Goal: Task Accomplishment & Management: Manage account settings

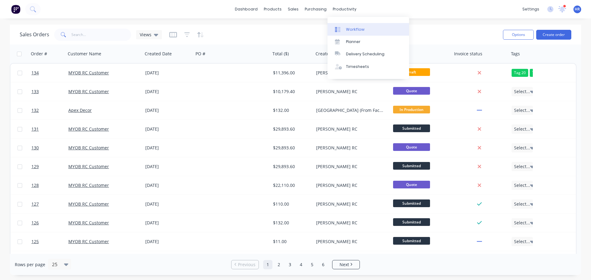
click at [353, 30] on div "Workflow" at bounding box center [355, 30] width 18 height 6
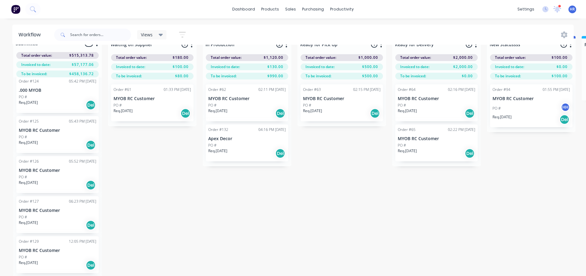
scroll to position [24, 0]
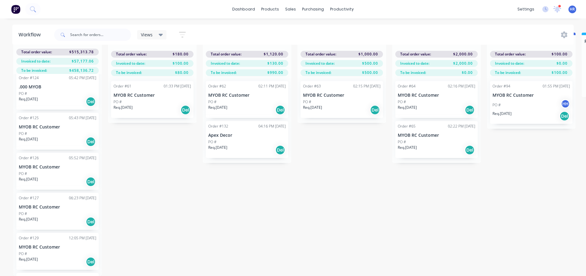
click at [44, 251] on div "PO #" at bounding box center [58, 254] width 78 height 6
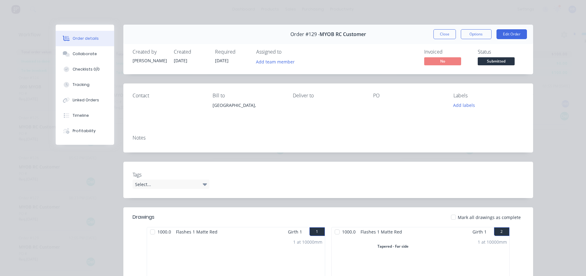
click at [497, 63] on span "Submitted" at bounding box center [496, 61] width 37 height 8
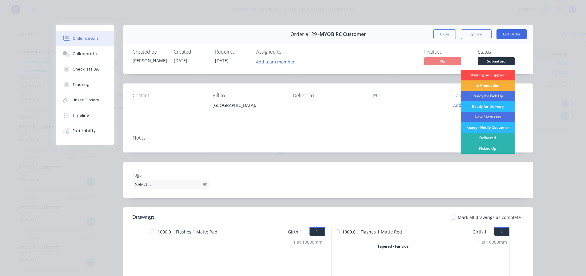
click at [492, 71] on div "Waiting on Supplier" at bounding box center [488, 75] width 54 height 10
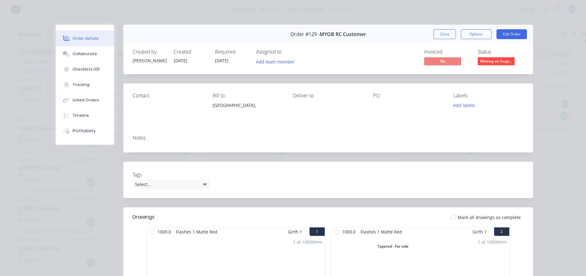
scroll to position [3215, 0]
click at [444, 33] on button "Close" at bounding box center [445, 34] width 22 height 10
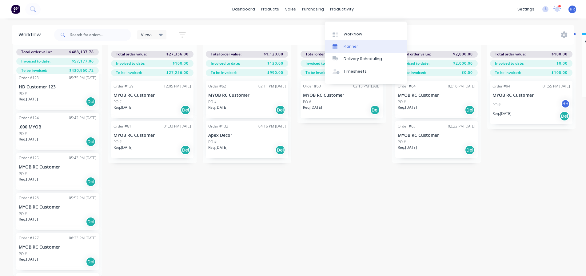
click at [354, 44] on div "Planner" at bounding box center [351, 47] width 14 height 6
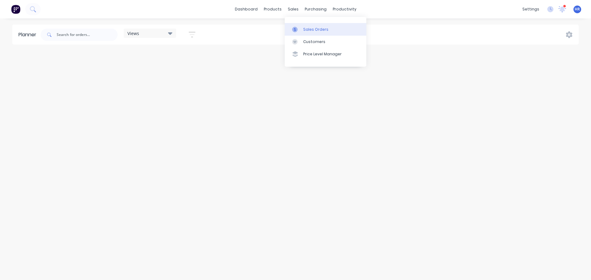
click at [309, 25] on link "Sales Orders" at bounding box center [326, 29] width 82 height 12
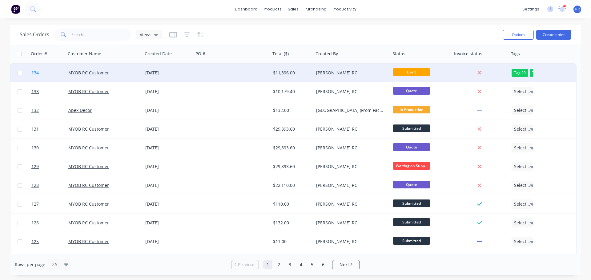
click at [41, 73] on link "134" at bounding box center [49, 73] width 37 height 18
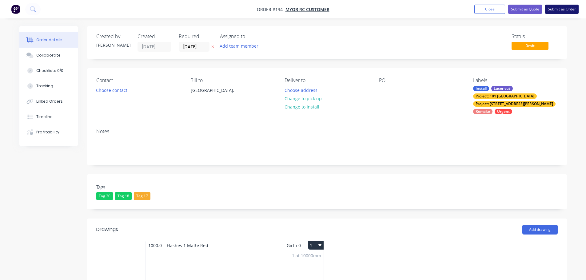
click at [570, 9] on button "Submit as Order" at bounding box center [563, 9] width 34 height 9
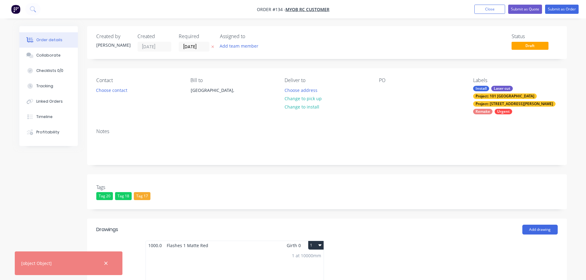
click at [105, 265] on icon "button" at bounding box center [106, 264] width 4 height 6
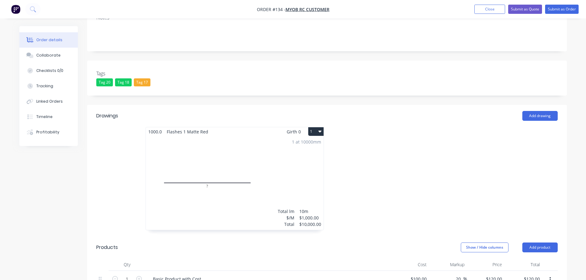
scroll to position [185, 0]
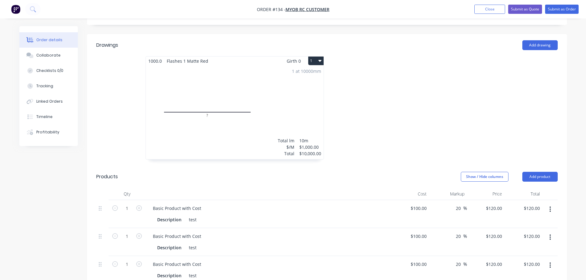
click at [317, 57] on button "1" at bounding box center [315, 61] width 15 height 9
click at [295, 96] on div "Delete" at bounding box center [294, 100] width 47 height 9
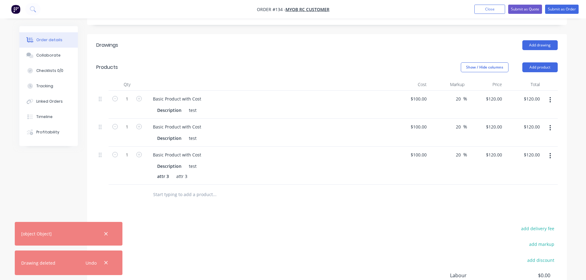
click at [433, 213] on div "Drawings Add drawing Products Show / Hide columns Add product Qty Cost Markup P…" at bounding box center [327, 193] width 480 height 319
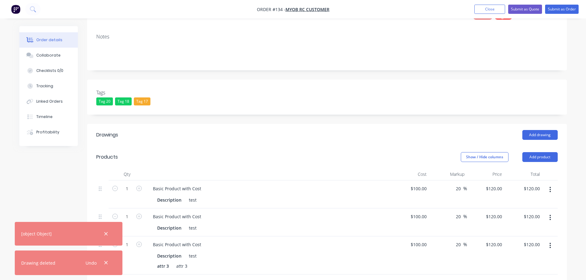
scroll to position [31, 0]
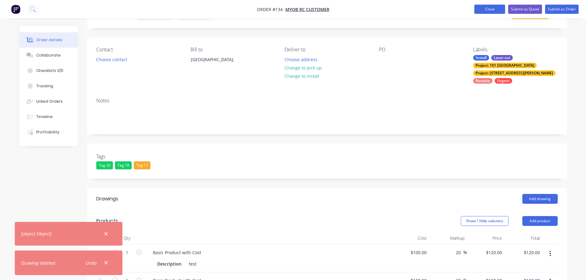
click at [490, 10] on button "Close" at bounding box center [490, 9] width 31 height 9
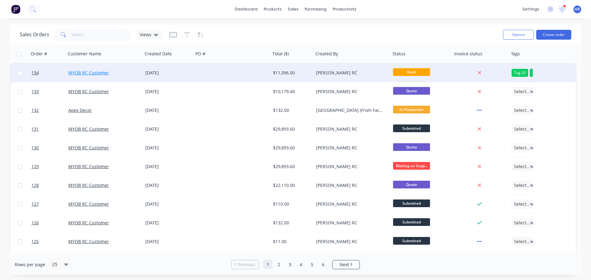
click at [93, 72] on link "MYOB RC Customer" at bounding box center [88, 73] width 41 height 6
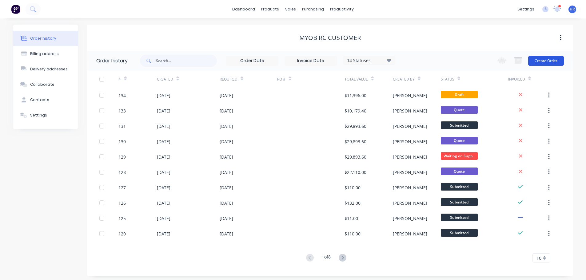
click at [542, 56] on button "Create Order" at bounding box center [547, 61] width 36 height 10
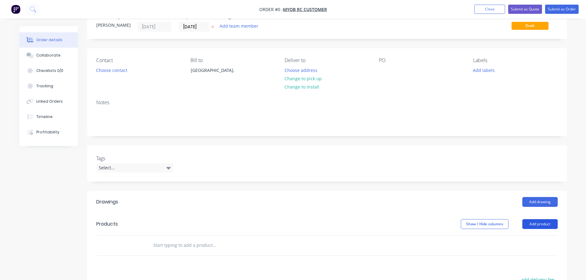
scroll to position [31, 0]
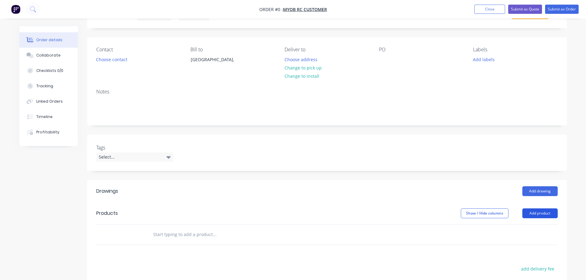
click at [536, 213] on button "Add product" at bounding box center [540, 214] width 35 height 10
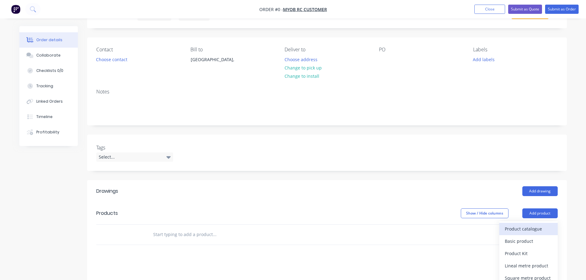
click at [519, 233] on div "Product catalogue" at bounding box center [528, 229] width 47 height 9
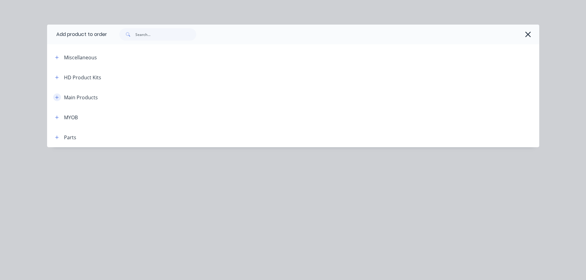
click at [60, 95] on button "button" at bounding box center [57, 98] width 8 height 8
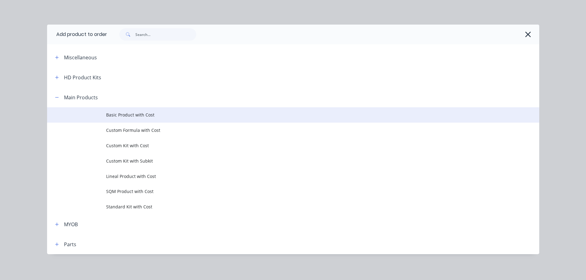
click at [110, 115] on span "Basic Product with Cost" at bounding box center [279, 115] width 347 height 6
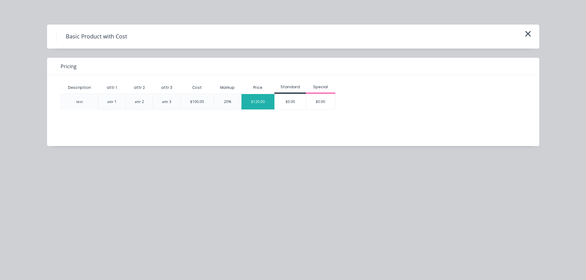
click at [256, 104] on div "$120.00" at bounding box center [258, 101] width 33 height 15
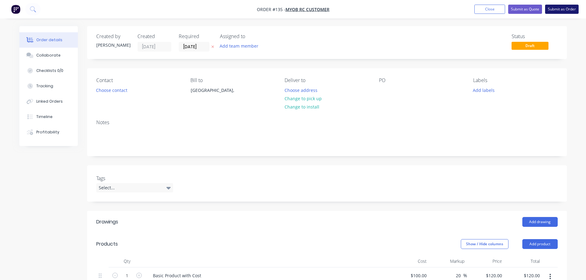
click at [570, 11] on button "Submit as Order" at bounding box center [563, 9] width 34 height 9
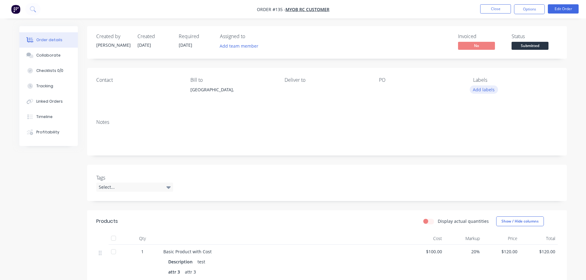
click at [481, 92] on button "Add labels" at bounding box center [484, 90] width 28 height 8
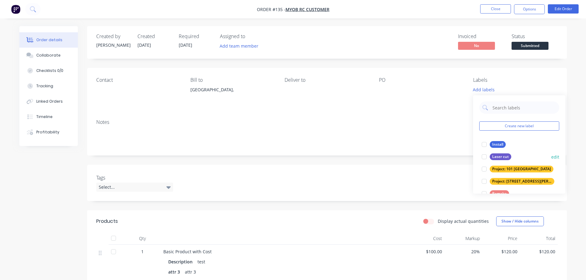
drag, startPoint x: 484, startPoint y: 144, endPoint x: 486, endPoint y: 149, distance: 5.7
click at [485, 144] on div at bounding box center [484, 145] width 12 height 12
click at [482, 155] on div at bounding box center [484, 154] width 12 height 12
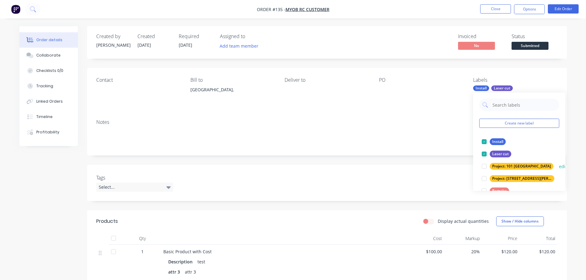
drag, startPoint x: 486, startPoint y: 164, endPoint x: 486, endPoint y: 167, distance: 3.1
click at [486, 165] on div at bounding box center [484, 166] width 12 height 12
click at [485, 179] on div at bounding box center [484, 179] width 12 height 12
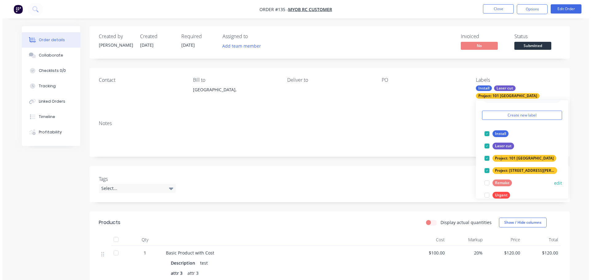
scroll to position [25, 0]
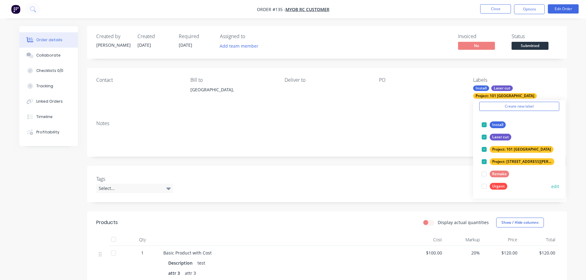
drag, startPoint x: 484, startPoint y: 173, endPoint x: 486, endPoint y: 186, distance: 13.5
click at [484, 177] on div at bounding box center [484, 174] width 12 height 12
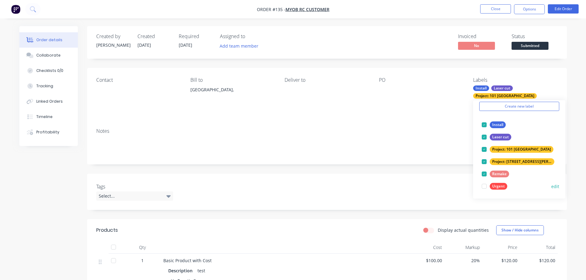
click at [486, 186] on div at bounding box center [484, 186] width 12 height 12
click at [322, 161] on div "Created by Harry Created 02/09/25 Required 02/09/25 Assigned to Add team member…" at bounding box center [327, 208] width 480 height 364
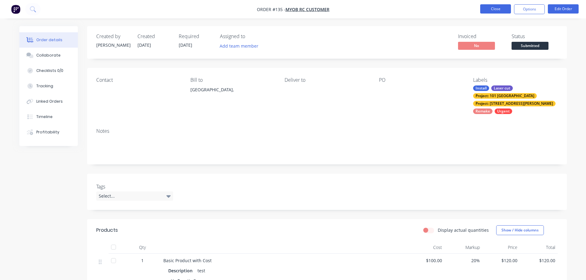
click at [486, 7] on button "Close" at bounding box center [496, 8] width 31 height 9
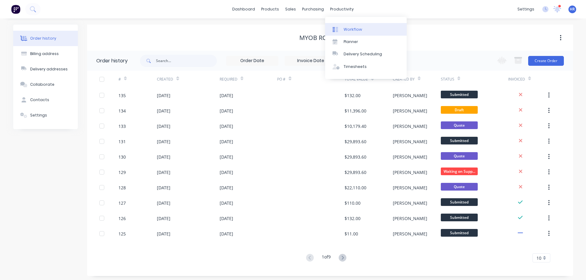
click at [357, 29] on div "Workflow" at bounding box center [353, 30] width 18 height 6
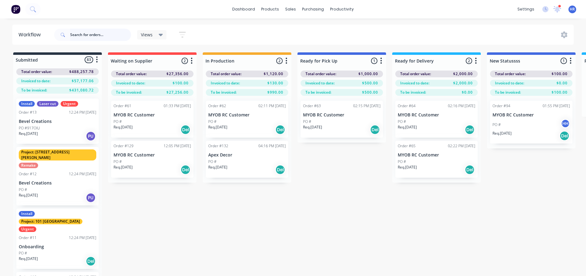
click at [107, 35] on input "text" at bounding box center [100, 35] width 61 height 12
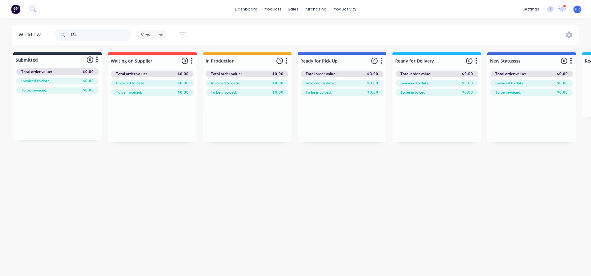
click at [94, 36] on input "134" at bounding box center [100, 35] width 61 height 12
type input "1"
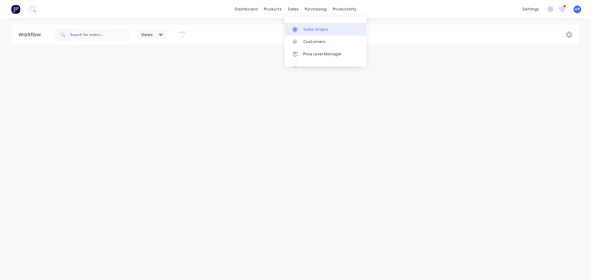
click at [304, 29] on div "Sales Orders" at bounding box center [315, 30] width 25 height 6
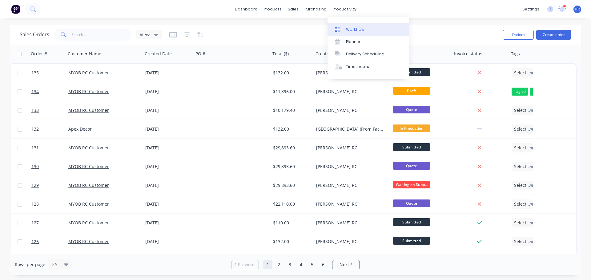
click at [357, 29] on div "Workflow" at bounding box center [355, 30] width 18 height 6
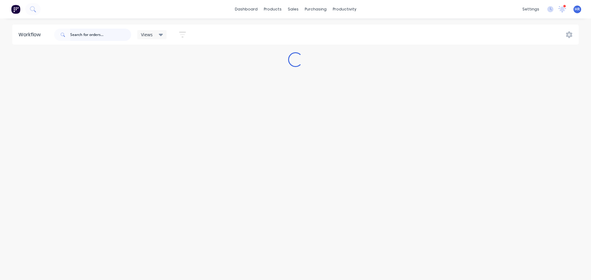
click at [106, 36] on input "text" at bounding box center [100, 35] width 61 height 12
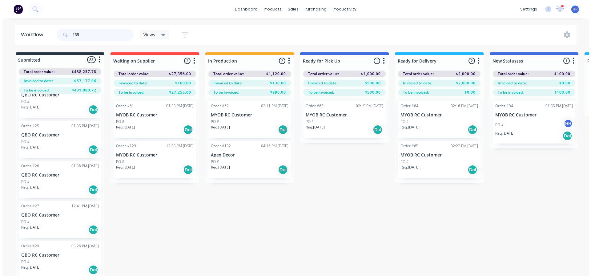
scroll to position [739, 0]
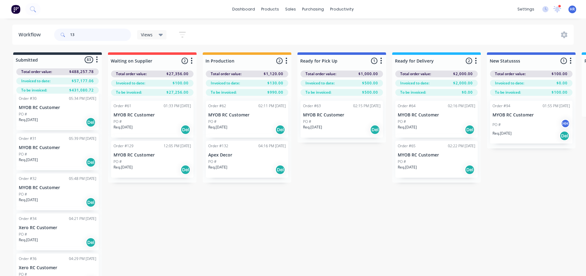
type input "135"
click at [278, 223] on div "Submitted 83 Status colour #273444 hex #273444 Save Cancel Summaries Total orde…" at bounding box center [419, 173] width 848 height 243
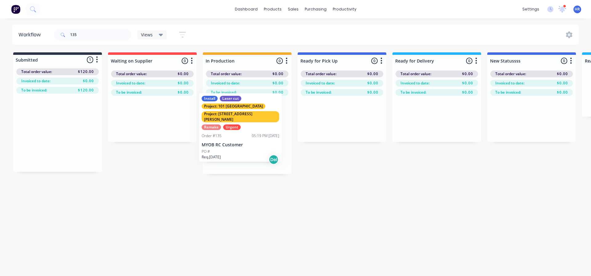
drag, startPoint x: 45, startPoint y: 121, endPoint x: 229, endPoint y: 115, distance: 184.5
click at [229, 115] on div "Submitted 1 Status colour #273444 hex #273444 Save Cancel Summaries Total order…" at bounding box center [419, 113] width 848 height 122
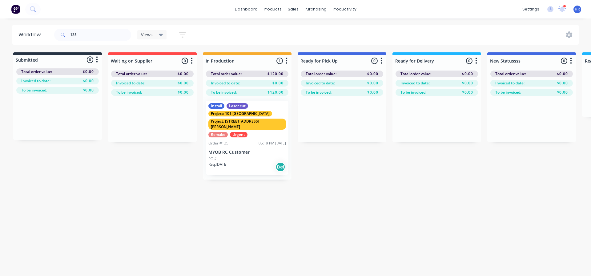
click at [239, 121] on div "Project: 12 Smith St" at bounding box center [247, 124] width 78 height 11
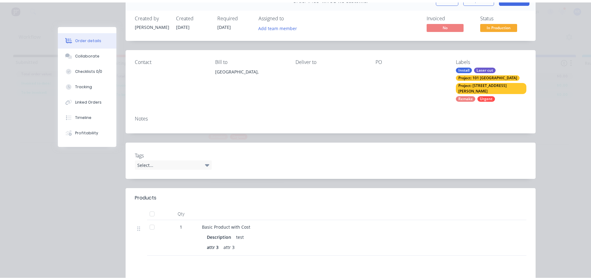
scroll to position [0, 0]
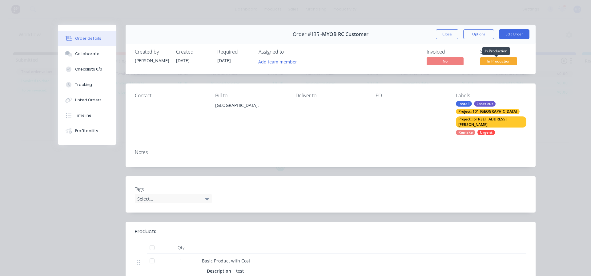
click at [493, 60] on span "In Production" at bounding box center [498, 61] width 37 height 8
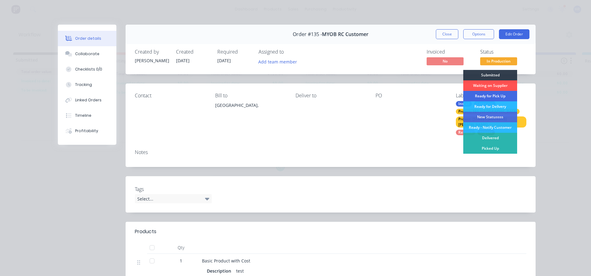
click at [489, 94] on div "Ready for Pick Up" at bounding box center [490, 96] width 54 height 10
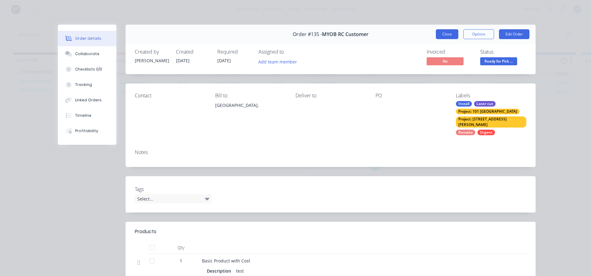
click at [447, 33] on button "Close" at bounding box center [447, 34] width 22 height 10
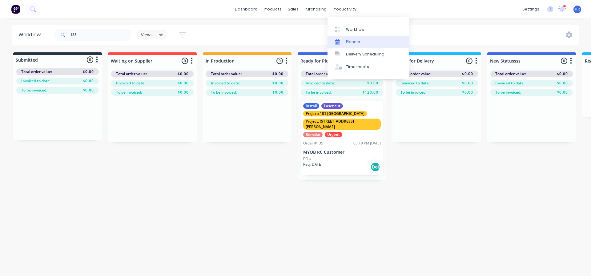
click at [355, 42] on div "Planner" at bounding box center [353, 42] width 14 height 6
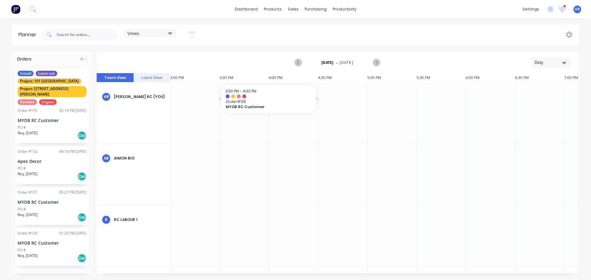
scroll to position [0, 1475]
drag, startPoint x: 43, startPoint y: 96, endPoint x: 268, endPoint y: 109, distance: 225.4
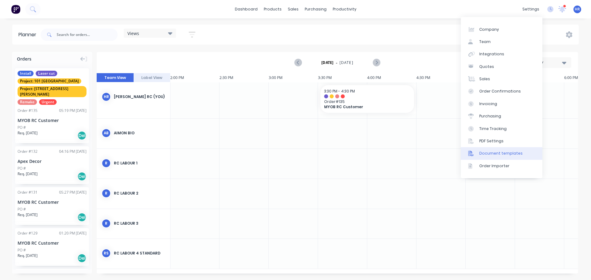
click at [503, 152] on div "Document templates" at bounding box center [500, 154] width 43 height 6
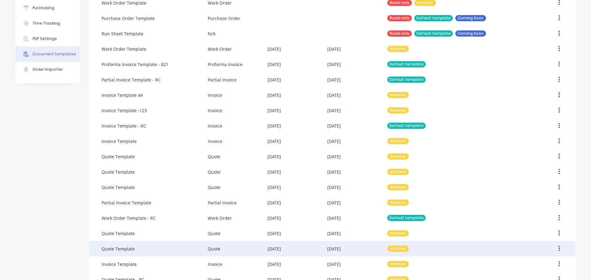
scroll to position [185, 0]
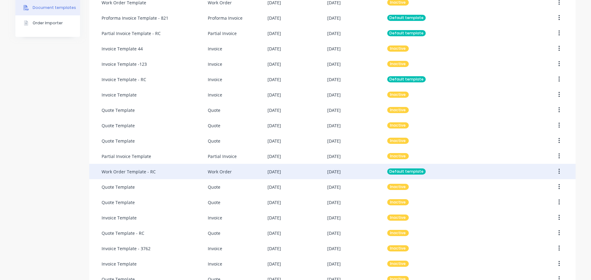
click at [185, 175] on div "Work Order Template - RC" at bounding box center [155, 171] width 106 height 15
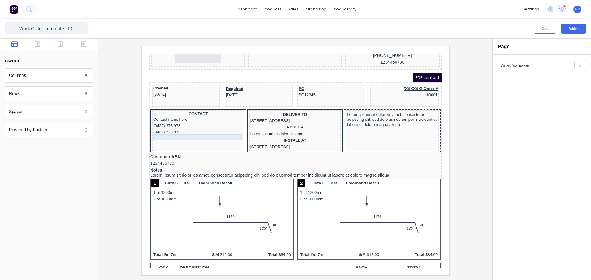
scroll to position [31, 0]
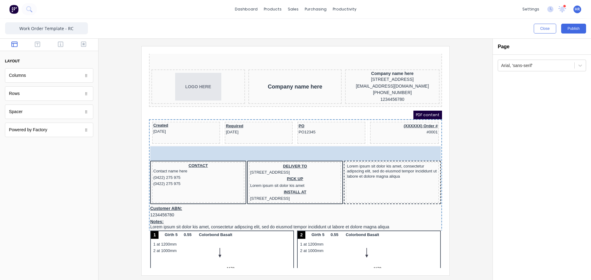
drag, startPoint x: 41, startPoint y: 97, endPoint x: 228, endPoint y: 159, distance: 197.6
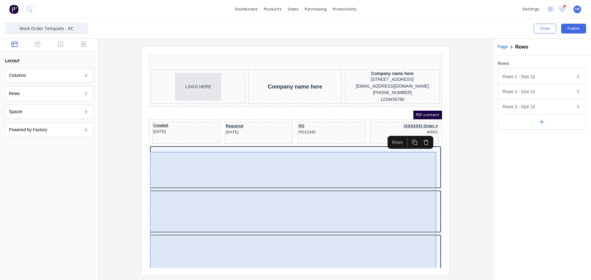
scroll to position [123, 0]
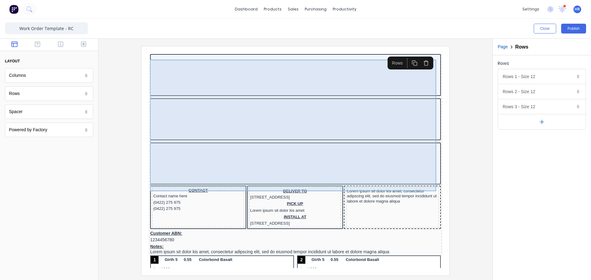
click at [201, 170] on div at bounding box center [288, 156] width 287 height 39
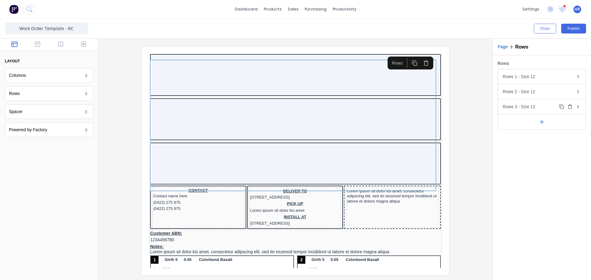
click at [571, 107] on icon "button" at bounding box center [570, 106] width 5 height 5
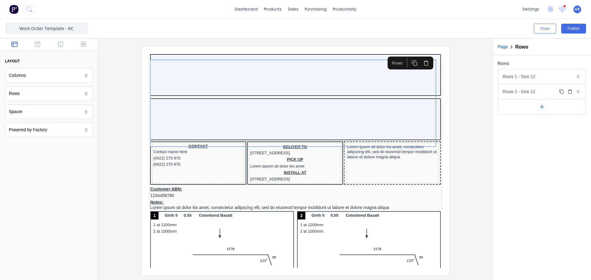
click at [570, 93] on icon "button" at bounding box center [570, 91] width 5 height 5
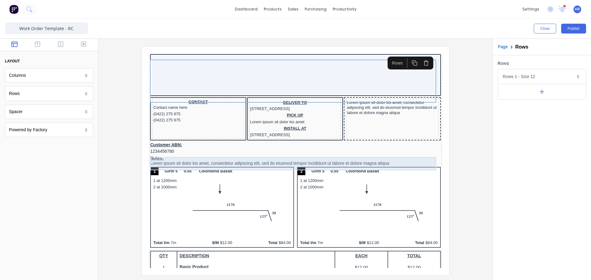
click at [224, 148] on div "Customer ABN: 1234456780" at bounding box center [288, 141] width 291 height 13
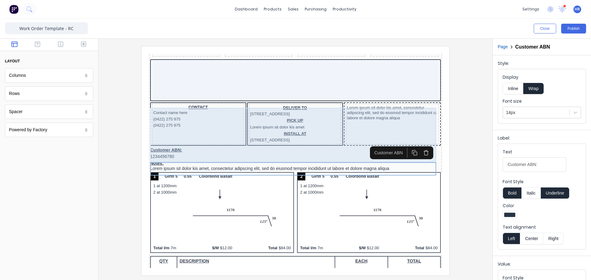
scroll to position [31, 0]
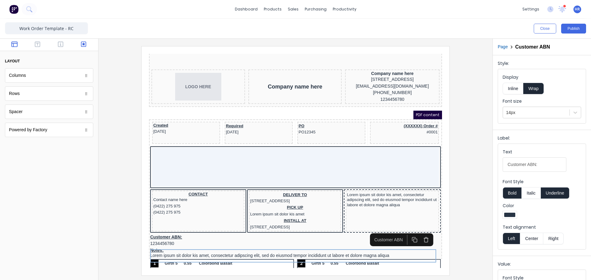
click at [85, 43] on icon "button" at bounding box center [84, 44] width 6 height 6
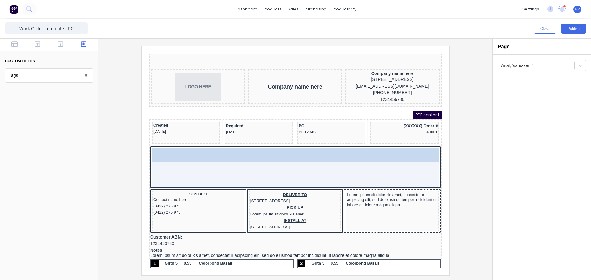
drag, startPoint x: 34, startPoint y: 77, endPoint x: 247, endPoint y: 167, distance: 230.4
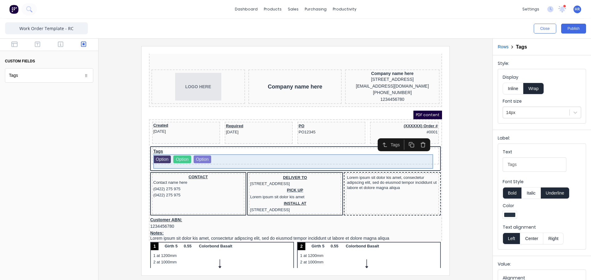
click at [217, 151] on div "Tags Option Option Option" at bounding box center [288, 149] width 284 height 14
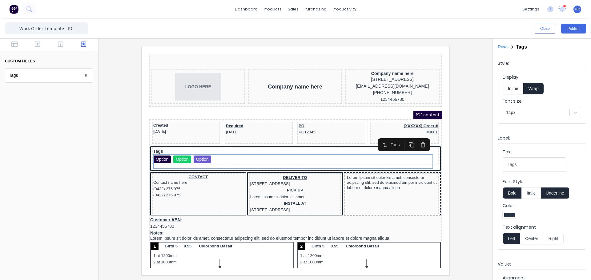
click at [515, 88] on button "Inline" at bounding box center [513, 89] width 21 height 12
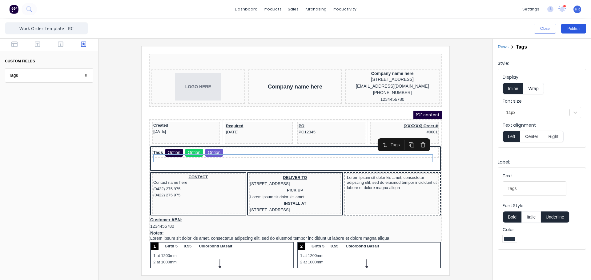
click at [575, 27] on button "Publish" at bounding box center [573, 29] width 25 height 10
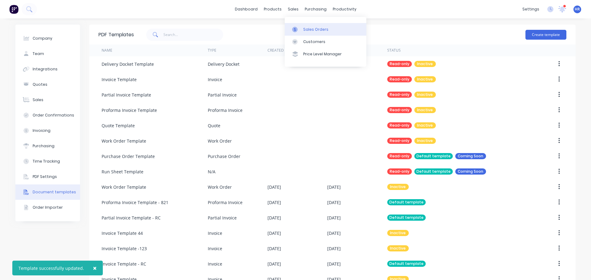
click at [318, 31] on div "Sales Orders" at bounding box center [315, 30] width 25 height 6
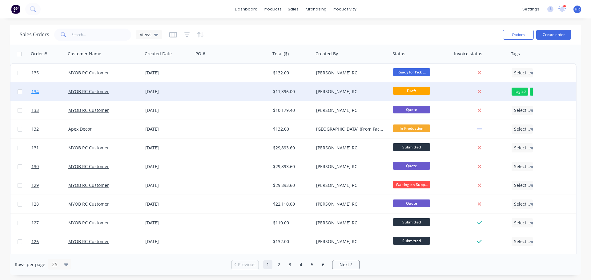
click at [54, 90] on link "134" at bounding box center [49, 92] width 37 height 18
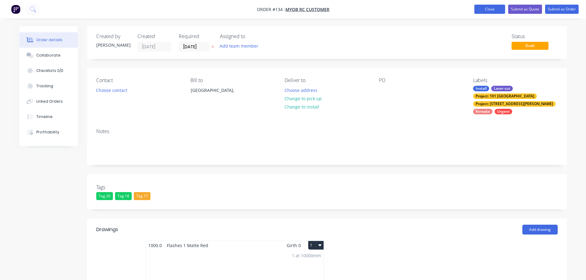
click at [486, 10] on button "Close" at bounding box center [490, 9] width 31 height 9
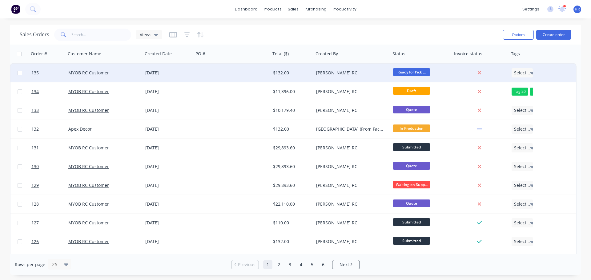
click at [188, 70] on div "02 Sep 2025" at bounding box center [168, 73] width 51 height 18
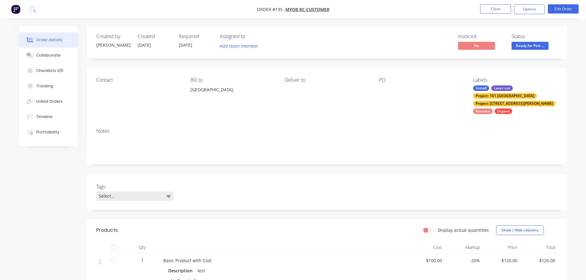
click at [130, 192] on div "Select..." at bounding box center [134, 196] width 77 height 9
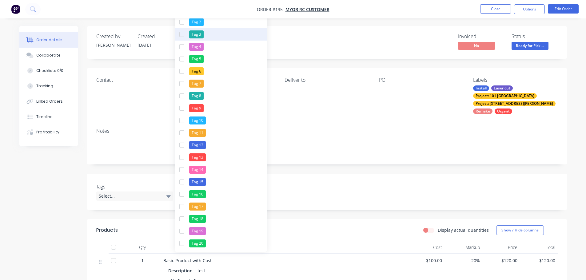
drag, startPoint x: 181, startPoint y: 24, endPoint x: 180, endPoint y: 30, distance: 5.9
click at [181, 24] on div "button" at bounding box center [182, 22] width 12 height 12
click at [181, 39] on div "button" at bounding box center [182, 34] width 12 height 12
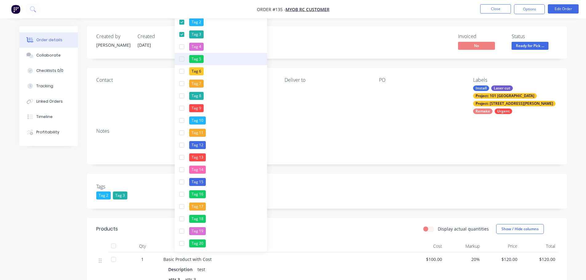
drag, startPoint x: 183, startPoint y: 54, endPoint x: 181, endPoint y: 59, distance: 5.9
click at [182, 54] on div "button" at bounding box center [182, 59] width 12 height 12
click at [182, 51] on div "button" at bounding box center [182, 47] width 12 height 12
click at [423, 155] on div "Notes" at bounding box center [327, 143] width 480 height 41
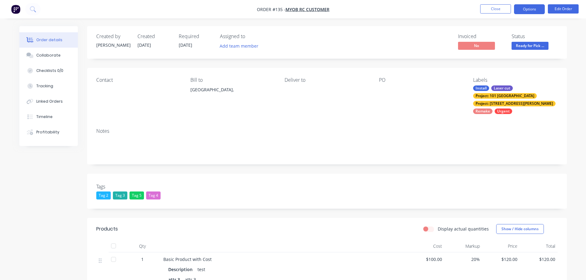
click at [530, 9] on button "Options" at bounding box center [529, 9] width 31 height 10
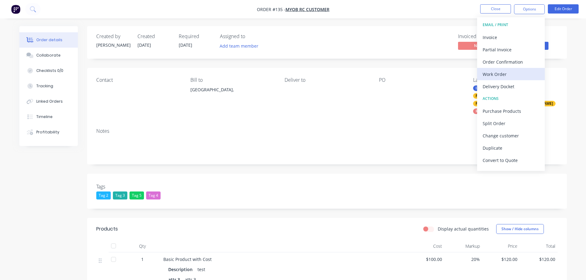
click at [507, 77] on div "Work Order" at bounding box center [511, 74] width 57 height 9
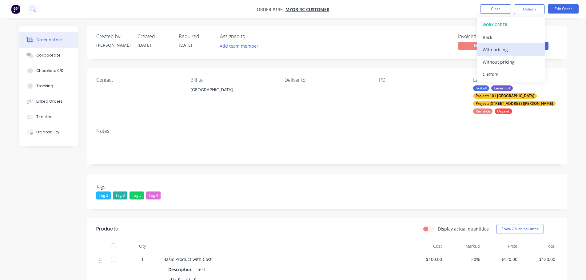
click at [516, 51] on div "With pricing" at bounding box center [511, 49] width 57 height 9
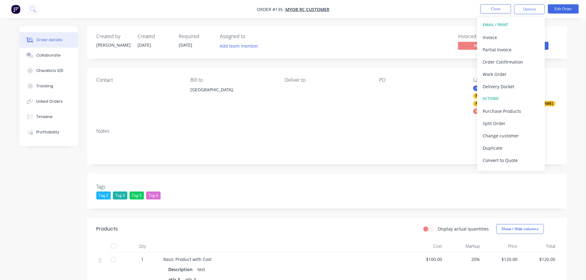
drag, startPoint x: 389, startPoint y: 75, endPoint x: 533, endPoint y: 23, distance: 153.1
click at [407, 74] on div "Contact Bill to Australia, Deliver to PO Labels Install Laser cut Project: 101 …" at bounding box center [327, 95] width 480 height 55
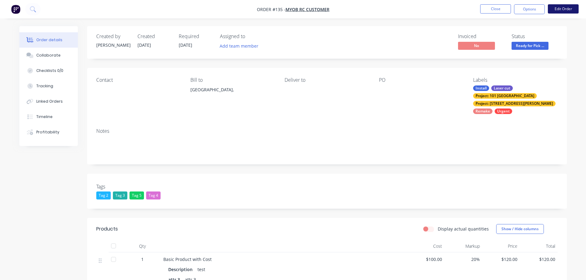
click at [566, 7] on button "Edit Order" at bounding box center [563, 8] width 31 height 9
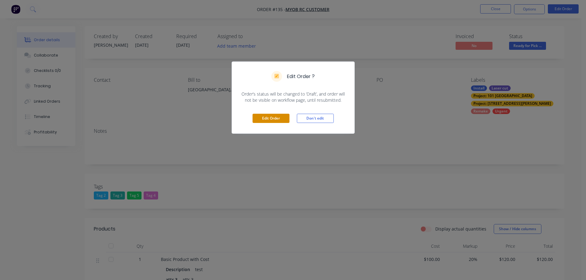
click at [272, 118] on button "Edit Order" at bounding box center [271, 118] width 37 height 9
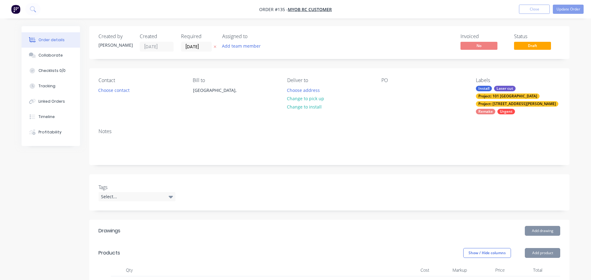
type input "$100.00"
type input "20"
type input "$120.00"
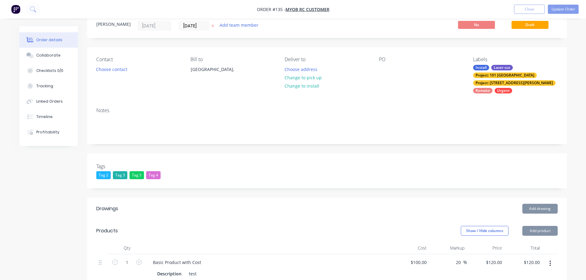
scroll to position [154, 0]
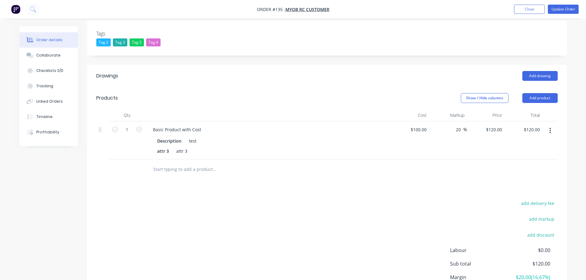
click at [260, 46] on div "Tags Tag 2 Tag 3 Tag 5 Tag 4" at bounding box center [327, 38] width 480 height 35
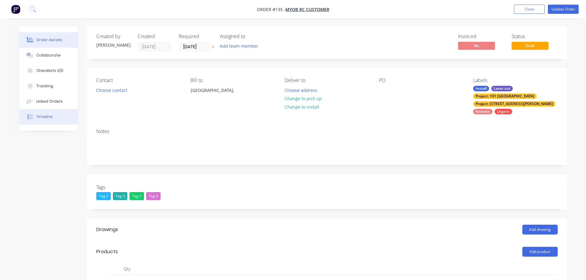
click at [54, 112] on button "Timeline" at bounding box center [48, 116] width 58 height 15
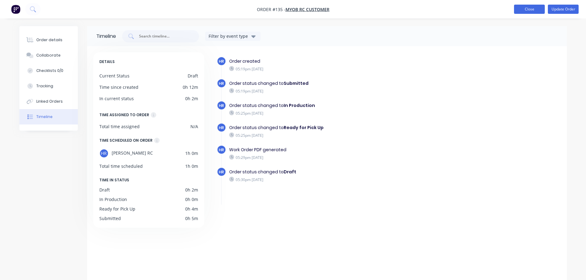
click at [531, 7] on button "Close" at bounding box center [529, 9] width 31 height 9
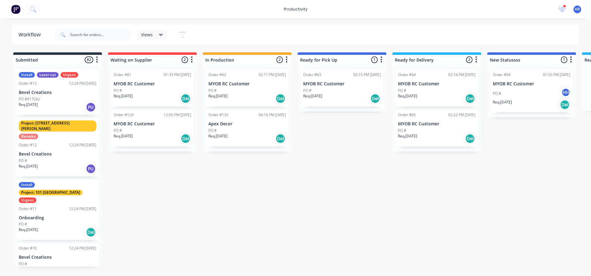
click at [325, 172] on div "Submitted 82 Sort By Created date Required date Order number Customer name Most…" at bounding box center [419, 159] width 848 height 214
click at [158, 136] on div "Req. 20/08/25 Del" at bounding box center [153, 138] width 78 height 10
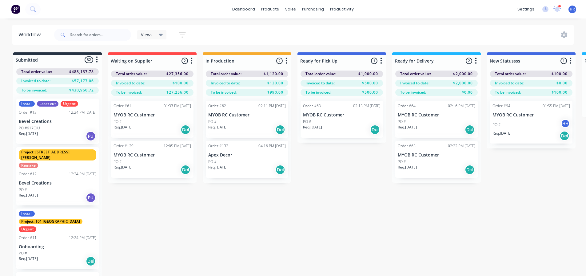
click at [133, 167] on p "Req. 20/08/25" at bounding box center [123, 167] width 19 height 6
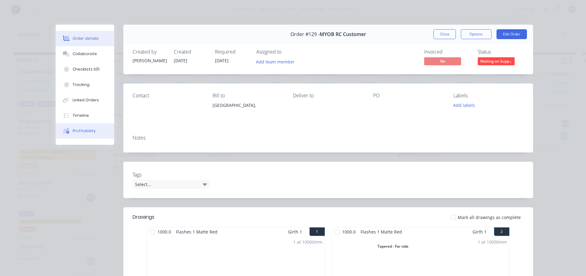
click at [90, 131] on div "Profitability" at bounding box center [84, 131] width 23 height 6
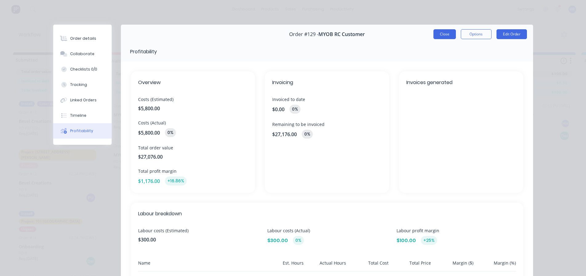
click at [448, 35] on button "Close" at bounding box center [445, 34] width 22 height 10
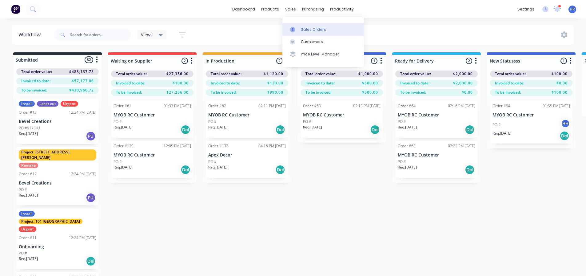
click at [314, 28] on div "Sales Orders" at bounding box center [313, 30] width 25 height 6
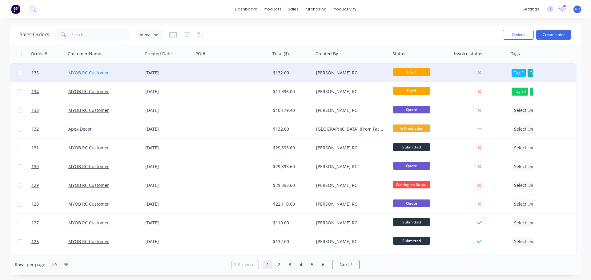
click at [98, 73] on link "MYOB RC Customer" at bounding box center [88, 73] width 41 height 6
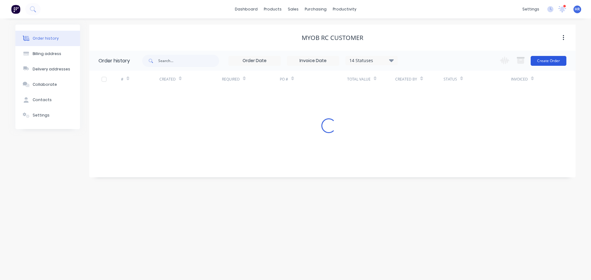
click at [552, 59] on button "Create Order" at bounding box center [549, 61] width 36 height 10
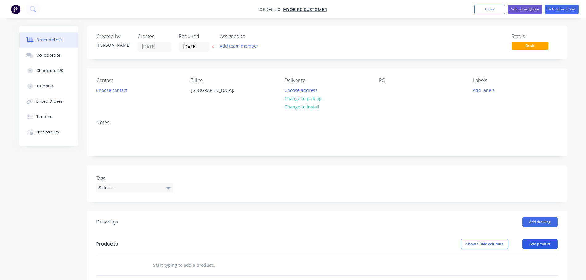
drag, startPoint x: 543, startPoint y: 245, endPoint x: 539, endPoint y: 246, distance: 4.4
click at [542, 245] on button "Add product" at bounding box center [540, 245] width 35 height 10
click at [528, 259] on div "Product catalogue" at bounding box center [528, 260] width 47 height 9
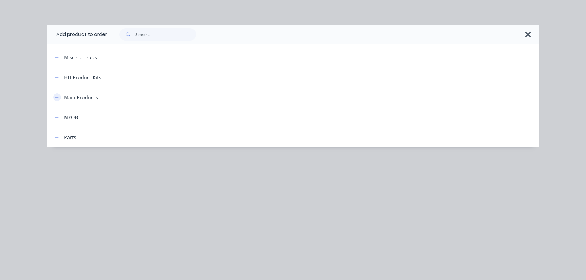
click at [59, 98] on icon "button" at bounding box center [57, 97] width 4 height 4
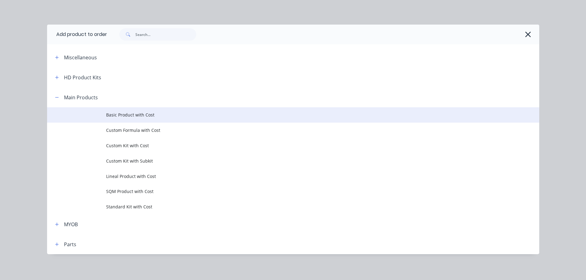
click at [155, 110] on td "Basic Product with Cost" at bounding box center [322, 114] width 433 height 15
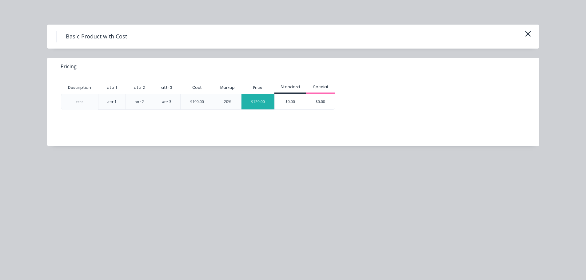
click at [251, 102] on div "$120.00" at bounding box center [258, 101] width 33 height 15
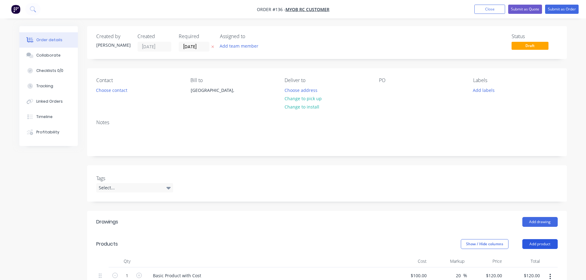
drag, startPoint x: 547, startPoint y: 248, endPoint x: 543, endPoint y: 248, distance: 4.0
click at [546, 249] on button "Add product" at bounding box center [540, 245] width 35 height 10
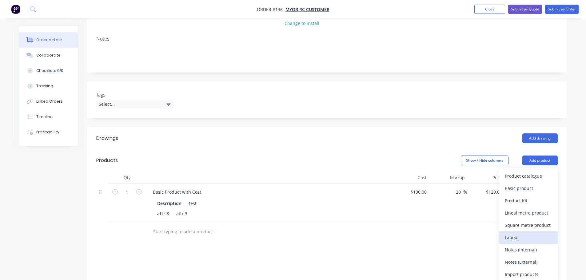
scroll to position [92, 0]
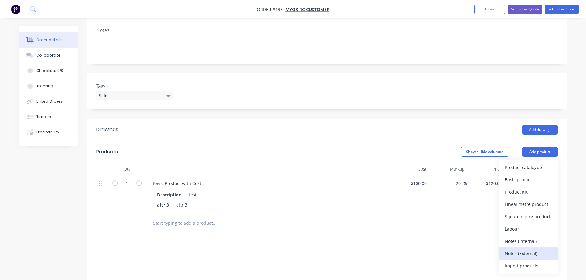
click at [513, 252] on div "Notes (External)" at bounding box center [528, 253] width 47 height 9
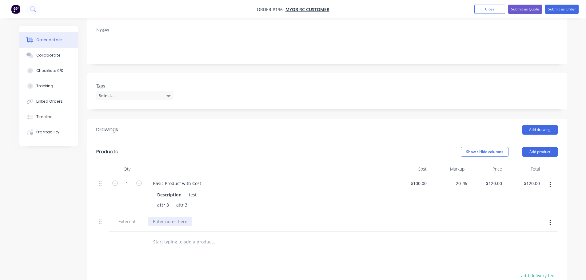
click at [179, 222] on div at bounding box center [170, 221] width 44 height 9
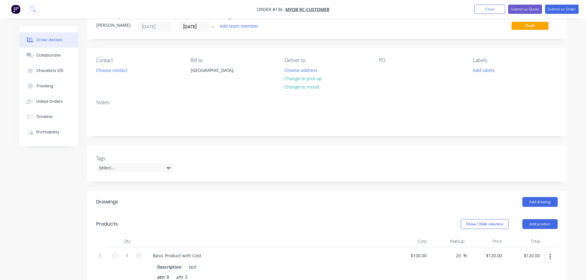
scroll to position [0, 0]
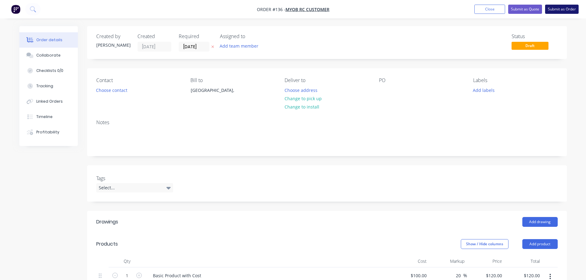
click at [562, 9] on button "Submit as Order" at bounding box center [563, 9] width 34 height 9
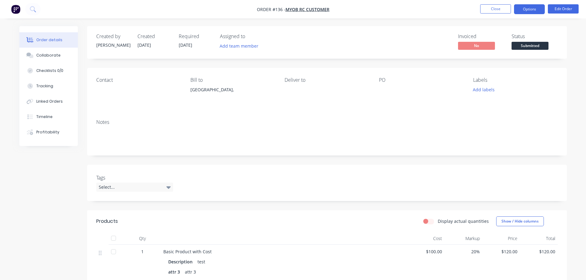
click at [535, 14] on button "Options" at bounding box center [529, 9] width 31 height 10
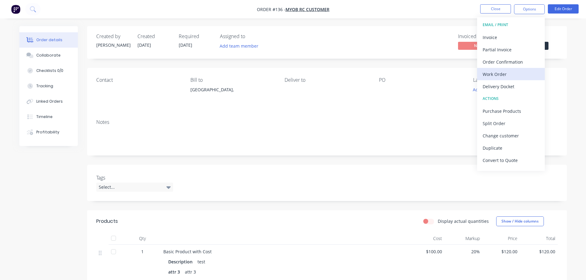
click at [506, 75] on div "Work Order" at bounding box center [511, 74] width 57 height 9
click at [509, 75] on div "Custom" at bounding box center [511, 74] width 57 height 9
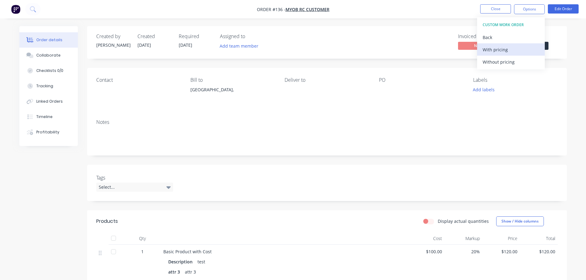
click at [510, 50] on div "With pricing" at bounding box center [511, 49] width 57 height 9
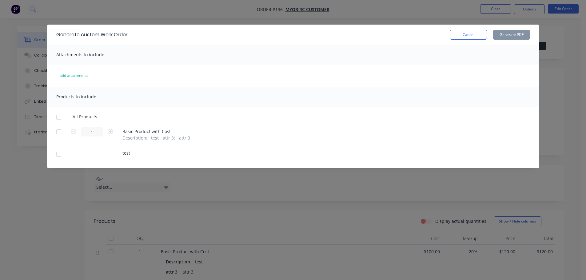
click at [60, 119] on div at bounding box center [59, 117] width 12 height 12
click at [513, 36] on button "Generate PDF" at bounding box center [511, 35] width 37 height 10
click at [459, 35] on button "Cancel" at bounding box center [468, 35] width 37 height 10
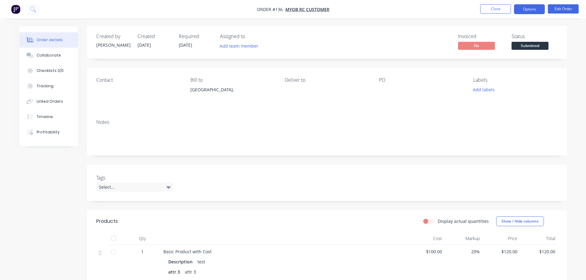
click at [533, 10] on button "Options" at bounding box center [529, 9] width 31 height 10
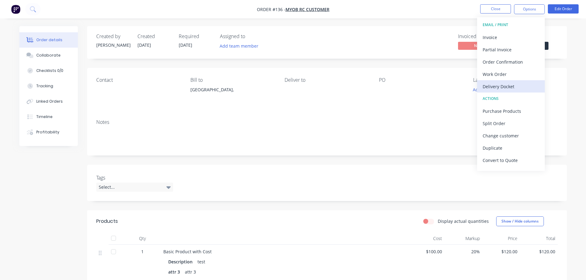
click at [504, 87] on div "Delivery Docket" at bounding box center [511, 86] width 57 height 9
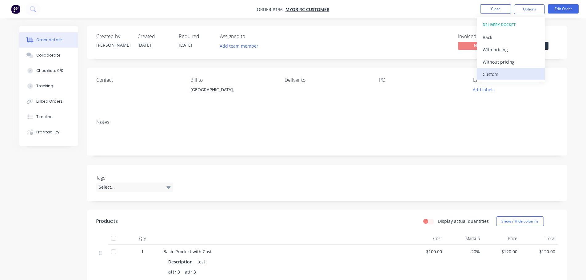
click at [504, 78] on div "Custom" at bounding box center [511, 74] width 57 height 9
click at [509, 49] on div "With pricing" at bounding box center [511, 49] width 57 height 9
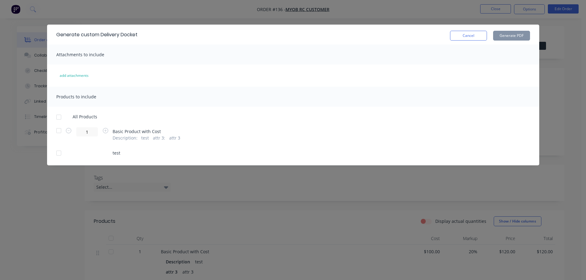
click at [61, 115] on div at bounding box center [59, 117] width 12 height 12
click at [513, 37] on button "Generate PDF" at bounding box center [511, 36] width 37 height 10
click at [472, 36] on button "Cancel" at bounding box center [468, 36] width 37 height 10
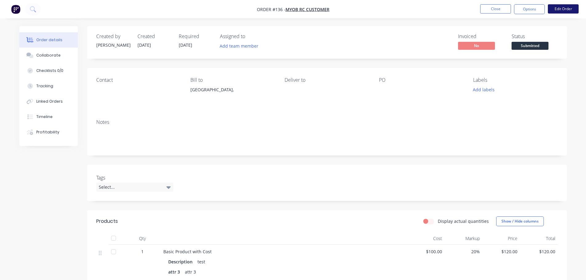
click at [566, 9] on button "Edit Order" at bounding box center [563, 8] width 31 height 9
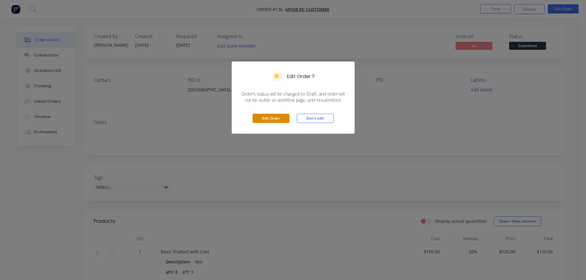
drag, startPoint x: 278, startPoint y: 114, endPoint x: 278, endPoint y: 119, distance: 5.2
click at [278, 118] on div "Edit Order Don't edit" at bounding box center [293, 118] width 123 height 30
click at [277, 119] on button "Edit Order" at bounding box center [271, 118] width 37 height 9
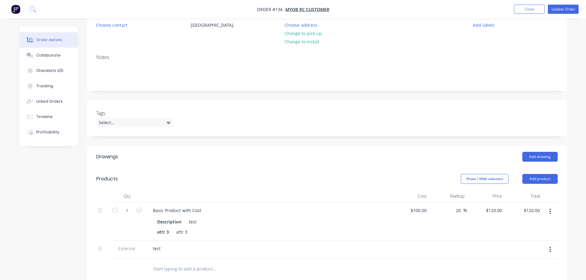
scroll to position [123, 0]
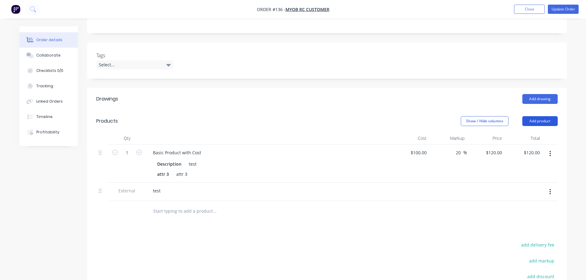
click at [543, 120] on button "Add product" at bounding box center [540, 121] width 35 height 10
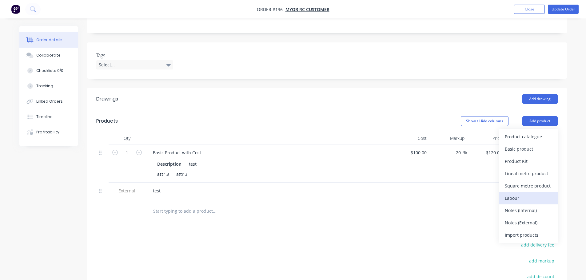
click at [526, 198] on div "Labour" at bounding box center [528, 198] width 47 height 9
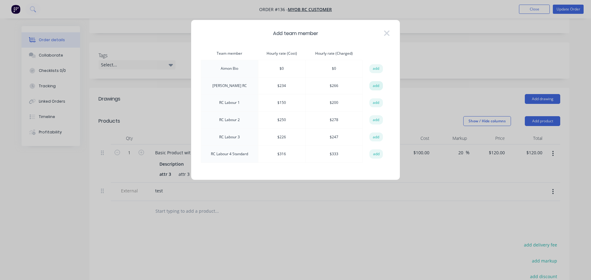
click at [377, 88] on button "add" at bounding box center [376, 85] width 14 height 9
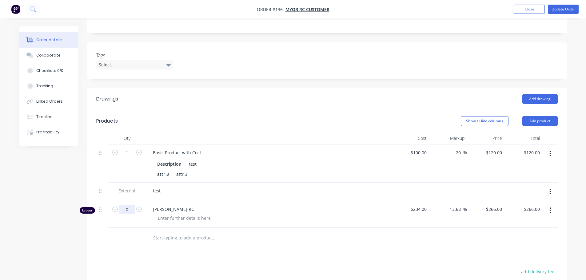
type input "0"
type input "$0.00"
click at [294, 241] on div at bounding box center [240, 238] width 185 height 12
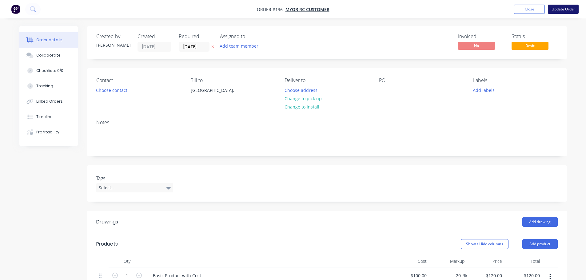
click at [568, 9] on button "Update Order" at bounding box center [563, 9] width 31 height 9
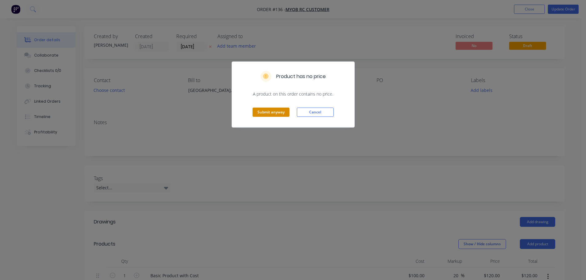
click at [275, 109] on button "Submit anyway" at bounding box center [271, 112] width 37 height 9
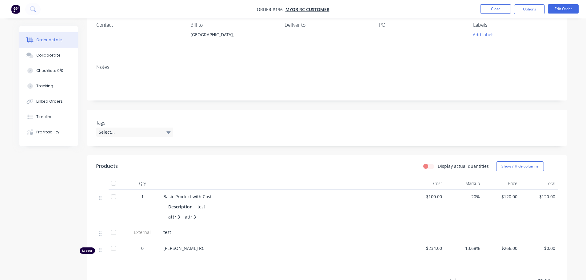
scroll to position [123, 0]
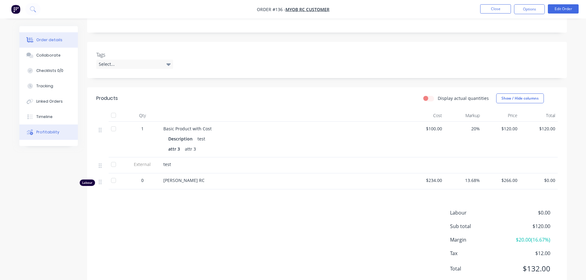
click at [53, 135] on button "Profitability" at bounding box center [48, 132] width 58 height 15
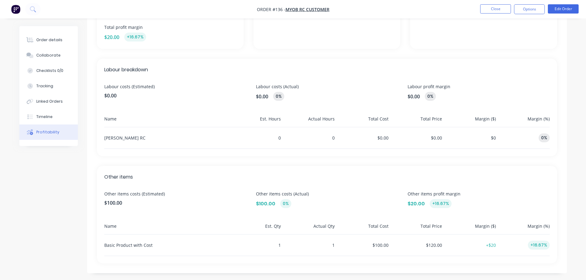
scroll to position [131, 0]
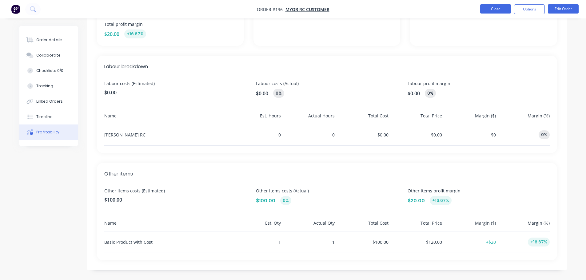
click at [508, 13] on button "Close" at bounding box center [496, 8] width 31 height 9
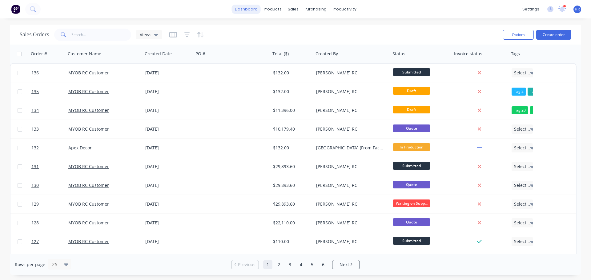
click at [247, 9] on link "dashboard" at bounding box center [246, 9] width 29 height 9
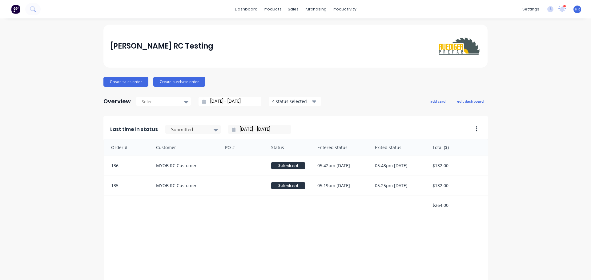
click at [175, 13] on div "dashboard products sales purchasing productivity dashboard products Product Cat…" at bounding box center [295, 9] width 591 height 18
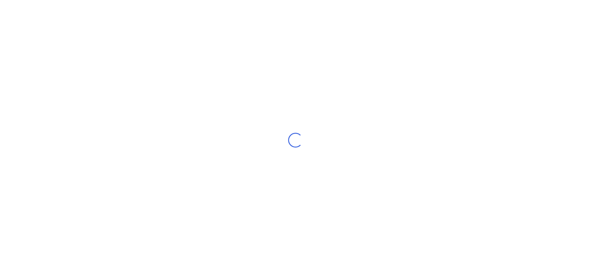
click at [196, 83] on div "Loading..." at bounding box center [295, 140] width 591 height 280
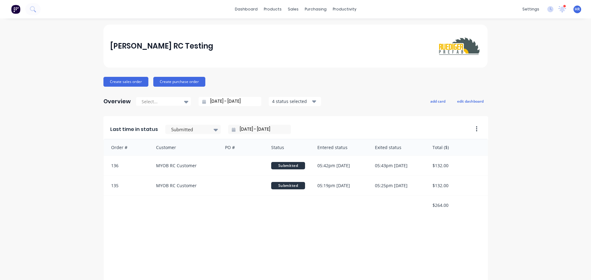
click at [236, 48] on div "[PERSON_NAME] RC Testing" at bounding box center [295, 46] width 371 height 22
click at [142, 36] on div "[PERSON_NAME] RC Testing" at bounding box center [295, 46] width 371 height 22
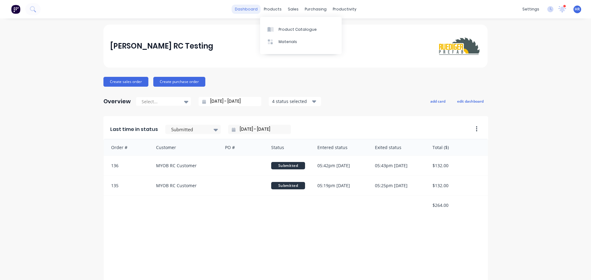
click at [247, 10] on link "dashboard" at bounding box center [246, 9] width 29 height 9
click at [203, 23] on div "dashboard products sales purchasing productivity dashboard products Product Cat…" at bounding box center [295, 140] width 591 height 280
click at [309, 31] on div "Sales Orders" at bounding box center [313, 30] width 25 height 6
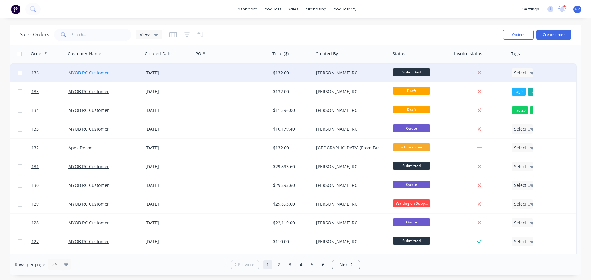
click at [89, 72] on link "MYOB RC Customer" at bounding box center [88, 73] width 41 height 6
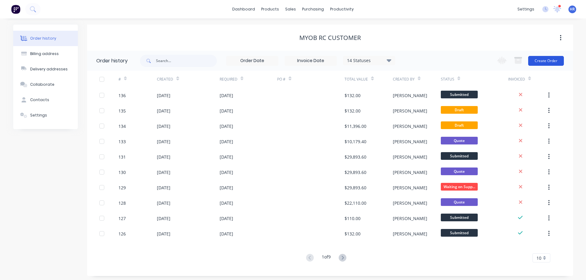
click at [548, 59] on button "Create Order" at bounding box center [547, 61] width 36 height 10
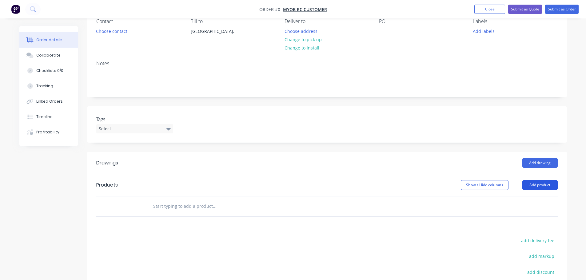
scroll to position [62, 0]
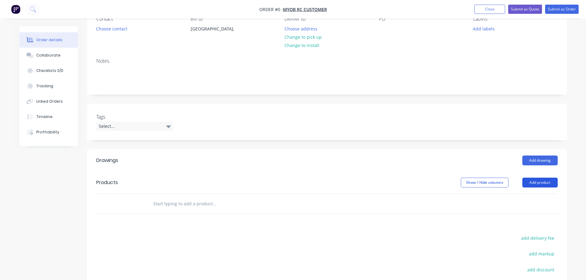
click at [544, 186] on button "Add product" at bounding box center [540, 183] width 35 height 10
click at [545, 161] on button "Add drawing" at bounding box center [540, 161] width 35 height 10
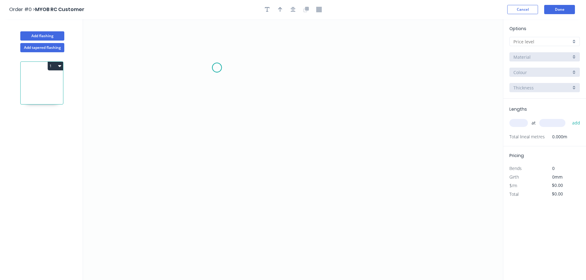
drag, startPoint x: 217, startPoint y: 68, endPoint x: 272, endPoint y: 77, distance: 56.2
click at [219, 65] on icon "0" at bounding box center [293, 149] width 420 height 261
click at [323, 81] on icon "0" at bounding box center [293, 149] width 420 height 261
drag, startPoint x: 265, startPoint y: 81, endPoint x: 268, endPoint y: 87, distance: 6.6
click at [265, 81] on rect at bounding box center [269, 81] width 12 height 9
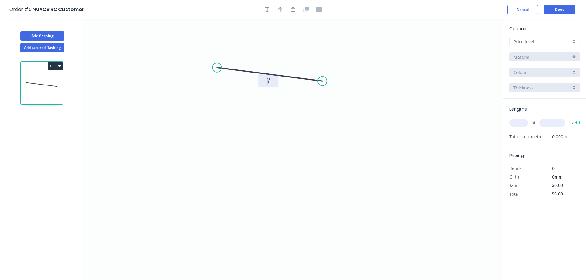
drag, startPoint x: 302, startPoint y: 113, endPoint x: 290, endPoint y: 114, distance: 12.0
click at [301, 114] on icon "0 ?" at bounding box center [293, 149] width 420 height 261
click at [48, 49] on button "Add tapered flashing" at bounding box center [42, 47] width 44 height 9
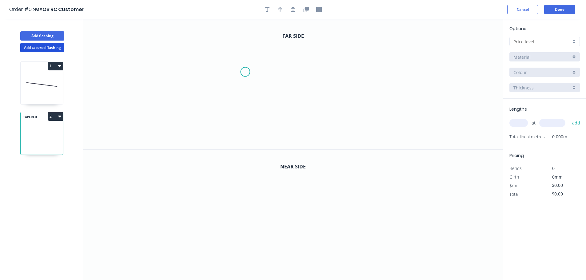
click at [246, 69] on icon "0" at bounding box center [293, 84] width 420 height 131
click at [350, 79] on icon "0" at bounding box center [293, 84] width 420 height 131
drag, startPoint x: 243, startPoint y: 195, endPoint x: 315, endPoint y: 221, distance: 76.4
click at [252, 197] on icon "0" at bounding box center [293, 215] width 420 height 131
click at [332, 224] on icon "0 ?" at bounding box center [293, 215] width 420 height 131
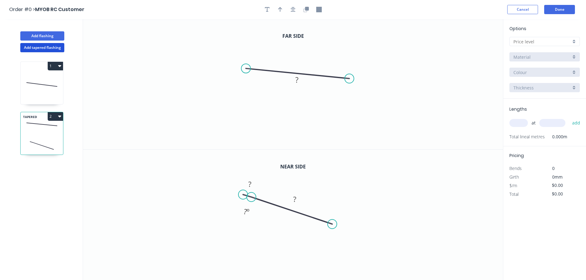
click at [317, 220] on icon "0 ? ? ? º" at bounding box center [293, 215] width 420 height 131
click at [317, 220] on icon at bounding box center [292, 210] width 81 height 27
click at [311, 220] on icon "0 ? ? ? º" at bounding box center [293, 215] width 420 height 131
click at [311, 217] on icon at bounding box center [292, 210] width 81 height 27
drag, startPoint x: 333, startPoint y: 224, endPoint x: 250, endPoint y: 196, distance: 87.1
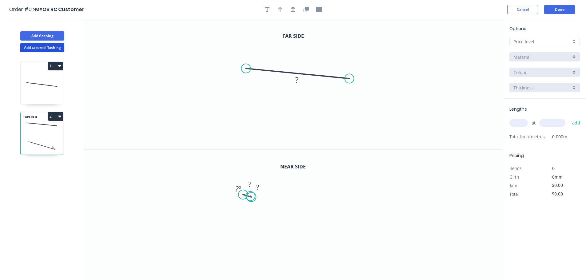
click at [250, 196] on circle at bounding box center [250, 196] width 9 height 9
drag, startPoint x: 252, startPoint y: 199, endPoint x: 242, endPoint y: 196, distance: 10.2
click at [242, 196] on circle at bounding box center [241, 195] width 9 height 9
drag, startPoint x: 269, startPoint y: 205, endPoint x: 255, endPoint y: 198, distance: 15.6
click at [269, 205] on div "Delete point" at bounding box center [274, 203] width 62 height 13
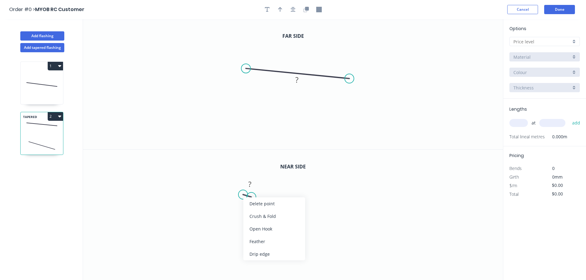
click at [258, 204] on div "Delete point" at bounding box center [275, 204] width 62 height 13
click at [218, 188] on icon "0" at bounding box center [293, 215] width 420 height 131
click at [360, 217] on icon "0" at bounding box center [293, 215] width 420 height 131
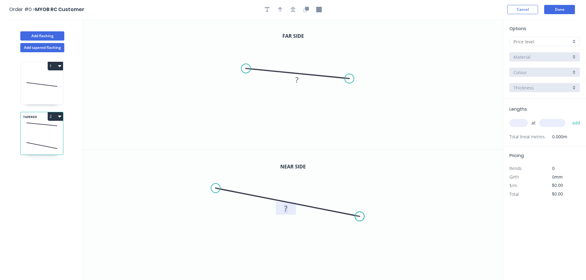
click at [290, 210] on rect at bounding box center [286, 209] width 12 height 9
click at [337, 195] on icon "0 1" at bounding box center [293, 215] width 420 height 131
click at [289, 75] on rect at bounding box center [297, 80] width 20 height 13
click at [299, 82] on rect at bounding box center [297, 80] width 12 height 9
click at [318, 117] on icon "0 1" at bounding box center [293, 84] width 420 height 131
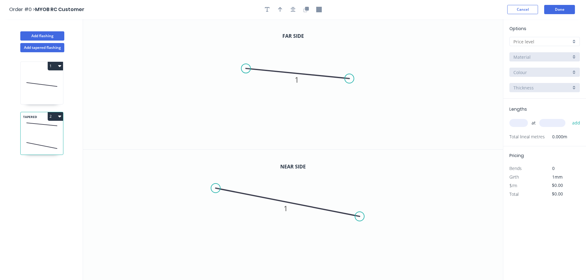
click at [529, 41] on input "text" at bounding box center [543, 41] width 58 height 6
click at [531, 55] on div "A" at bounding box center [545, 53] width 70 height 11
type input "A"
type input "$1,000.00"
click at [521, 122] on input "text" at bounding box center [519, 123] width 18 height 8
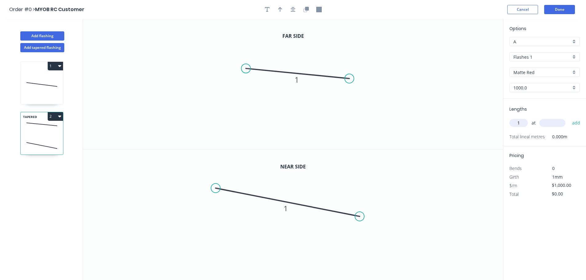
type input "1"
type input "10000"
click at [570, 118] on button "add" at bounding box center [577, 123] width 14 height 10
type input "$10,000.00"
click at [401, 161] on icon "0 1" at bounding box center [293, 215] width 420 height 131
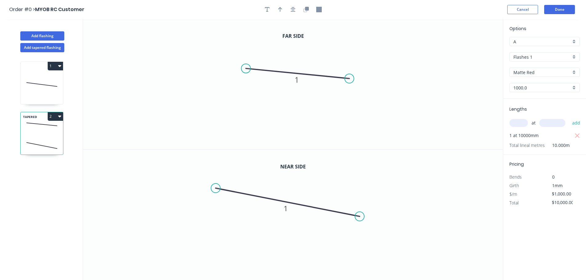
click at [44, 80] on icon at bounding box center [42, 84] width 42 height 39
type input "$0.00"
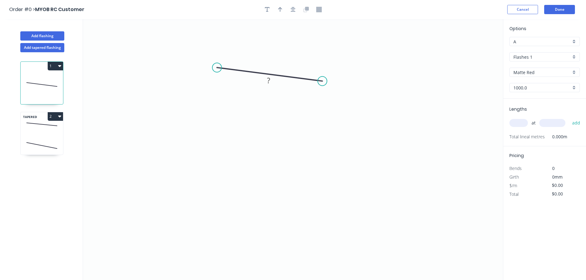
click at [528, 123] on input "text" at bounding box center [519, 123] width 18 height 8
type input "1"
type input "10000"
click at [570, 118] on button "add" at bounding box center [577, 123] width 14 height 10
click at [432, 207] on icon "0 ?" at bounding box center [293, 149] width 420 height 261
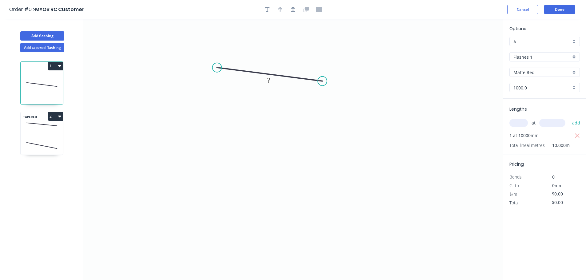
click at [46, 134] on div "TAPERED 2" at bounding box center [41, 133] width 43 height 43
type input "$1,000.00"
type input "$10,000.00"
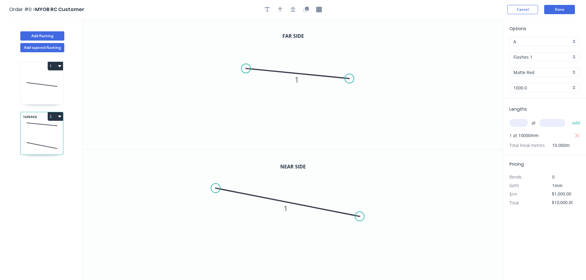
click at [42, 82] on icon at bounding box center [42, 84] width 42 height 39
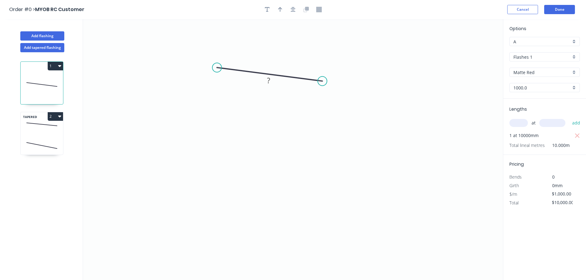
type input "$0.00"
click at [558, 195] on input "$0.00" at bounding box center [562, 194] width 21 height 9
click at [342, 248] on icon "0 ?" at bounding box center [293, 149] width 420 height 261
click at [517, 205] on span "Total" at bounding box center [514, 203] width 9 height 6
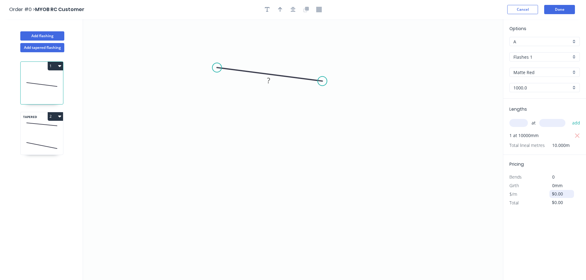
click at [556, 196] on input "$0.00" at bounding box center [562, 194] width 21 height 9
click at [270, 78] on tspan "?" at bounding box center [268, 80] width 3 height 10
drag, startPoint x: 344, startPoint y: 143, endPoint x: 424, endPoint y: 183, distance: 89.8
click at [344, 143] on icon "0 1" at bounding box center [293, 149] width 420 height 261
type input "$1,000.00"
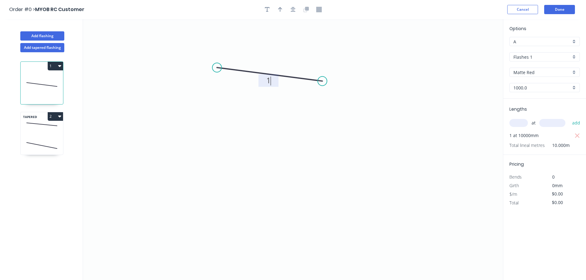
type input "$10,000.00"
click at [565, 195] on input "$1,000.00" at bounding box center [562, 194] width 21 height 9
click at [319, 231] on icon "0 1" at bounding box center [293, 149] width 420 height 261
click at [551, 237] on div "Options A A Flashes 1 Flashes 1 Matte Red Matte Red 1000.0 1000.0 Lengths at ad…" at bounding box center [544, 150] width 83 height 262
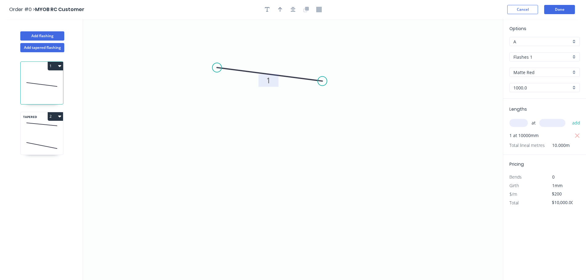
click at [523, 189] on div "Girth" at bounding box center [525, 186] width 40 height 9
click at [559, 194] on input "$200" at bounding box center [562, 194] width 21 height 9
drag, startPoint x: 567, startPoint y: 222, endPoint x: 545, endPoint y: 198, distance: 33.1
click at [567, 221] on div "Options A A Flashes 1 Flashes 1 Matte Red Matte Red 1000.0 1000.0 Lengths at ad…" at bounding box center [544, 150] width 83 height 262
click at [42, 130] on icon at bounding box center [42, 124] width 42 height 18
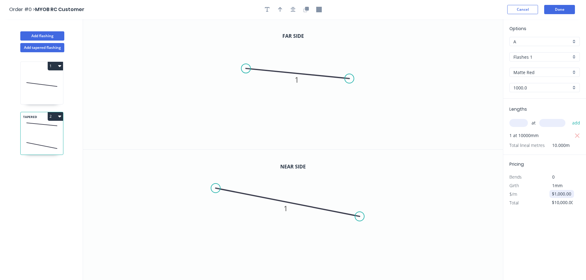
click at [561, 195] on input "$1,000.00" at bounding box center [562, 194] width 21 height 9
drag, startPoint x: 559, startPoint y: 231, endPoint x: 558, endPoint y: 228, distance: 3.4
click at [559, 231] on div "Options A A Flashes 1 Flashes 1 Matte Red Matte Red 1000.0 1000.0 Lengths at ad…" at bounding box center [544, 150] width 83 height 262
click at [538, 187] on div "Girth" at bounding box center [525, 186] width 40 height 9
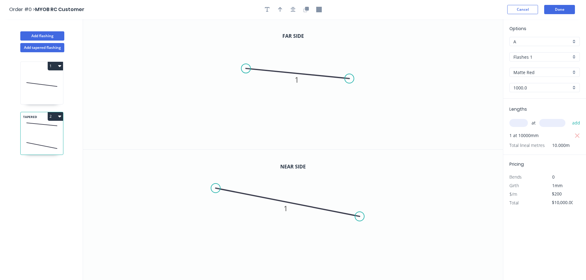
click at [30, 84] on icon at bounding box center [42, 84] width 42 height 39
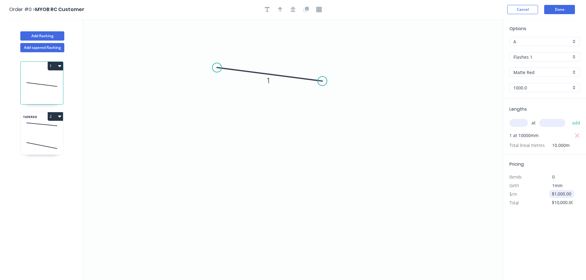
click at [555, 195] on input "$1,000.00" at bounding box center [562, 194] width 21 height 9
click at [555, 176] on div "0" at bounding box center [561, 177] width 33 height 9
click at [558, 192] on input "$1,000.00" at bounding box center [562, 194] width 21 height 9
click at [558, 191] on input "$1,000.00" at bounding box center [562, 194] width 21 height 9
click at [516, 194] on span "$/m" at bounding box center [514, 194] width 8 height 6
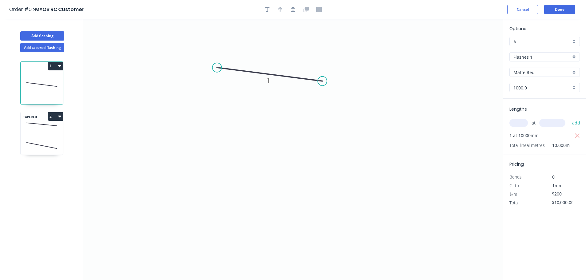
drag, startPoint x: 529, startPoint y: 227, endPoint x: 551, endPoint y: 220, distance: 23.2
click at [529, 227] on div "Options A A Flashes 1 Flashes 1 Matte Red Matte Red 1000.0 1000.0 Lengths at ad…" at bounding box center [544, 150] width 83 height 262
click at [577, 136] on icon "button" at bounding box center [578, 135] width 6 height 7
type input "$1,000.00"
type input "$0.00"
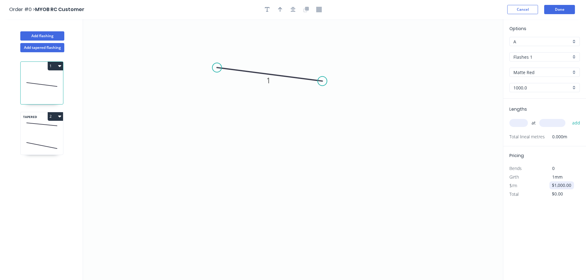
click at [559, 184] on input "$1,000.00" at bounding box center [562, 185] width 21 height 9
type input "$200"
click at [553, 229] on div "Options A A Flashes 1 Flashes 1 Matte Red Matte Red 1000.0 1000.0 Lengths at ad…" at bounding box center [544, 150] width 83 height 262
click at [524, 122] on input "text" at bounding box center [519, 123] width 18 height 8
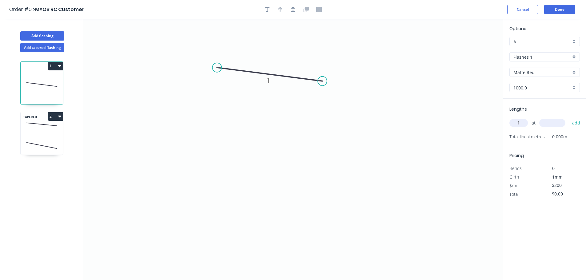
type input "1"
type input "10000"
click at [570, 118] on button "add" at bounding box center [577, 123] width 14 height 10
type input "$1,000.00"
type input "$10,000.00"
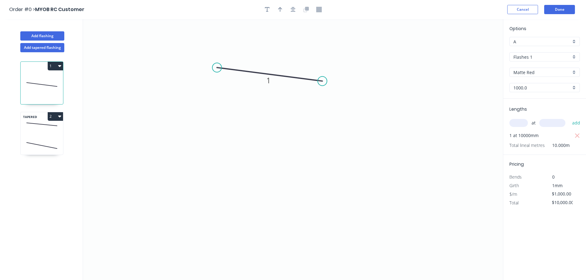
drag, startPoint x: 550, startPoint y: 238, endPoint x: 554, endPoint y: 231, distance: 7.9
click at [553, 233] on div "Options A A Flashes 1 Flashes 1 Matte Red Matte Red 1000.0 1000.0 Lengths at ad…" at bounding box center [544, 150] width 83 height 262
click at [554, 193] on input "$1,000.00" at bounding box center [562, 194] width 21 height 9
click at [538, 215] on div "Options A A Flashes 1 Flashes 1 Matte Red Matte Red 1000.0 1000.0 Lengths at ad…" at bounding box center [544, 150] width 83 height 262
click at [557, 194] on input "$3,000.00" at bounding box center [562, 194] width 21 height 9
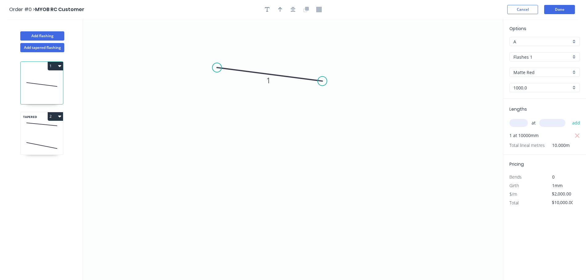
type input "$2,000.00"
click at [526, 232] on div "Options A A Flashes 1 Flashes 1 Matte Red Matte Red 1000.0 1000.0 Lengths at ad…" at bounding box center [544, 150] width 83 height 262
click at [229, 143] on icon "0 1" at bounding box center [293, 149] width 420 height 261
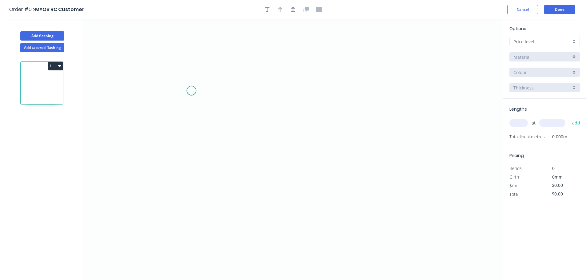
click at [193, 91] on icon "0" at bounding box center [293, 149] width 420 height 261
click at [331, 106] on icon "0" at bounding box center [293, 149] width 420 height 261
click at [260, 103] on tspan "?" at bounding box center [260, 104] width 3 height 10
click at [381, 138] on icon "0 1" at bounding box center [293, 149] width 420 height 261
click at [542, 42] on input "text" at bounding box center [543, 41] width 58 height 6
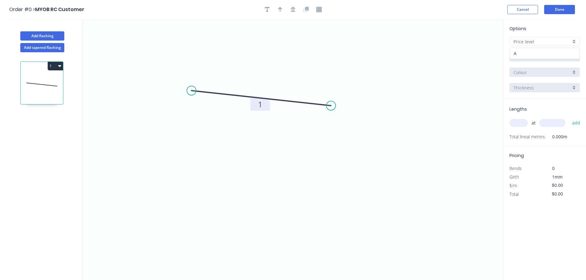
click at [522, 53] on div "A" at bounding box center [545, 53] width 70 height 11
type input "A"
type input "$1,000.00"
click at [520, 121] on input "text" at bounding box center [519, 123] width 18 height 8
type input "1"
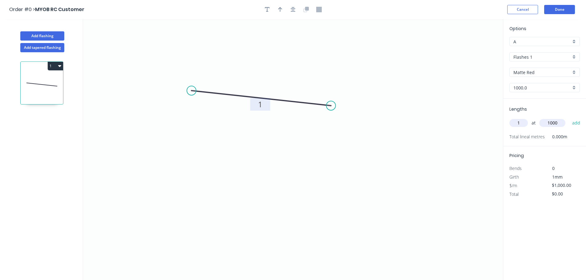
type input "1000"
click at [570, 118] on button "add" at bounding box center [577, 123] width 14 height 10
type input "$1,000.00"
click at [541, 235] on div "Options A A Flashes 1 Flashes 1 Matte Red Matte Red 1000.0 1000.0 Lengths at ad…" at bounding box center [544, 150] width 83 height 262
click at [47, 44] on button "Add tapered flashing" at bounding box center [42, 47] width 44 height 9
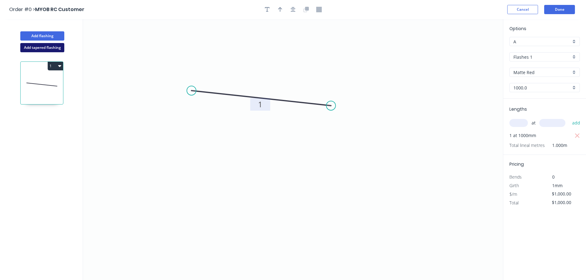
type input "$0.00"
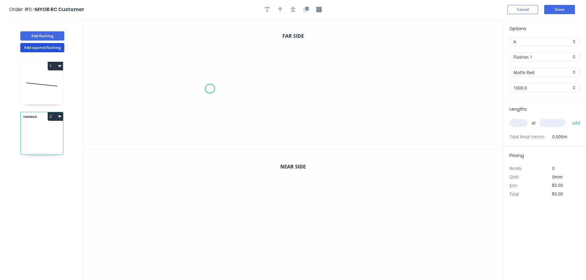
drag, startPoint x: 210, startPoint y: 85, endPoint x: 248, endPoint y: 94, distance: 39.5
click at [215, 87] on icon "0" at bounding box center [293, 84] width 420 height 131
drag, startPoint x: 346, startPoint y: 92, endPoint x: 337, endPoint y: 98, distance: 10.4
click at [346, 92] on icon "0 ?" at bounding box center [293, 84] width 420 height 131
click at [343, 84] on circle at bounding box center [345, 86] width 9 height 9
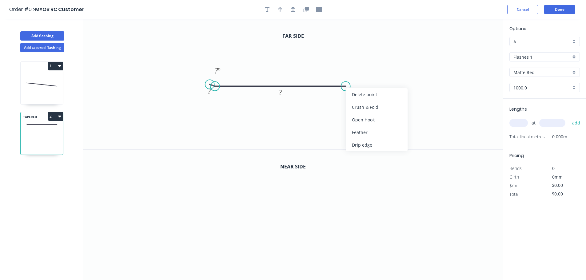
click at [359, 97] on div "Delete point" at bounding box center [377, 94] width 62 height 13
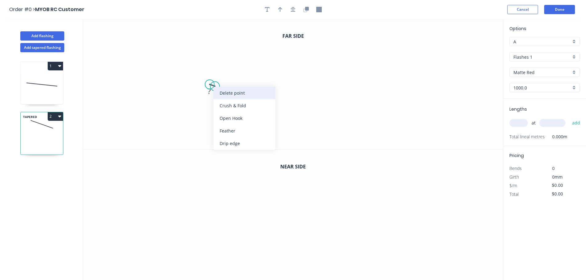
click at [226, 88] on div "Delete point" at bounding box center [245, 93] width 62 height 13
drag, startPoint x: 209, startPoint y: 82, endPoint x: 281, endPoint y: 80, distance: 72.4
click at [212, 82] on icon "0" at bounding box center [293, 84] width 420 height 131
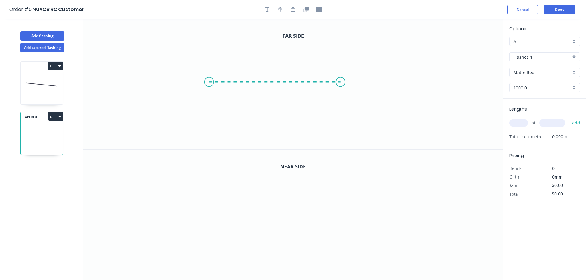
click at [341, 84] on icon "0" at bounding box center [293, 84] width 420 height 131
drag, startPoint x: 278, startPoint y: 87, endPoint x: 271, endPoint y: 90, distance: 7.4
click at [278, 88] on rect at bounding box center [275, 88] width 12 height 9
drag, startPoint x: 335, startPoint y: 109, endPoint x: 191, endPoint y: 102, distance: 144.2
click at [334, 110] on icon "0 1" at bounding box center [293, 84] width 420 height 131
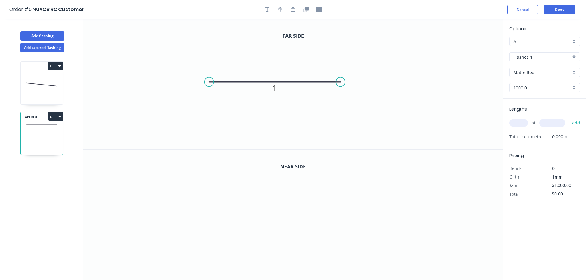
click at [39, 139] on icon at bounding box center [42, 146] width 42 height 18
click at [296, 218] on icon "0" at bounding box center [293, 215] width 420 height 131
click at [163, 195] on icon at bounding box center [229, 206] width 133 height 23
click at [226, 208] on tspan "?" at bounding box center [227, 212] width 3 height 10
click at [364, 136] on icon "0 1" at bounding box center [293, 84] width 420 height 131
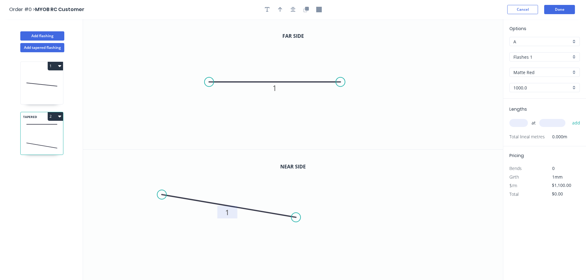
type input "$1,000.00"
click at [523, 127] on input "text" at bounding box center [519, 123] width 18 height 8
type input "1"
type input "10000"
click at [570, 118] on button "add" at bounding box center [577, 123] width 14 height 10
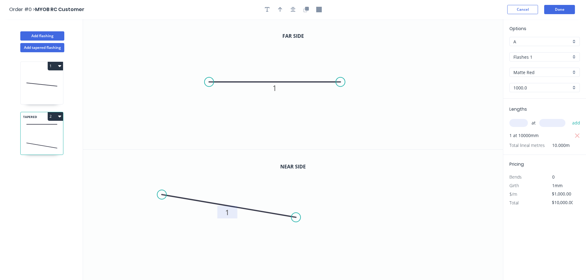
click at [23, 79] on icon at bounding box center [42, 84] width 42 height 39
type input "$1,000.00"
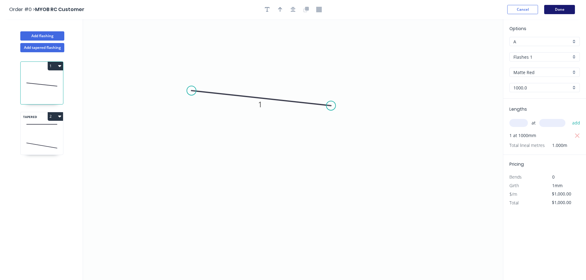
click at [561, 10] on button "Done" at bounding box center [560, 9] width 31 height 9
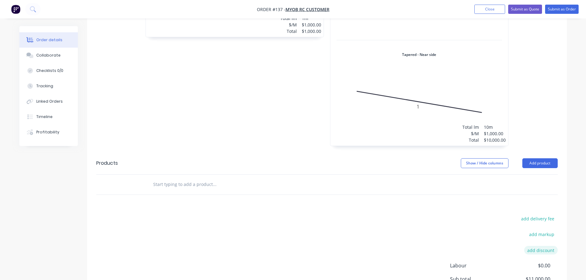
scroll to position [308, 0]
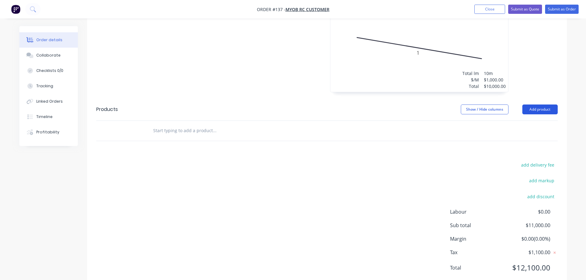
click at [538, 108] on button "Add product" at bounding box center [540, 110] width 35 height 10
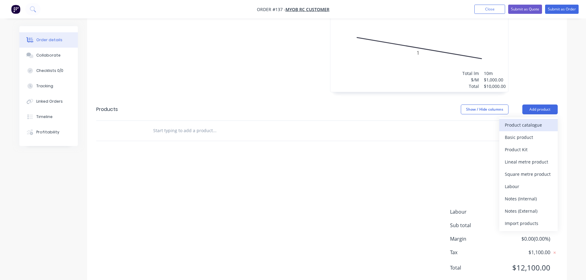
click at [538, 125] on div "Product catalogue" at bounding box center [528, 125] width 47 height 9
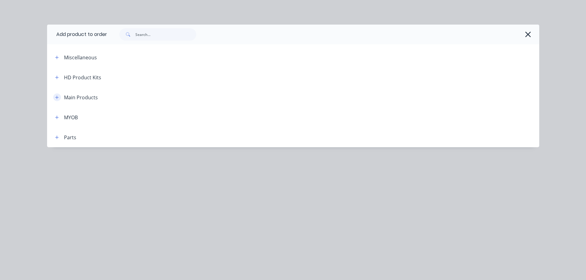
click at [56, 96] on icon "button" at bounding box center [57, 97] width 4 height 4
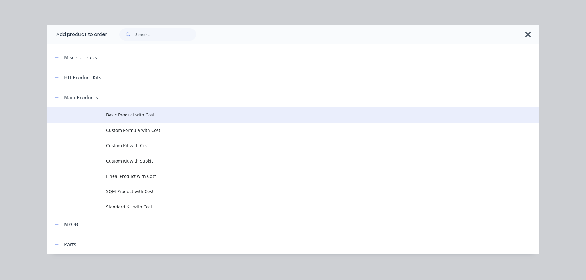
click at [125, 114] on span "Basic Product with Cost" at bounding box center [279, 115] width 347 height 6
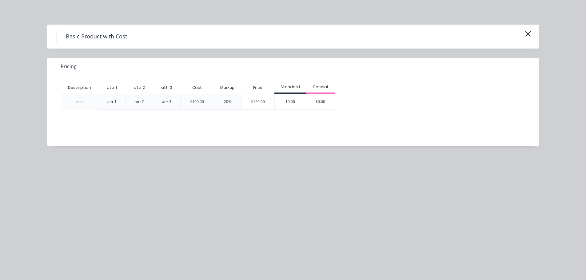
click at [254, 101] on div "$120.00" at bounding box center [258, 101] width 33 height 15
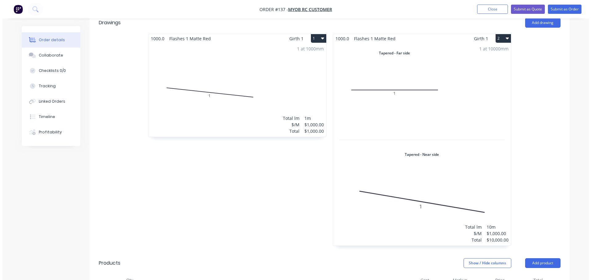
scroll to position [0, 0]
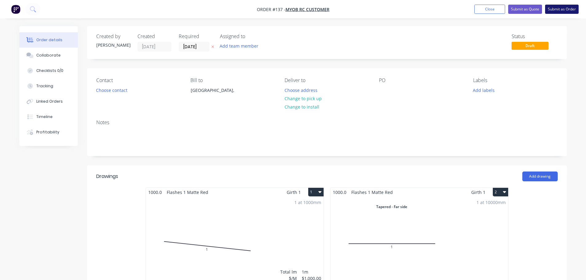
click at [566, 8] on button "Submit as Order" at bounding box center [563, 9] width 34 height 9
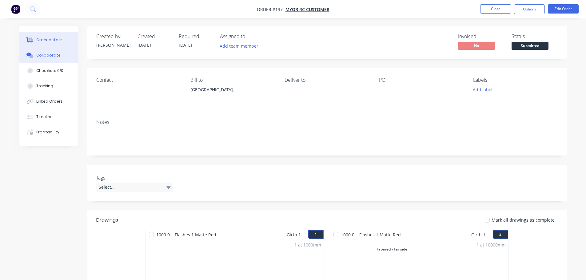
click at [54, 54] on div "Collaborate" at bounding box center [48, 56] width 24 height 6
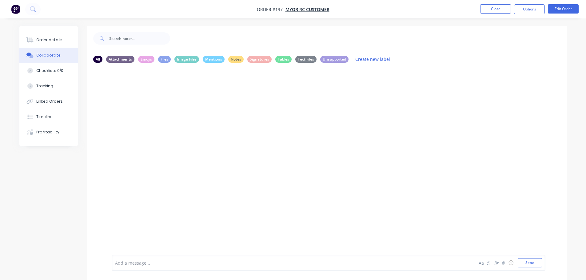
click at [182, 262] on div at bounding box center [275, 263] width 320 height 6
click at [502, 264] on icon "button" at bounding box center [504, 263] width 4 height 4
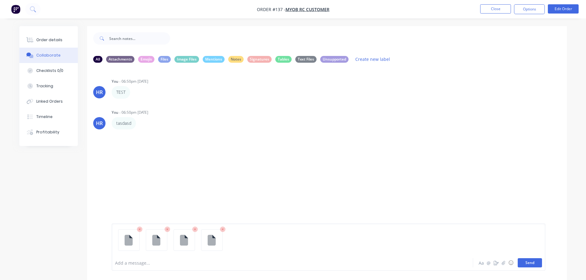
click at [535, 263] on button "Send" at bounding box center [530, 263] width 24 height 9
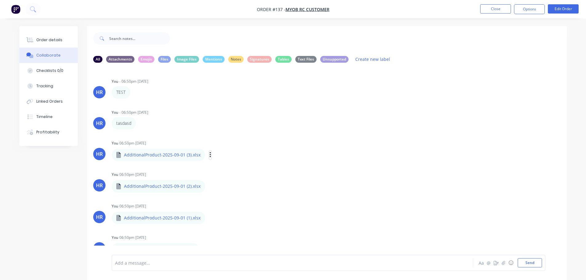
click at [210, 154] on icon "button" at bounding box center [211, 155] width 2 height 7
click at [236, 161] on button "Labels" at bounding box center [250, 158] width 69 height 14
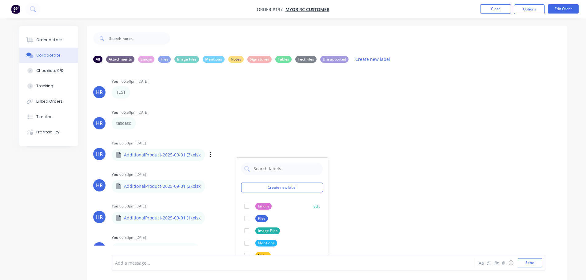
click at [248, 207] on div at bounding box center [247, 206] width 12 height 12
click at [245, 205] on div at bounding box center [247, 206] width 12 height 12
click at [50, 180] on div "All Attachments Emojis Files Image Files Mentions Notes Signatures Tables Text …" at bounding box center [293, 158] width 548 height 264
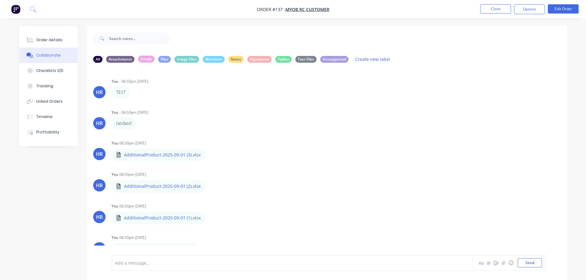
click at [148, 59] on div "Emojis" at bounding box center [146, 59] width 16 height 7
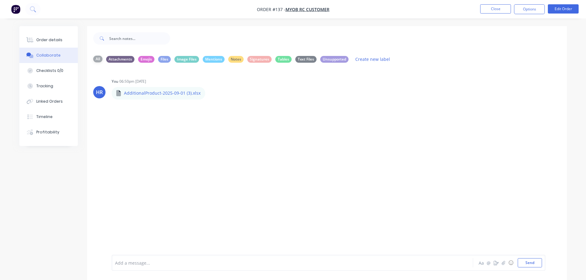
click at [94, 57] on div "All" at bounding box center [97, 59] width 9 height 7
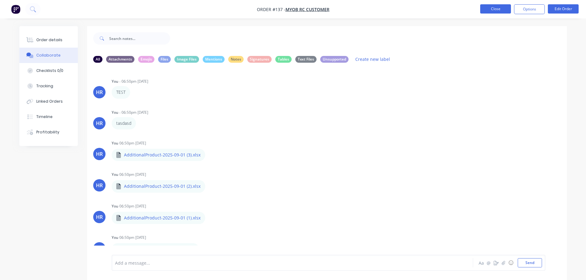
click at [496, 6] on button "Close" at bounding box center [496, 8] width 31 height 9
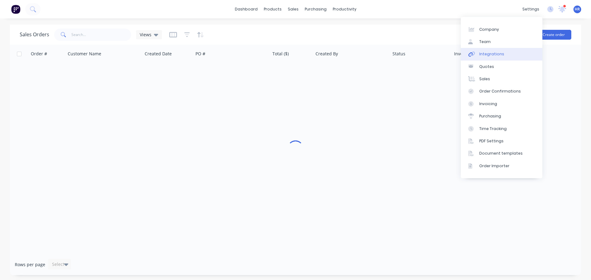
click at [503, 52] on link "Integrations" at bounding box center [502, 54] width 82 height 12
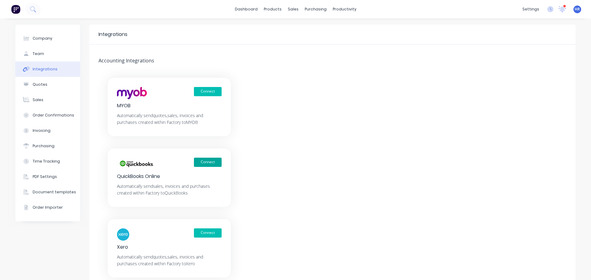
click at [211, 160] on button "Connect" at bounding box center [208, 162] width 28 height 9
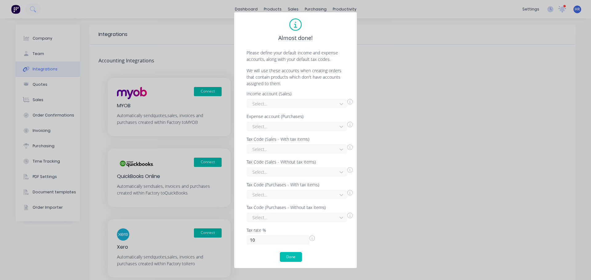
click at [280, 99] on div "Select..." at bounding box center [297, 103] width 101 height 9
click at [262, 116] on div "Billable Expense Income" at bounding box center [297, 117] width 101 height 11
click at [272, 123] on div at bounding box center [293, 127] width 82 height 8
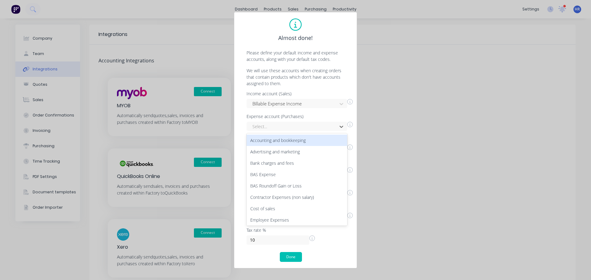
click at [271, 145] on div "Accounting and bookkeeping" at bounding box center [297, 140] width 101 height 11
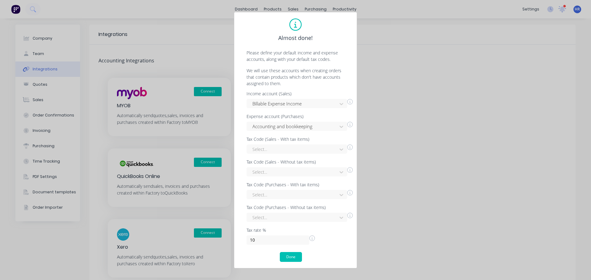
drag, startPoint x: 287, startPoint y: 147, endPoint x: 285, endPoint y: 156, distance: 8.7
click at [287, 147] on div at bounding box center [293, 150] width 82 height 8
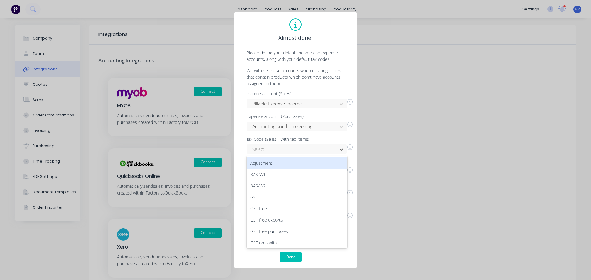
click at [277, 164] on div "Adjustment" at bounding box center [297, 163] width 101 height 11
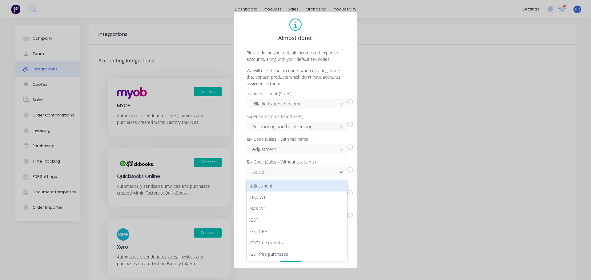
drag, startPoint x: 275, startPoint y: 172, endPoint x: 269, endPoint y: 183, distance: 12.5
click at [274, 172] on div at bounding box center [293, 172] width 82 height 8
drag, startPoint x: 268, startPoint y: 189, endPoint x: 268, endPoint y: 199, distance: 9.9
click at [268, 189] on div "Adjustment" at bounding box center [297, 185] width 101 height 11
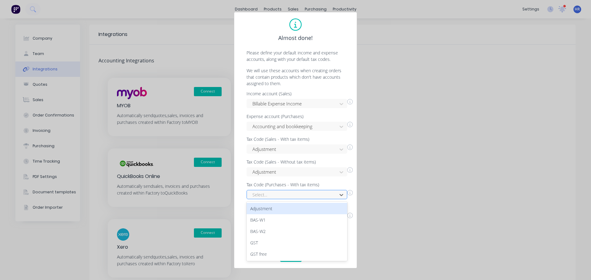
click at [267, 198] on div at bounding box center [293, 195] width 82 height 8
click at [273, 210] on div "Adjustment" at bounding box center [297, 208] width 101 height 11
click at [284, 219] on div "Select..." at bounding box center [297, 217] width 101 height 9
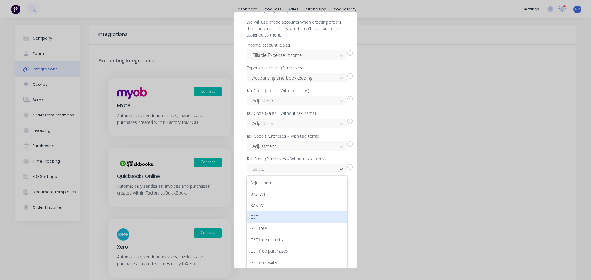
click at [283, 212] on div "GST" at bounding box center [297, 216] width 101 height 11
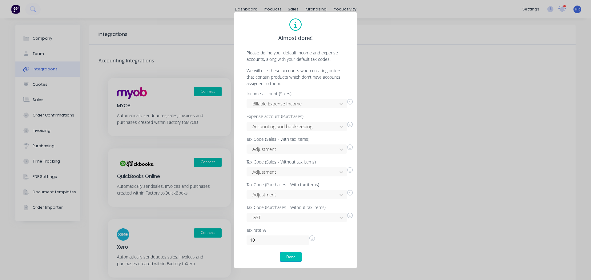
click at [287, 258] on button "Done" at bounding box center [291, 257] width 22 height 10
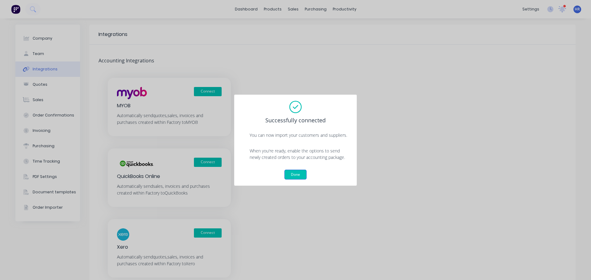
click at [298, 172] on button "Done" at bounding box center [295, 175] width 22 height 10
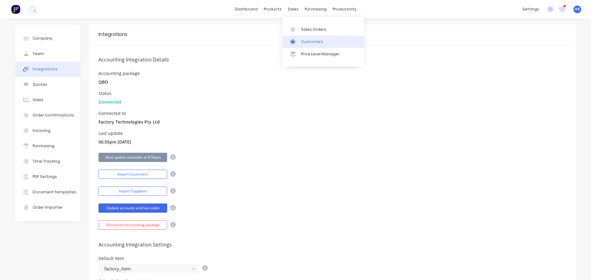
click at [320, 37] on link "Customers" at bounding box center [324, 42] width 82 height 12
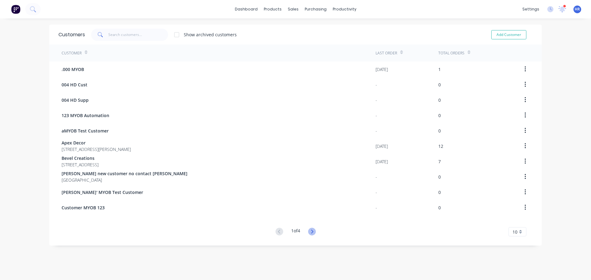
click at [308, 231] on icon at bounding box center [312, 232] width 8 height 8
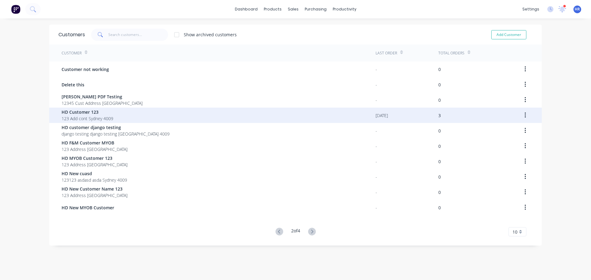
click at [133, 112] on div "HD Customer 123 123 Add cont Sydney 4009" at bounding box center [219, 115] width 314 height 15
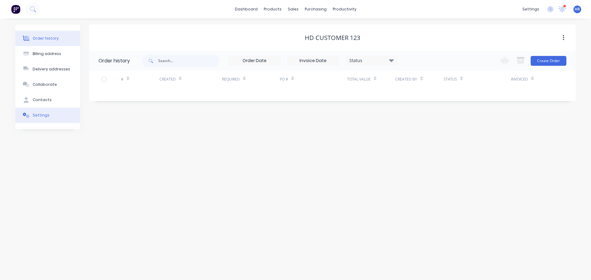
click at [51, 114] on button "Settings" at bounding box center [47, 115] width 65 height 15
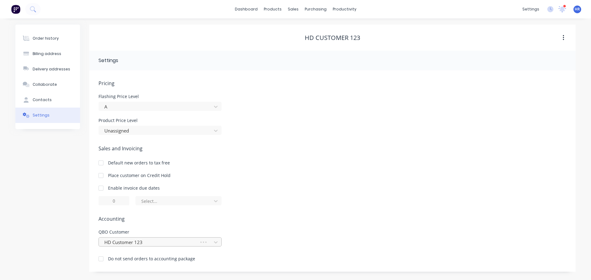
click at [147, 240] on div "HD Customer 123" at bounding box center [160, 242] width 123 height 9
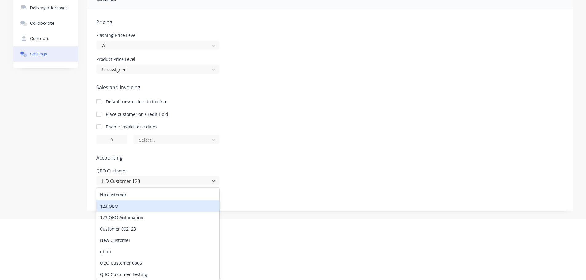
click at [158, 208] on div "123 QBO" at bounding box center [157, 206] width 123 height 11
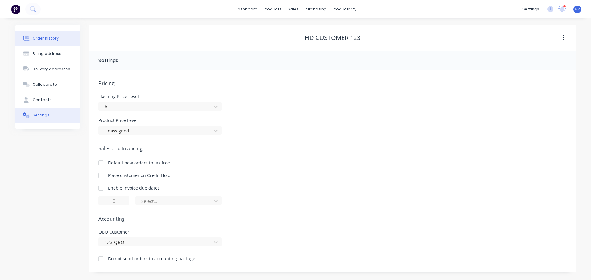
click at [64, 40] on button "Order history" at bounding box center [47, 38] width 65 height 15
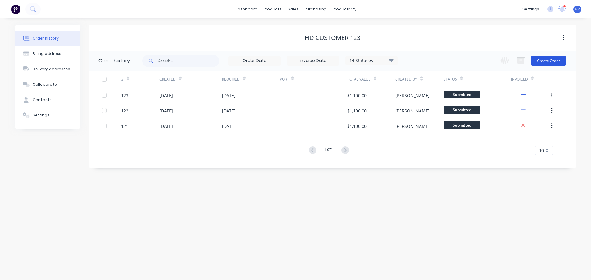
click at [548, 62] on button "Create Order" at bounding box center [549, 61] width 36 height 10
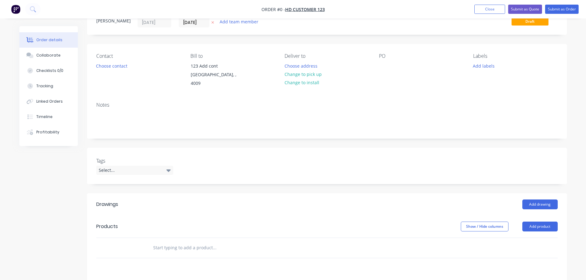
scroll to position [92, 0]
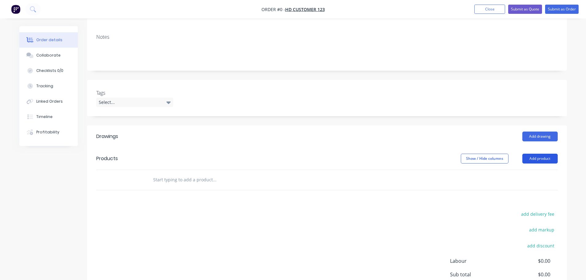
click at [532, 154] on button "Add product" at bounding box center [540, 159] width 35 height 10
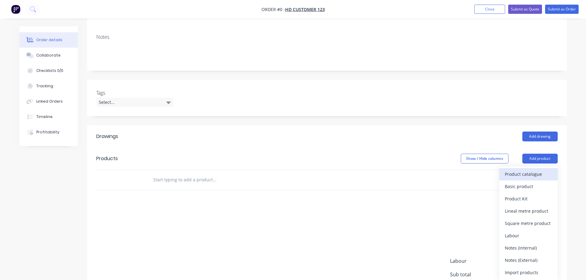
click at [526, 170] on div "Product catalogue" at bounding box center [528, 174] width 47 height 9
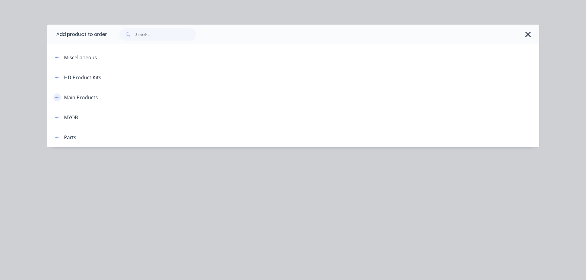
click at [58, 99] on icon "button" at bounding box center [57, 97] width 4 height 4
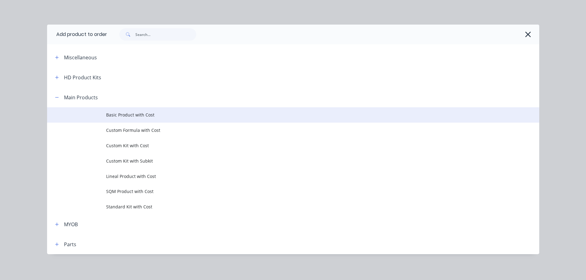
click at [140, 114] on span "Basic Product with Cost" at bounding box center [279, 115] width 347 height 6
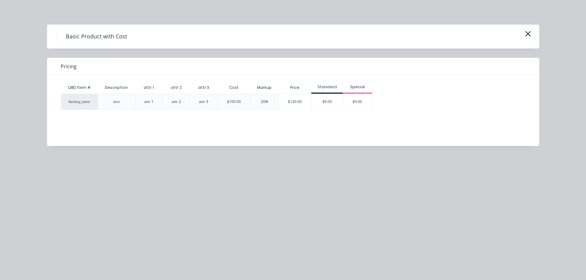
click at [310, 103] on div "$120.00" at bounding box center [295, 101] width 33 height 15
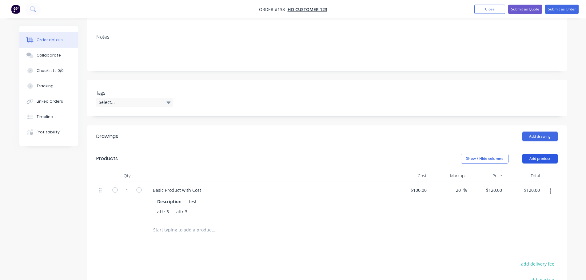
click at [541, 154] on button "Add product" at bounding box center [540, 159] width 35 height 10
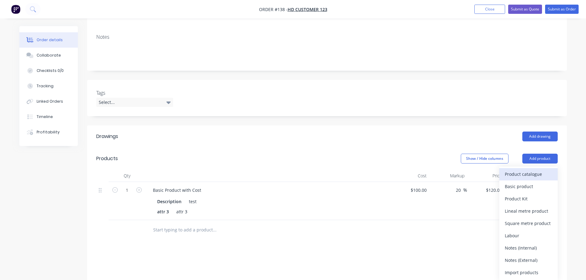
click at [526, 170] on div "Product catalogue" at bounding box center [528, 174] width 47 height 9
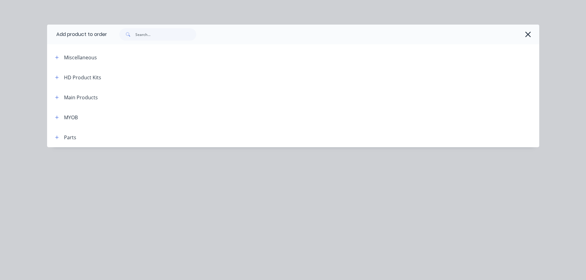
click at [58, 92] on header "Main Products" at bounding box center [293, 97] width 493 height 20
click at [60, 101] on span at bounding box center [57, 98] width 8 height 8
click at [59, 97] on button "button" at bounding box center [57, 98] width 8 height 8
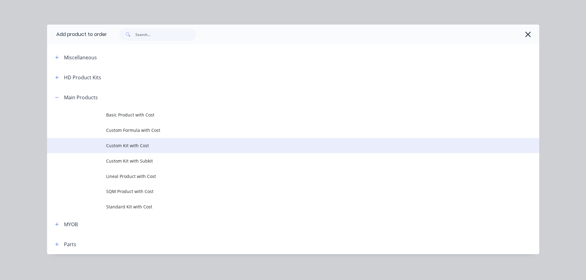
click at [134, 146] on span "Custom Kit with Cost" at bounding box center [279, 146] width 347 height 6
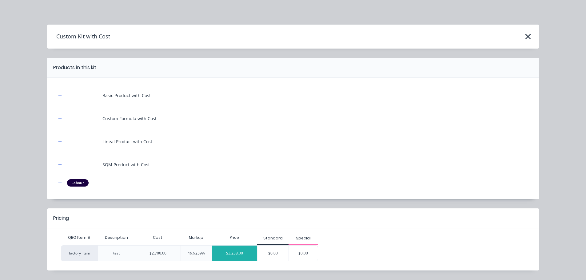
click at [239, 254] on div "$3,238.00" at bounding box center [234, 253] width 45 height 15
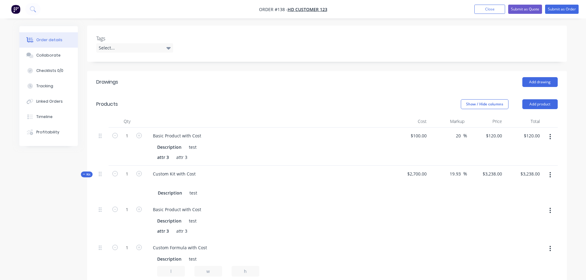
scroll to position [92, 0]
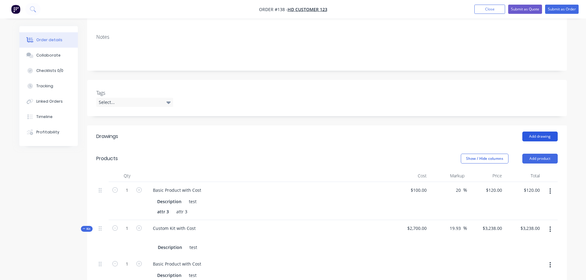
click at [550, 132] on button "Add drawing" at bounding box center [540, 137] width 35 height 10
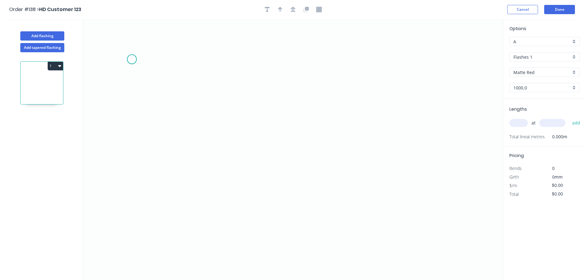
click at [132, 59] on icon "0" at bounding box center [293, 149] width 420 height 261
click at [370, 119] on icon "0" at bounding box center [293, 149] width 420 height 261
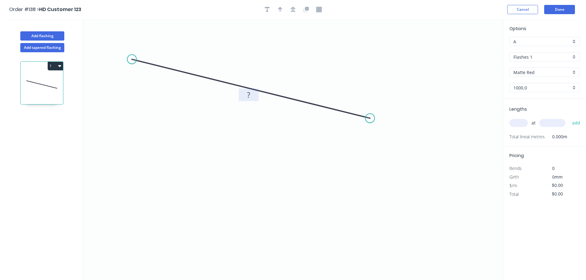
click at [251, 95] on rect at bounding box center [249, 95] width 12 height 9
click at [365, 71] on icon "0 1" at bounding box center [293, 149] width 420 height 261
type input "$1,000.00"
click at [542, 41] on input "A" at bounding box center [543, 41] width 58 height 6
drag, startPoint x: 523, startPoint y: 123, endPoint x: 534, endPoint y: 129, distance: 12.0
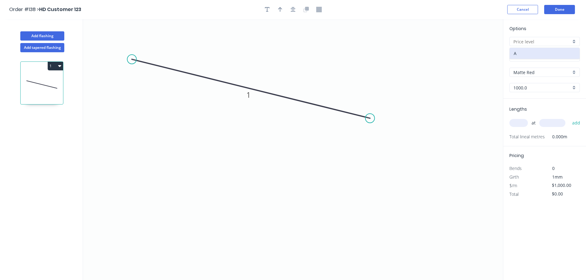
click at [523, 123] on input "text" at bounding box center [519, 123] width 18 height 8
type input "1"
type input "10000"
click at [570, 118] on button "add" at bounding box center [577, 123] width 14 height 10
type input "$10,000.00"
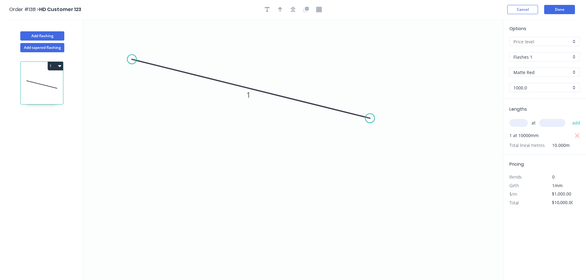
click at [382, 171] on icon "0 1" at bounding box center [293, 149] width 420 height 261
click at [51, 48] on button "Add tapered flashing" at bounding box center [42, 47] width 44 height 9
type input "$0.00"
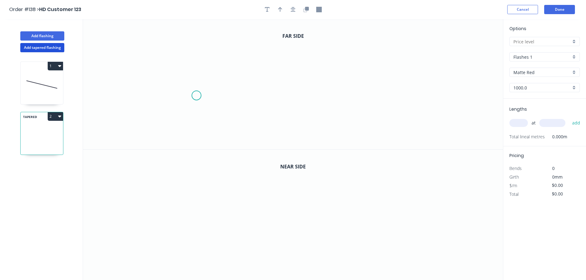
click at [199, 88] on icon "0" at bounding box center [293, 84] width 420 height 131
click at [352, 89] on icon "0" at bounding box center [293, 84] width 420 height 131
click at [193, 233] on icon "0" at bounding box center [293, 215] width 420 height 131
click at [329, 223] on icon "0" at bounding box center [293, 215] width 420 height 131
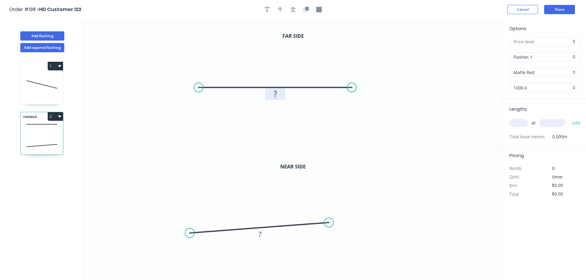
click at [273, 92] on rect at bounding box center [275, 94] width 12 height 9
click at [266, 234] on rect at bounding box center [260, 235] width 12 height 9
click at [368, 191] on icon "0 1" at bounding box center [293, 215] width 420 height 131
type input "$1,000.00"
click at [536, 40] on input "text" at bounding box center [543, 41] width 58 height 6
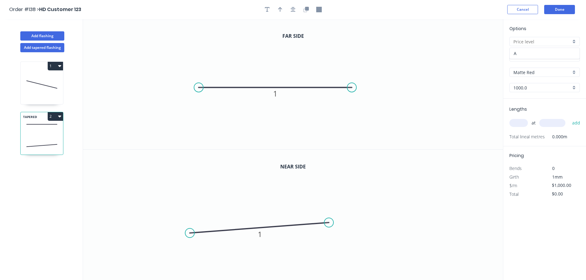
click at [521, 52] on div "A" at bounding box center [545, 53] width 70 height 11
type input "A"
drag, startPoint x: 466, startPoint y: 104, endPoint x: 483, endPoint y: 115, distance: 20.0
click at [468, 104] on icon "0 1" at bounding box center [293, 84] width 420 height 131
click at [520, 121] on input "text" at bounding box center [519, 123] width 18 height 8
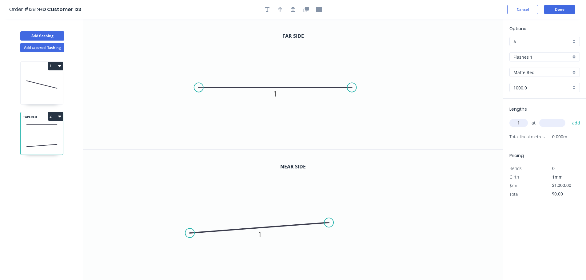
type input "1"
type input "10000"
click at [570, 118] on button "add" at bounding box center [577, 123] width 14 height 10
type input "$10,000.00"
click at [383, 156] on icon "0 1" at bounding box center [293, 215] width 420 height 131
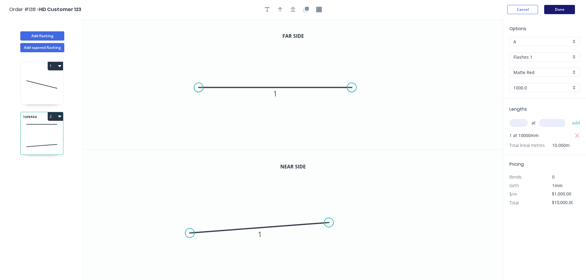
click at [567, 9] on button "Done" at bounding box center [560, 9] width 31 height 9
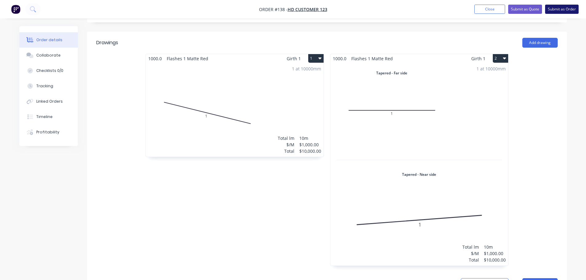
scroll to position [154, 0]
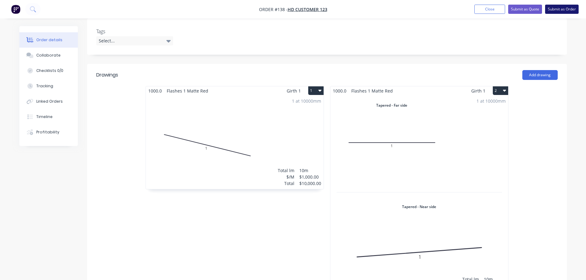
click at [561, 10] on button "Submit as Order" at bounding box center [563, 9] width 34 height 9
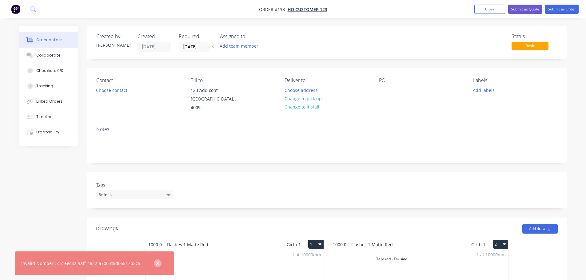
click at [156, 262] on icon "button" at bounding box center [158, 264] width 4 height 6
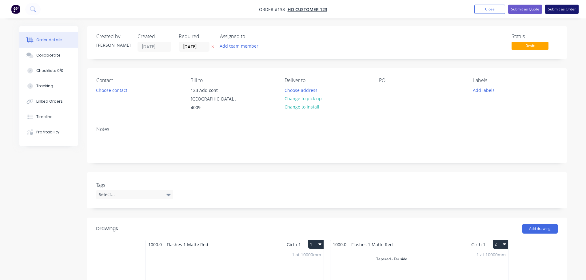
click at [566, 11] on button "Submit as Order" at bounding box center [563, 9] width 34 height 9
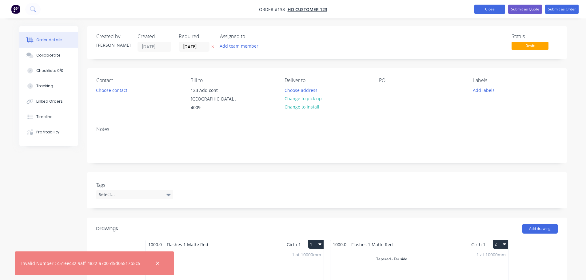
click at [493, 8] on button "Close" at bounding box center [490, 9] width 31 height 9
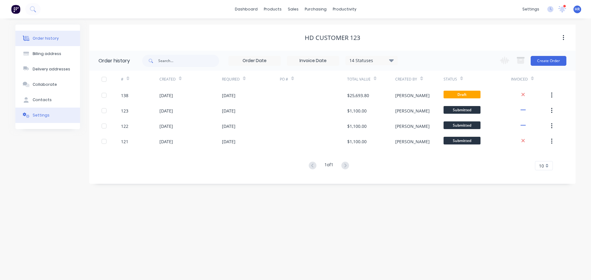
click at [55, 116] on button "Settings" at bounding box center [47, 115] width 65 height 15
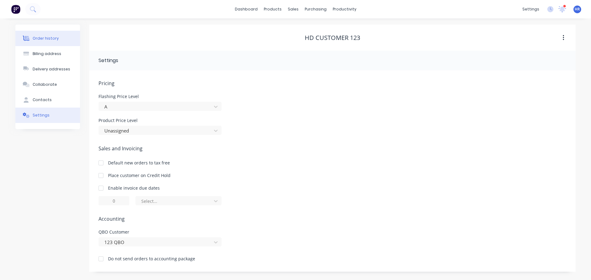
click at [59, 36] on button "Order history" at bounding box center [47, 38] width 65 height 15
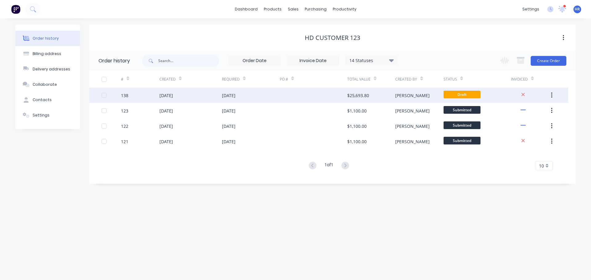
click at [345, 90] on div at bounding box center [313, 95] width 67 height 15
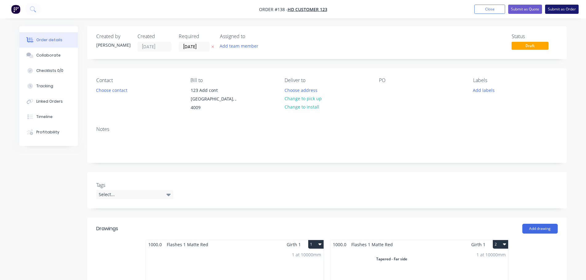
click at [564, 10] on button "Submit as Order" at bounding box center [563, 9] width 34 height 9
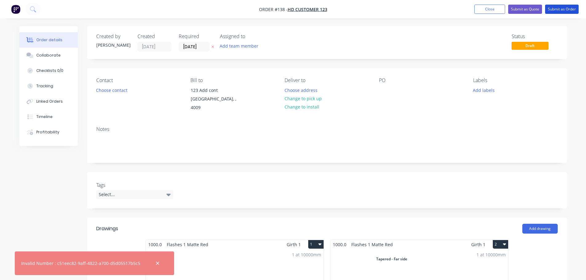
drag, startPoint x: 569, startPoint y: 9, endPoint x: 547, endPoint y: 15, distance: 22.7
click at [569, 9] on button "Submit as Order" at bounding box center [563, 9] width 34 height 9
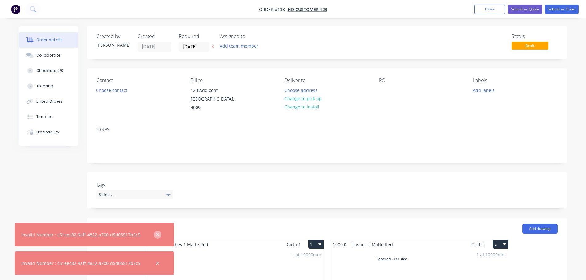
click at [156, 233] on icon "button" at bounding box center [158, 235] width 4 height 6
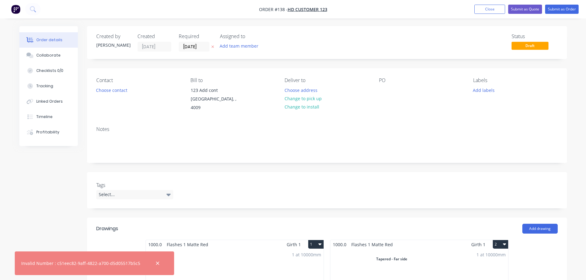
click at [156, 268] on div at bounding box center [158, 263] width 20 height 15
click at [158, 262] on button "button" at bounding box center [158, 264] width 8 height 8
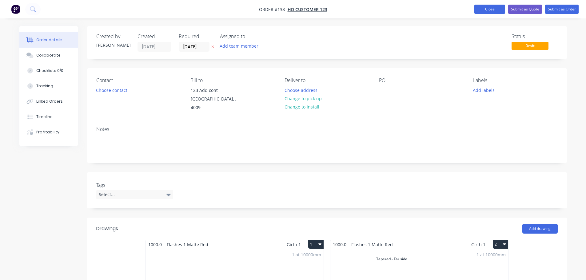
click at [496, 6] on button "Close" at bounding box center [490, 9] width 31 height 9
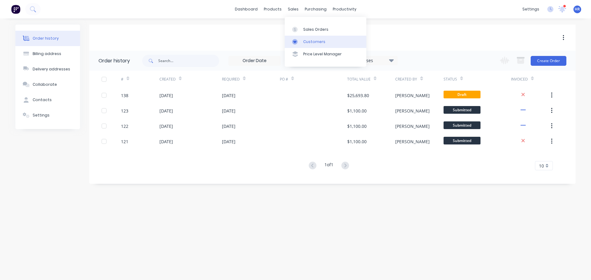
click at [319, 44] on div "Customers" at bounding box center [314, 42] width 22 height 6
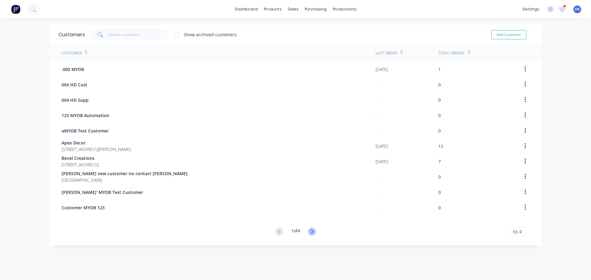
click at [312, 232] on icon at bounding box center [312, 232] width 8 height 8
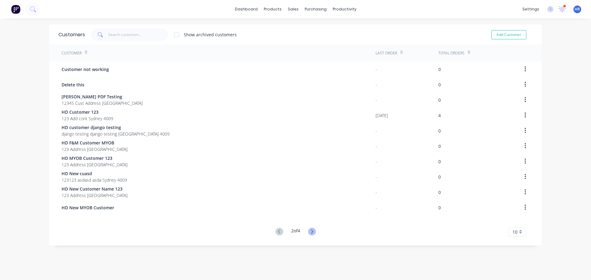
click at [311, 232] on icon at bounding box center [312, 232] width 2 height 4
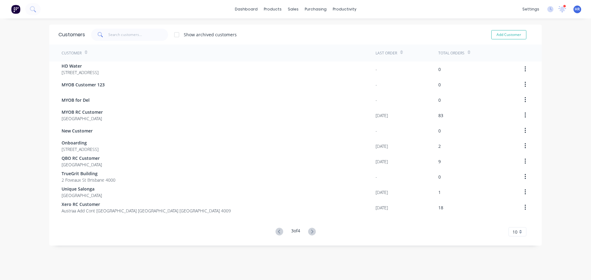
click at [315, 231] on button at bounding box center [311, 232] width 11 height 9
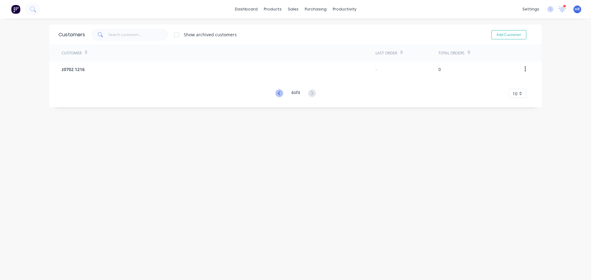
click at [278, 94] on icon at bounding box center [280, 94] width 8 height 8
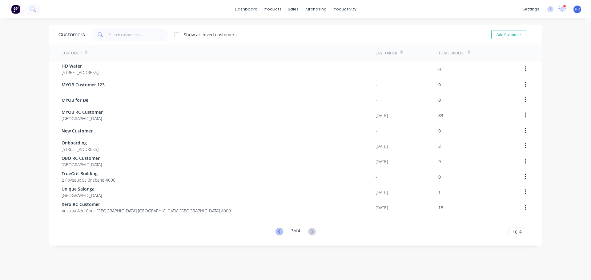
click at [276, 231] on icon at bounding box center [280, 232] width 8 height 8
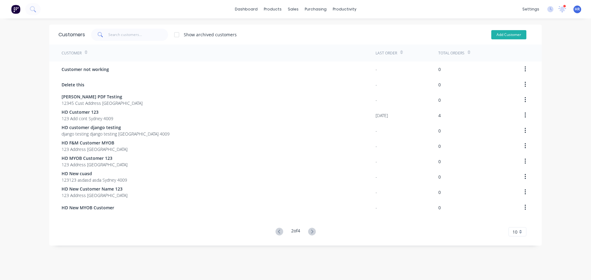
click at [519, 36] on button "Add Customer" at bounding box center [508, 34] width 35 height 9
select select "AU"
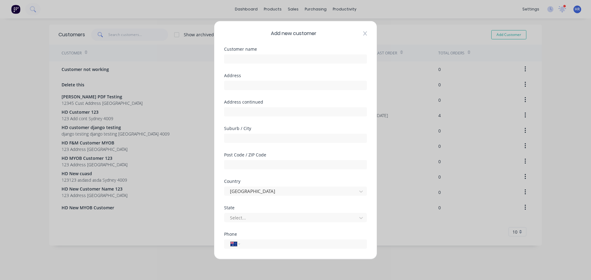
drag, startPoint x: 365, startPoint y: 32, endPoint x: 361, endPoint y: 33, distance: 4.2
click at [364, 32] on div "Add new customer Customer name Address Address continued Suburb / City Post Cod…" at bounding box center [295, 140] width 163 height 238
drag, startPoint x: 361, startPoint y: 33, endPoint x: 332, endPoint y: 44, distance: 30.8
click at [363, 33] on icon at bounding box center [365, 33] width 4 height 4
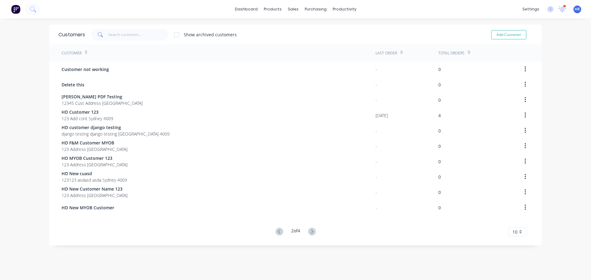
click at [276, 231] on g at bounding box center [280, 232] width 8 height 8
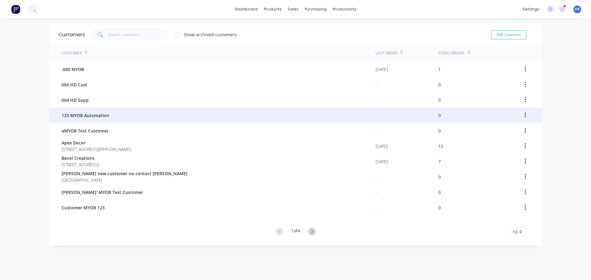
click at [91, 114] on span "123 MYOB Automation" at bounding box center [86, 115] width 48 height 6
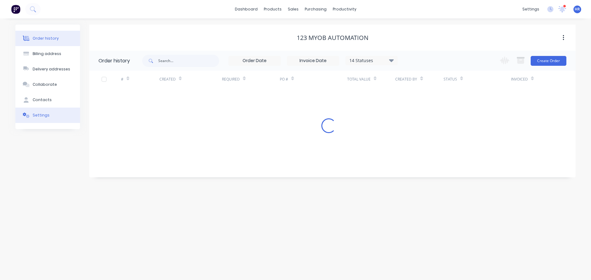
click at [49, 117] on button "Settings" at bounding box center [47, 115] width 65 height 15
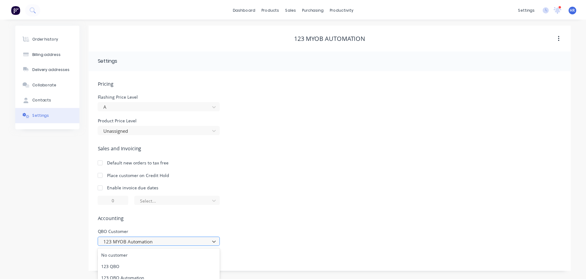
scroll to position [61, 0]
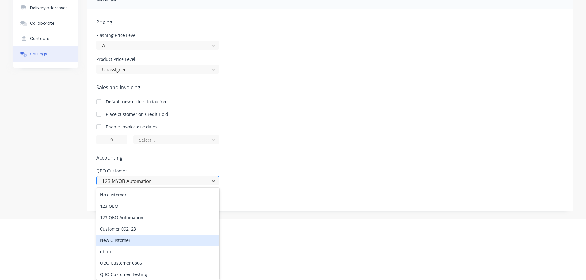
click at [138, 186] on div "16 results available. Use Up and Down to choose options, press Enter to select …" at bounding box center [157, 180] width 123 height 9
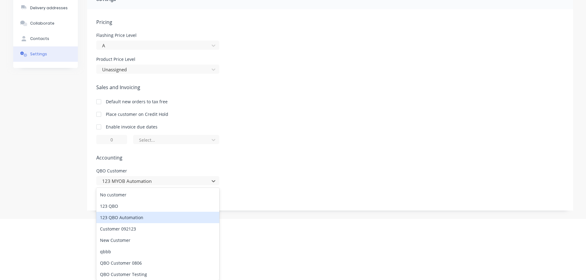
click at [140, 214] on div "123 QBO Automation" at bounding box center [157, 217] width 123 height 11
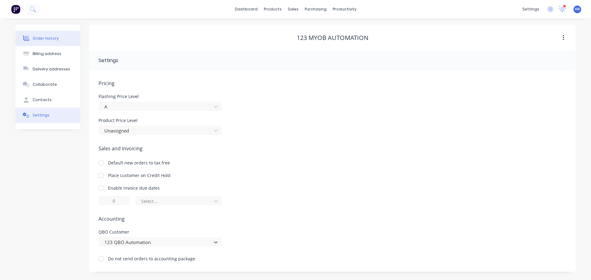
click at [58, 38] on button "Order history" at bounding box center [47, 38] width 65 height 15
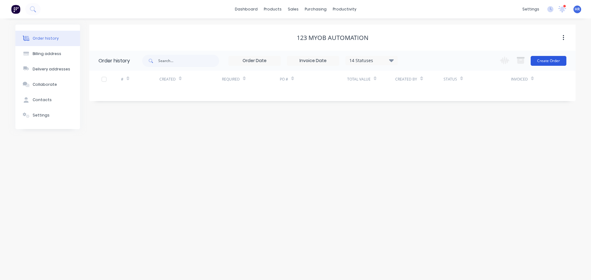
click at [549, 63] on button "Create Order" at bounding box center [549, 61] width 36 height 10
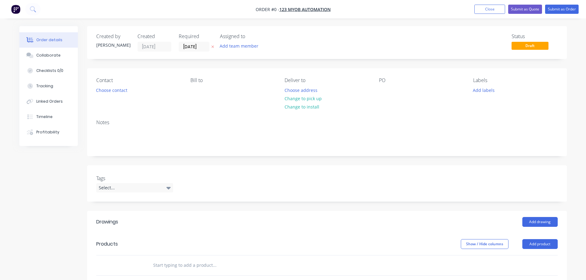
drag, startPoint x: 537, startPoint y: 242, endPoint x: 528, endPoint y: 250, distance: 12.2
click at [537, 242] on button "Add product" at bounding box center [540, 245] width 35 height 10
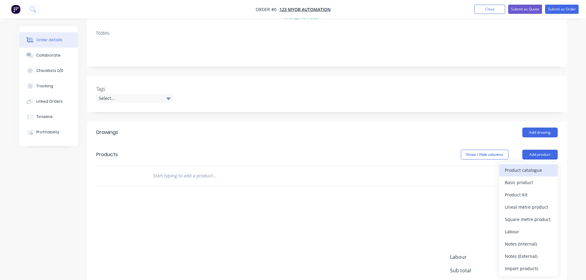
scroll to position [92, 0]
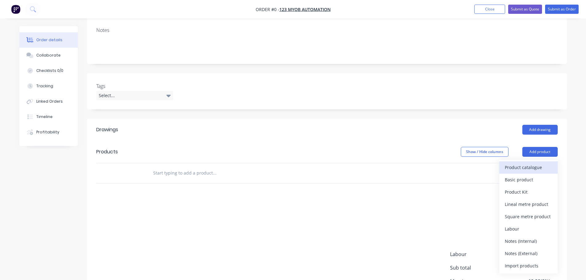
click at [519, 168] on div "Product catalogue" at bounding box center [528, 167] width 47 height 9
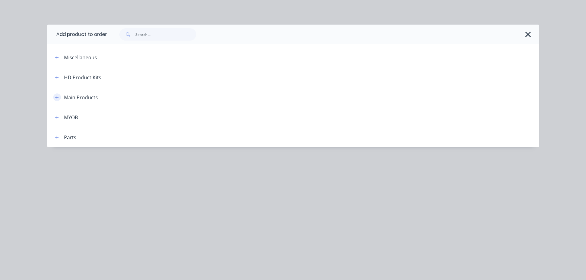
click at [58, 99] on icon "button" at bounding box center [57, 97] width 4 height 4
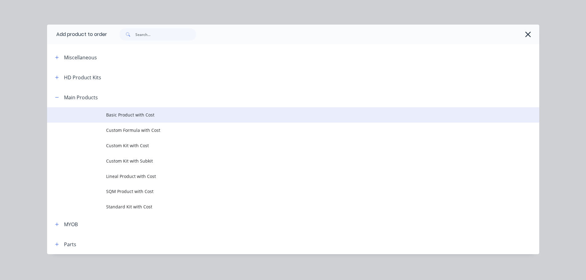
click at [127, 119] on td "Basic Product with Cost" at bounding box center [322, 114] width 433 height 15
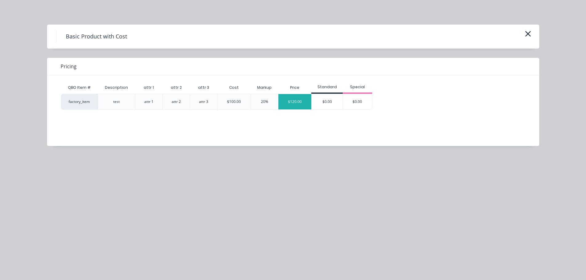
click at [294, 100] on div "$120.00" at bounding box center [295, 101] width 33 height 15
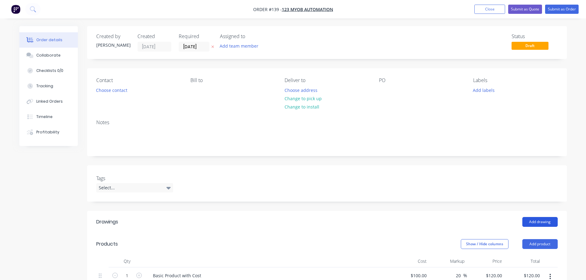
click at [542, 219] on button "Add drawing" at bounding box center [540, 222] width 35 height 10
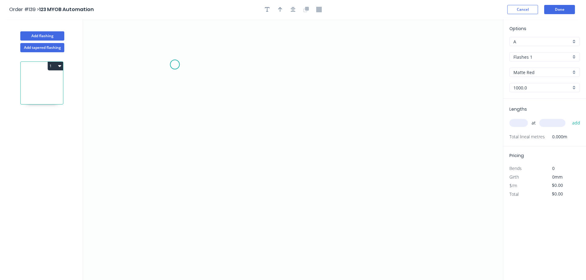
click at [175, 65] on icon "0" at bounding box center [293, 149] width 420 height 261
click at [372, 94] on icon "0" at bounding box center [293, 149] width 420 height 261
click at [270, 82] on rect at bounding box center [272, 86] width 12 height 9
drag, startPoint x: 341, startPoint y: 58, endPoint x: 462, endPoint y: 57, distance: 121.0
click at [342, 58] on icon "0 1" at bounding box center [293, 149] width 420 height 261
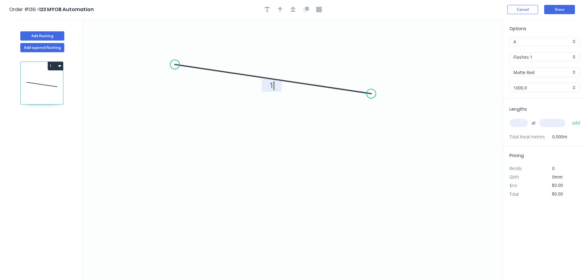
type input "$1,000.00"
click at [521, 124] on input "text" at bounding box center [519, 123] width 18 height 8
type input "1"
type input "10000"
click at [570, 118] on button "add" at bounding box center [577, 123] width 14 height 10
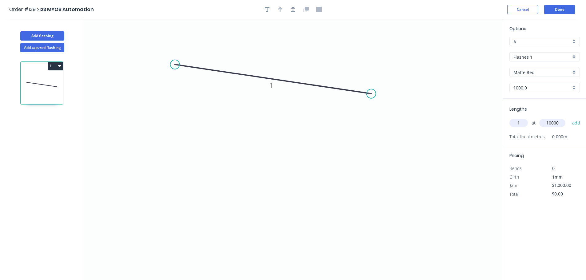
type input "$10,000.00"
drag, startPoint x: 379, startPoint y: 143, endPoint x: 504, endPoint y: 7, distance: 184.6
click at [379, 143] on icon "0 1" at bounding box center [293, 149] width 420 height 261
click at [564, 9] on button "Done" at bounding box center [560, 9] width 31 height 9
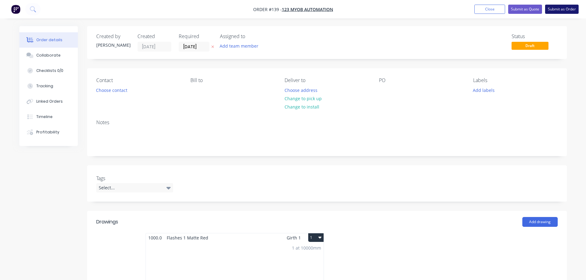
click at [560, 10] on button "Submit as Order" at bounding box center [563, 9] width 34 height 9
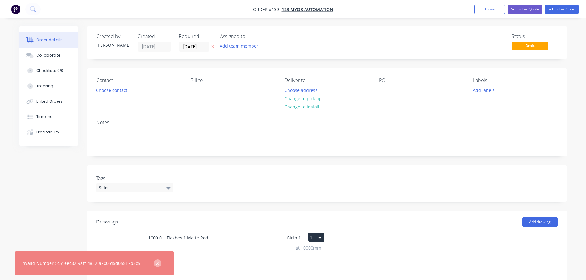
click at [156, 266] on icon "button" at bounding box center [158, 264] width 4 height 6
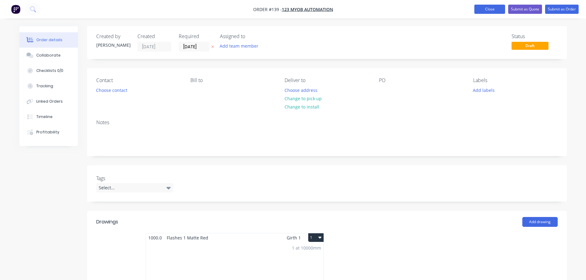
click at [497, 10] on button "Close" at bounding box center [490, 9] width 31 height 9
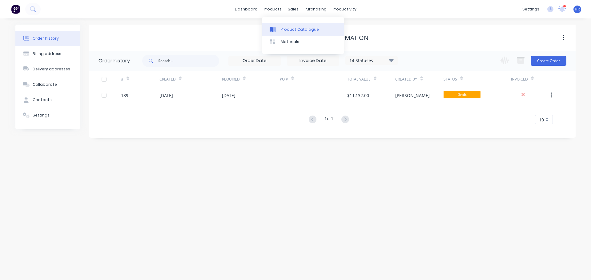
click at [286, 27] on div "Product Catalogue" at bounding box center [300, 30] width 38 height 6
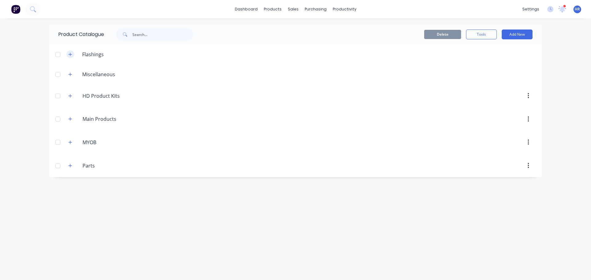
click at [74, 53] on button "button" at bounding box center [70, 54] width 8 height 8
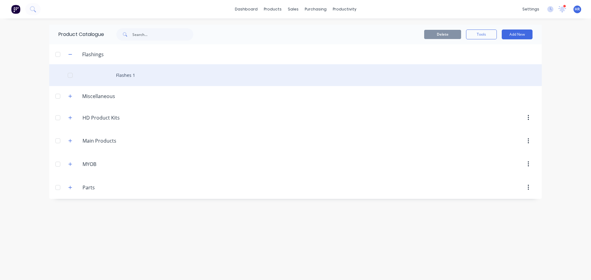
click at [131, 79] on div "Flashes 1" at bounding box center [295, 75] width 493 height 22
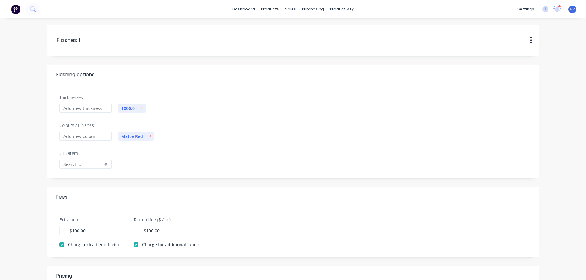
scroll to position [92, 0]
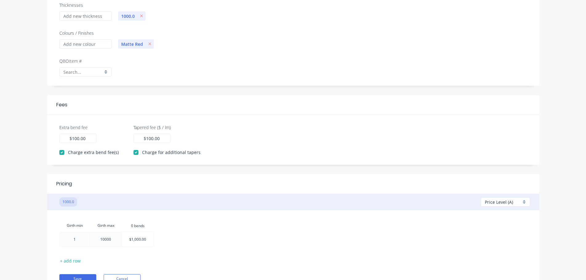
click at [82, 67] on div "QBO Item #" at bounding box center [85, 67] width 52 height 19
click at [78, 70] on input "text" at bounding box center [82, 72] width 39 height 6
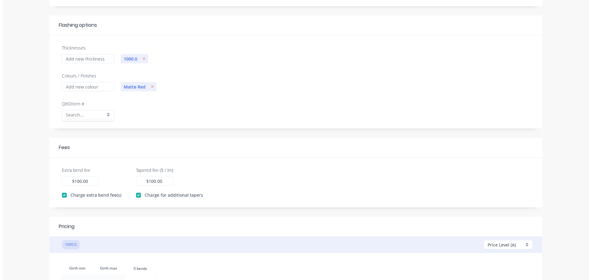
scroll to position [0, 0]
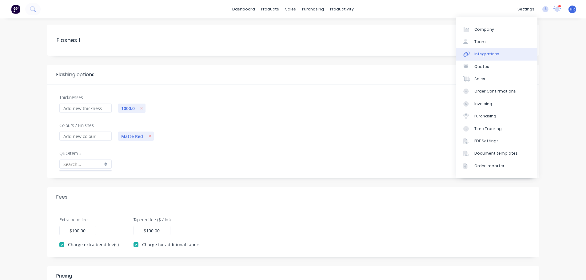
click at [489, 57] on link "Integrations" at bounding box center [497, 54] width 82 height 12
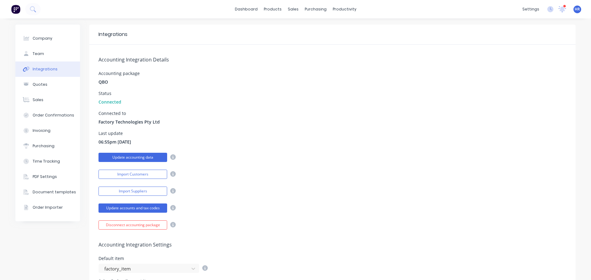
click at [148, 156] on button "Update accounting data" at bounding box center [133, 157] width 69 height 9
click at [291, 30] on div "Product Catalogue" at bounding box center [298, 30] width 38 height 6
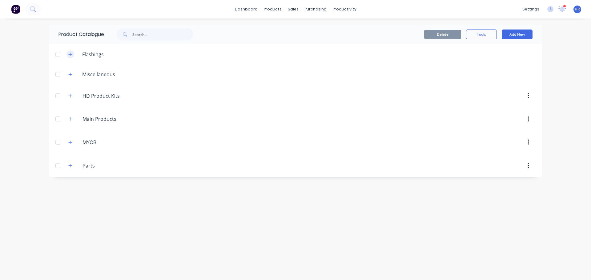
click at [70, 54] on icon "button" at bounding box center [70, 54] width 3 height 3
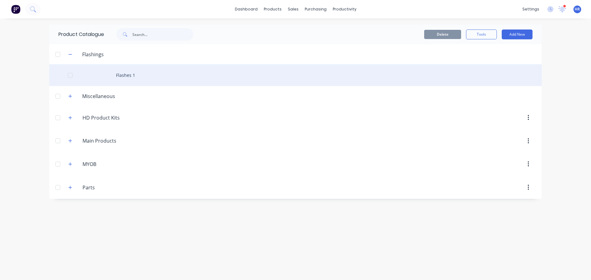
click at [128, 77] on div "Flashes 1" at bounding box center [295, 75] width 493 height 22
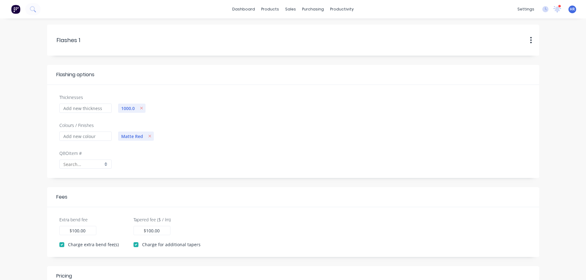
click at [87, 163] on input "text" at bounding box center [82, 164] width 39 height 6
click at [223, 144] on div "Matte Red" at bounding box center [323, 140] width 416 height 19
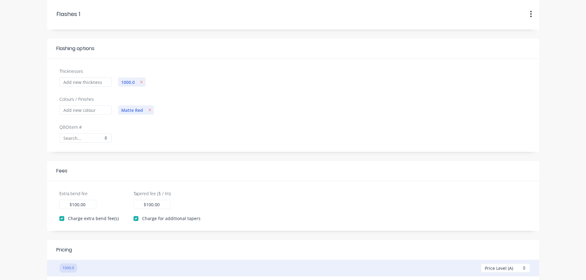
scroll to position [62, 0]
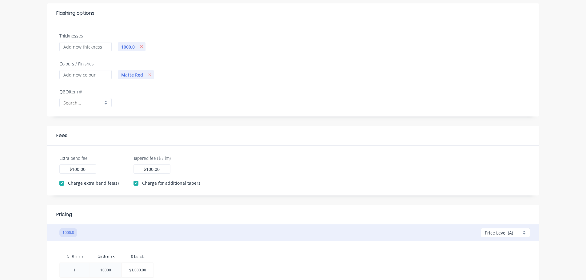
click at [86, 99] on div at bounding box center [85, 102] width 52 height 9
click at [83, 102] on input "text" at bounding box center [82, 103] width 39 height 6
click at [104, 101] on div at bounding box center [85, 102] width 52 height 9
drag, startPoint x: 162, startPoint y: 96, endPoint x: 167, endPoint y: 95, distance: 5.1
click at [165, 96] on div "QBO Item #" at bounding box center [293, 103] width 474 height 28
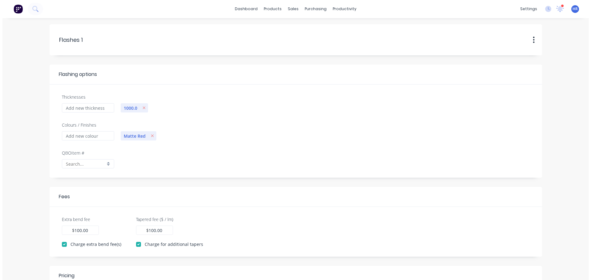
scroll to position [0, 0]
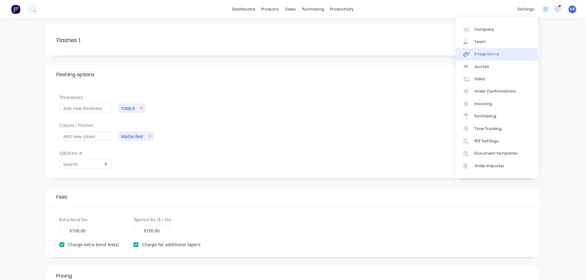
click at [496, 55] on div "Integrations" at bounding box center [487, 54] width 25 height 6
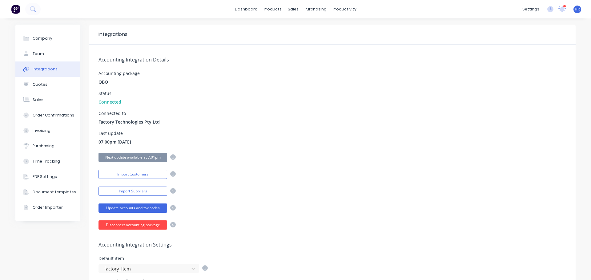
click at [135, 227] on button "Disconnect accounting package" at bounding box center [133, 225] width 69 height 9
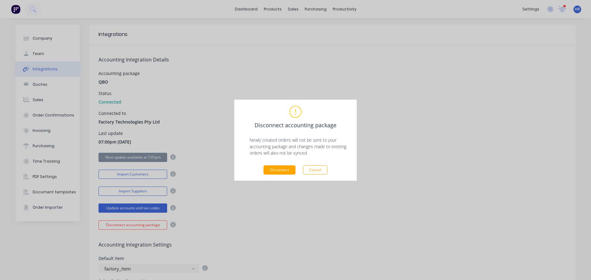
click at [278, 172] on button "Disconnect" at bounding box center [280, 170] width 32 height 9
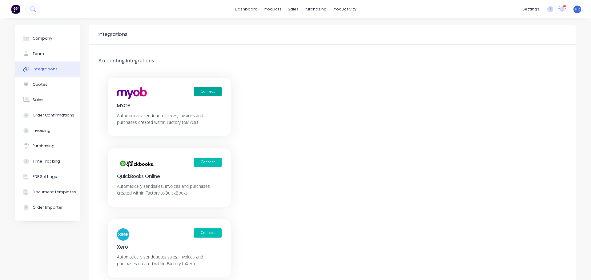
click at [208, 91] on button "Connect" at bounding box center [208, 91] width 28 height 9
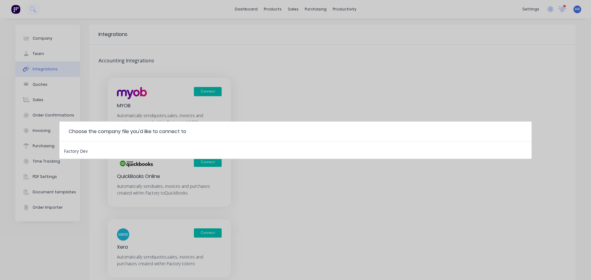
click at [109, 152] on div "Factory Dev" at bounding box center [295, 150] width 472 height 17
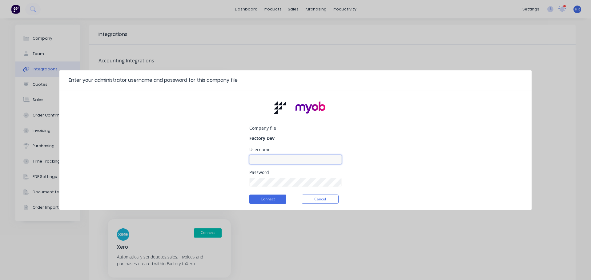
click at [265, 159] on input at bounding box center [295, 159] width 92 height 9
type input "myob_admin"
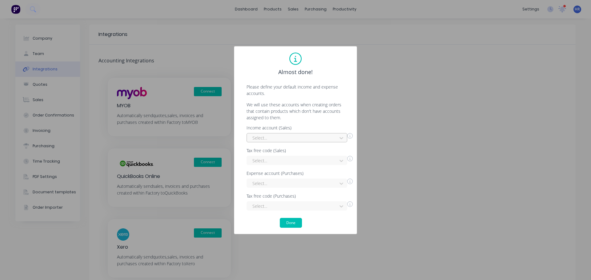
click at [307, 139] on div at bounding box center [293, 138] width 82 height 8
click at [284, 151] on div "Interest Income" at bounding box center [297, 151] width 101 height 11
click at [273, 159] on div at bounding box center [293, 161] width 82 height 8
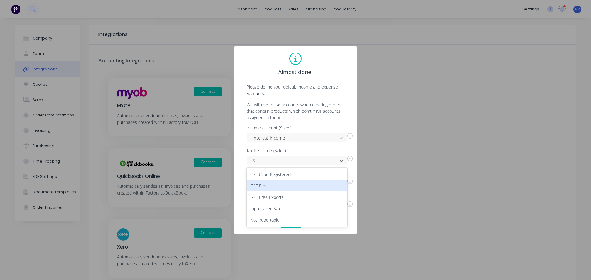
click at [271, 184] on div "GST Free" at bounding box center [297, 185] width 101 height 11
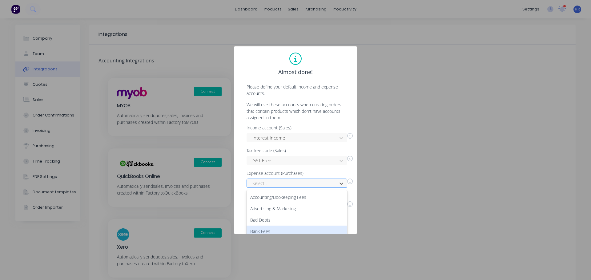
click at [280, 186] on div "50 results available. Use Up and Down to choose options, press Enter to select …" at bounding box center [297, 183] width 101 height 9
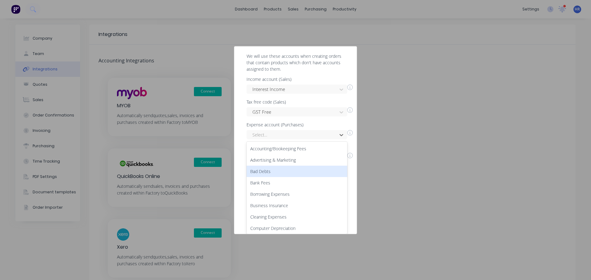
click at [280, 175] on div "Bad Debts" at bounding box center [297, 171] width 101 height 11
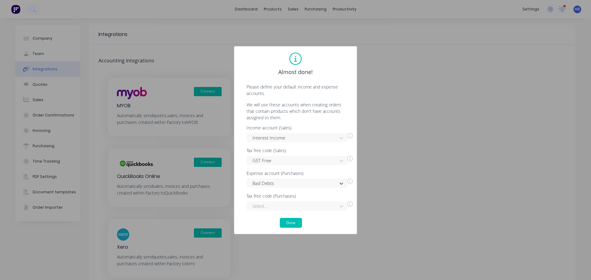
scroll to position [0, 0]
click at [282, 205] on div "Select..." at bounding box center [297, 206] width 101 height 9
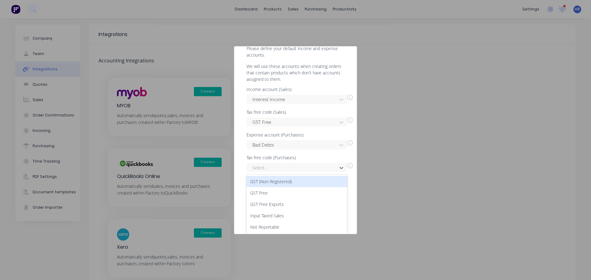
click at [281, 188] on div "GST Free" at bounding box center [297, 192] width 101 height 11
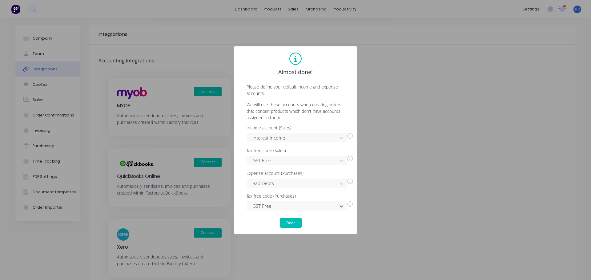
scroll to position [0, 0]
click at [293, 222] on button "Done" at bounding box center [291, 223] width 22 height 10
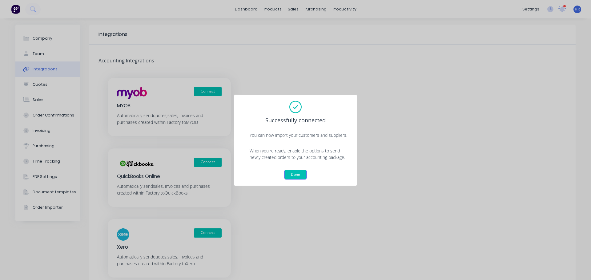
click at [295, 173] on button "Done" at bounding box center [295, 175] width 22 height 10
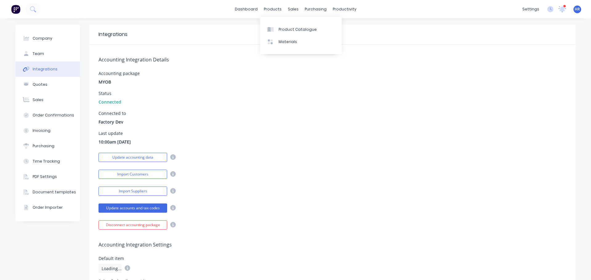
click at [324, 155] on div "Update accounting data" at bounding box center [333, 156] width 468 height 11
drag, startPoint x: 324, startPoint y: 155, endPoint x: 282, endPoint y: 100, distance: 69.0
click at [282, 100] on div "Status Connected" at bounding box center [333, 98] width 468 height 14
click at [257, 130] on div "Accounting Integration Details Accounting package MYOB Status Connected Connect…" at bounding box center [332, 137] width 486 height 185
click at [284, 30] on div "Product Catalogue" at bounding box center [298, 30] width 38 height 6
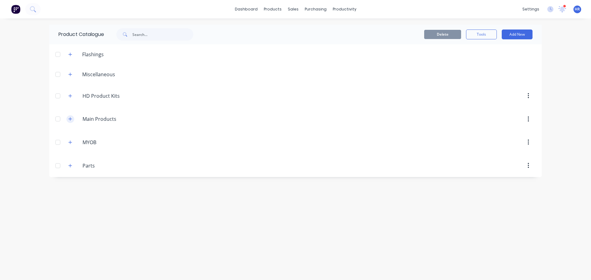
click at [70, 119] on icon "button" at bounding box center [70, 119] width 4 height 4
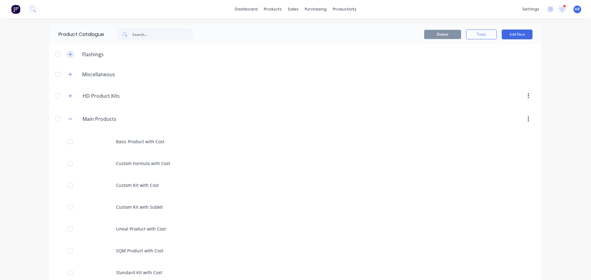
click at [69, 54] on icon "button" at bounding box center [70, 54] width 3 height 3
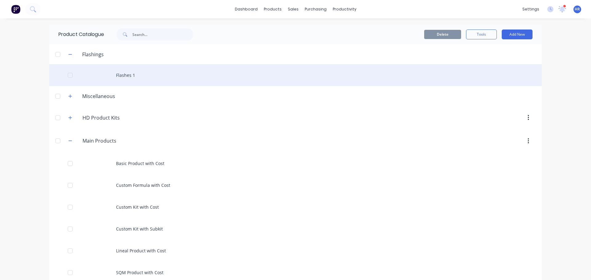
click at [127, 77] on div "Flashes 1" at bounding box center [295, 75] width 493 height 22
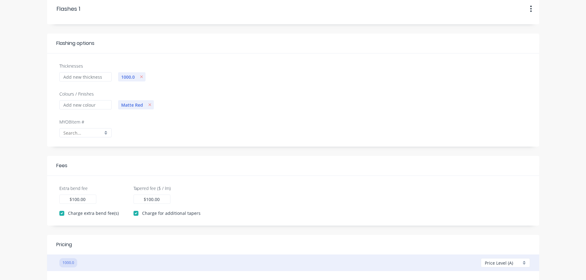
scroll to position [62, 0]
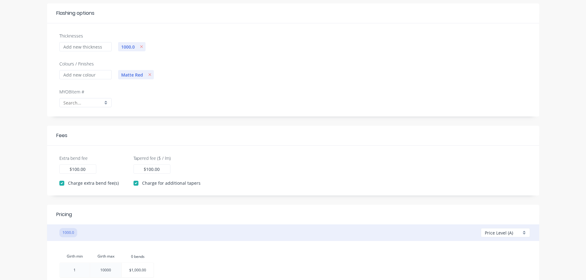
click at [85, 103] on input "text" at bounding box center [82, 103] width 39 height 6
click at [154, 109] on div "MYOB Item #" at bounding box center [293, 103] width 474 height 28
click at [92, 103] on input "text" at bounding box center [82, 103] width 39 height 6
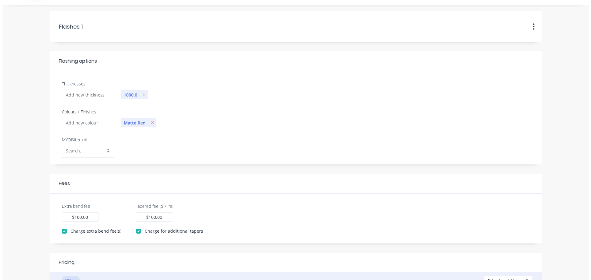
scroll to position [0, 0]
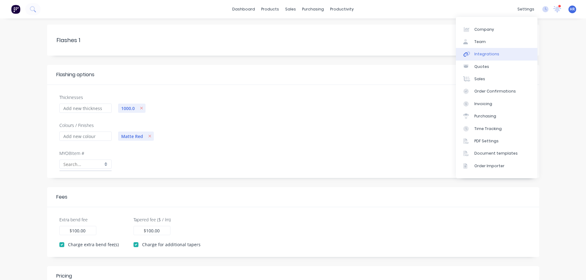
click at [499, 56] on link "Integrations" at bounding box center [497, 54] width 82 height 12
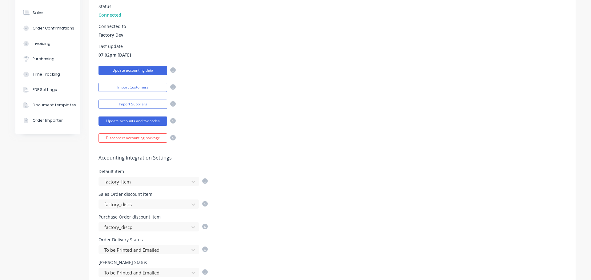
scroll to position [31, 0]
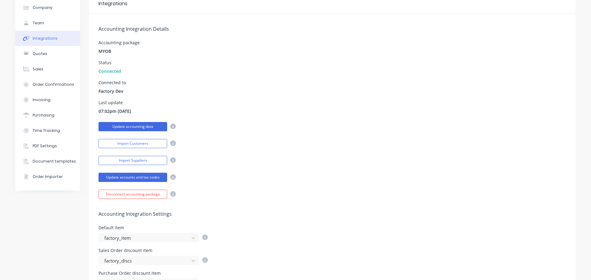
click at [133, 125] on button "Update accounting data" at bounding box center [133, 126] width 69 height 9
click at [138, 176] on button "Update accounts and tax codes" at bounding box center [133, 177] width 69 height 9
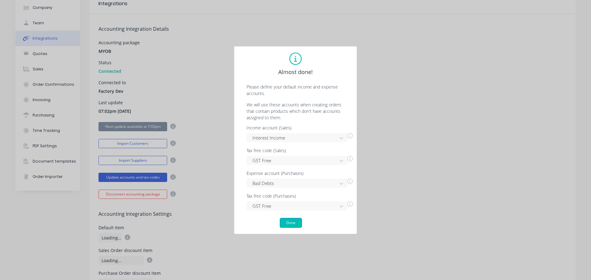
click at [290, 222] on button "Done" at bounding box center [291, 223] width 22 height 10
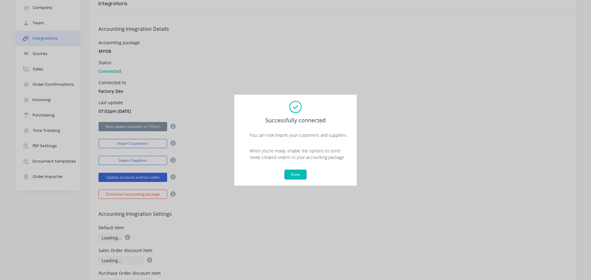
click at [297, 178] on button "Done" at bounding box center [295, 175] width 22 height 10
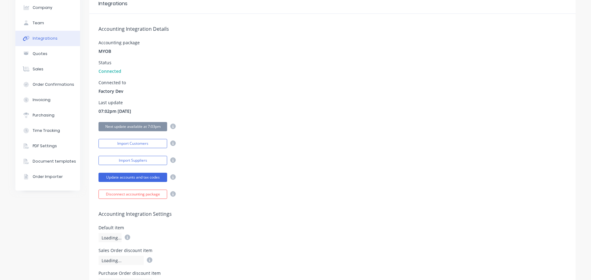
click at [271, 176] on div "Update accounts and tax codes" at bounding box center [333, 176] width 468 height 11
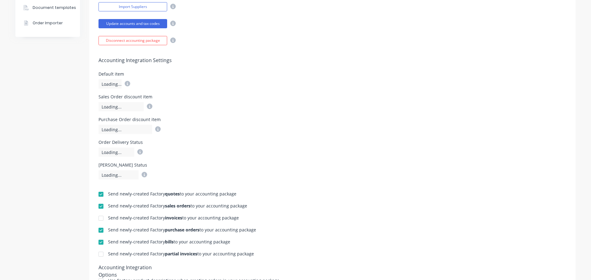
scroll to position [0, 0]
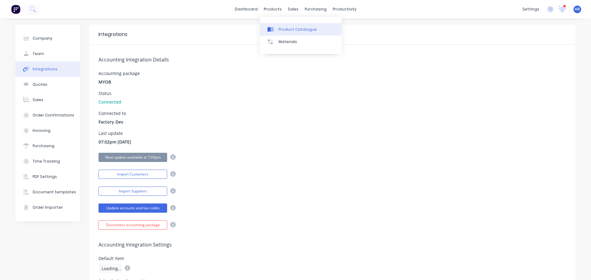
click at [290, 29] on div "Product Catalogue" at bounding box center [298, 30] width 38 height 6
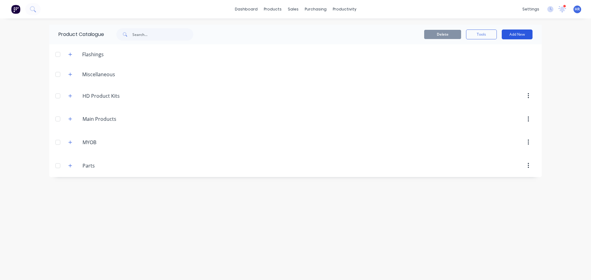
click at [517, 33] on button "Add New" at bounding box center [517, 35] width 31 height 10
click at [498, 64] on div "Flashing" at bounding box center [503, 62] width 47 height 9
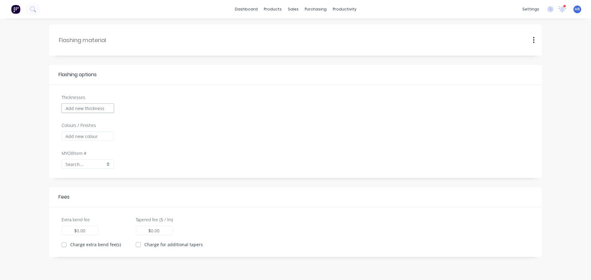
click at [81, 106] on input "Thicknesses" at bounding box center [88, 108] width 52 height 9
type input "10000"
type input "0.00"
checkbox input "true"
click at [76, 134] on input "Colours / Finishes" at bounding box center [85, 136] width 52 height 9
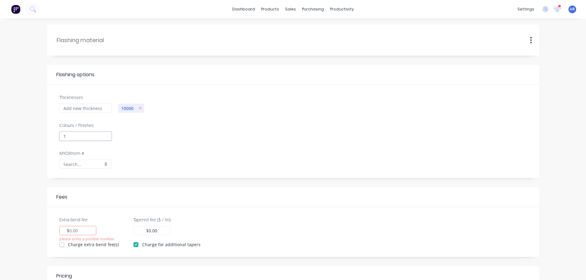
click at [76, 134] on input "1" at bounding box center [85, 136] width 52 height 9
type input "100"
click at [78, 162] on input "text" at bounding box center [82, 164] width 39 height 6
click at [80, 163] on input "text" at bounding box center [82, 164] width 39 height 6
click at [175, 167] on div "MYOB Item #" at bounding box center [293, 164] width 474 height 28
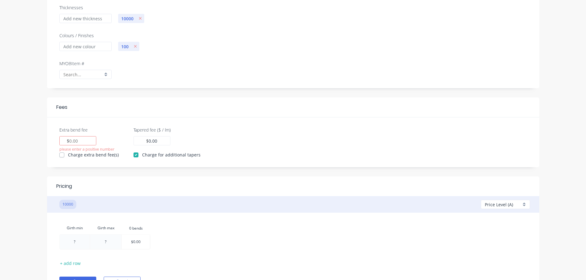
scroll to position [92, 0]
click at [68, 151] on label "Charge extra bend fee(s)" at bounding box center [93, 152] width 51 height 6
click at [62, 151] on input "Charge extra bend fee(s)" at bounding box center [61, 152] width 5 height 6
checkbox input "true"
click at [83, 140] on div "$" at bounding box center [77, 138] width 37 height 9
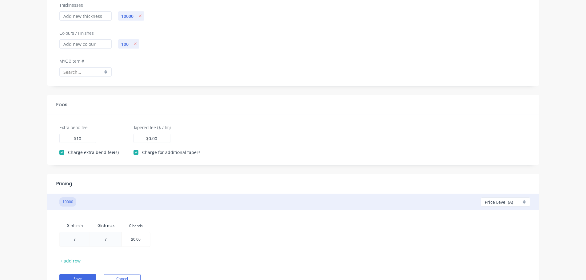
type input "10"
click at [177, 137] on div "Tapered fee ($ / lm) 0.00 $ 0.00" at bounding box center [167, 133] width 67 height 19
click at [163, 139] on div "0.00 $ 0.00" at bounding box center [152, 138] width 37 height 9
type input "0"
type input "10"
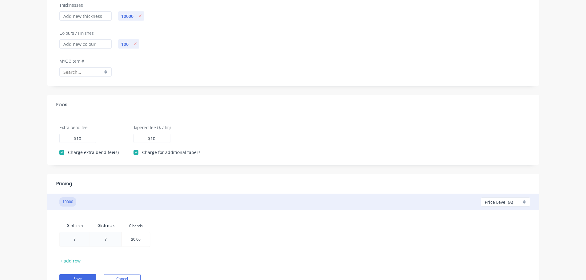
click at [350, 103] on div at bounding box center [343, 104] width 373 height 7
click at [73, 237] on div at bounding box center [75, 239] width 30 height 14
type input "1"
drag, startPoint x: 105, startPoint y: 239, endPoint x: 111, endPoint y: 239, distance: 6.2
click at [106, 239] on div at bounding box center [106, 239] width 31 height 14
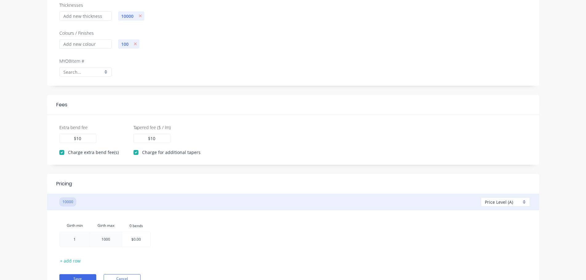
type input "10000"
click at [136, 241] on div at bounding box center [136, 239] width 28 height 14
click at [134, 242] on input "$0.00" at bounding box center [136, 239] width 10 height 14
type input "$10.00"
click at [190, 241] on div "Girth min Girth max 0.bends 0 bends 1 10000 $10.00 $10.00" at bounding box center [293, 235] width 468 height 30
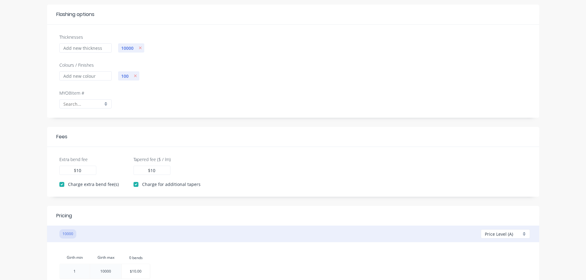
scroll to position [0, 0]
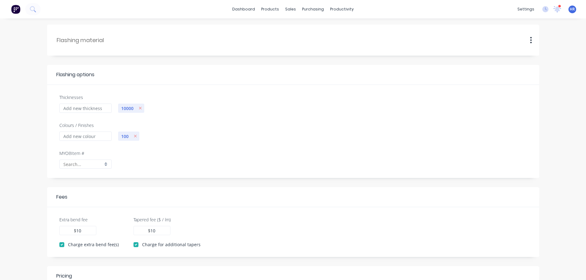
click at [91, 163] on input "text" at bounding box center [82, 164] width 39 height 6
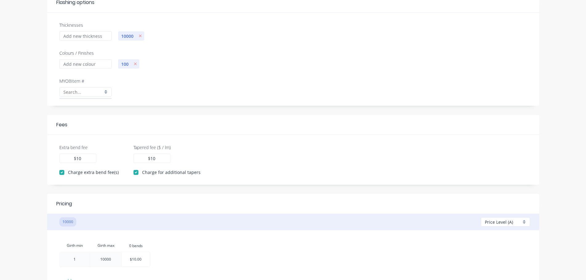
scroll to position [123, 0]
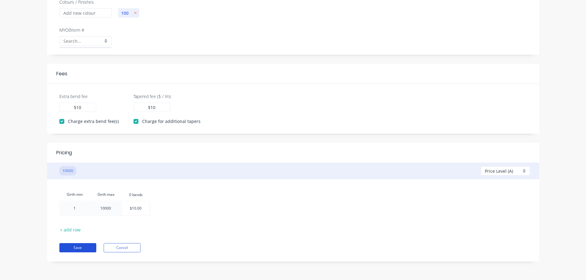
drag, startPoint x: 73, startPoint y: 248, endPoint x: 99, endPoint y: 242, distance: 26.5
click at [74, 248] on button "Save" at bounding box center [77, 248] width 37 height 9
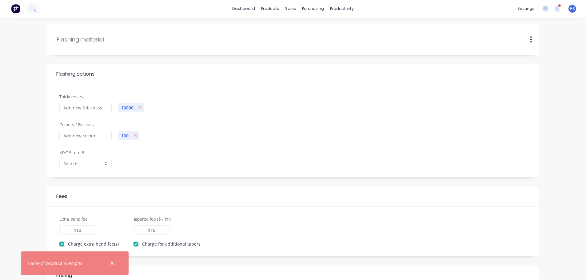
scroll to position [0, 0]
click at [107, 42] on input "text" at bounding box center [98, 40] width 83 height 8
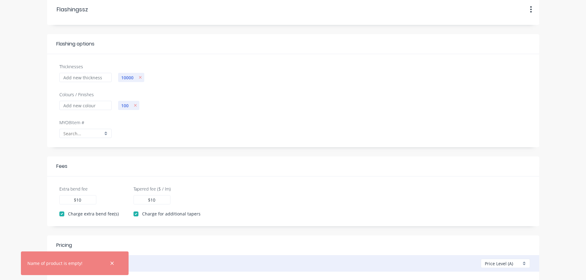
type input "Flashingssz"
click at [68, 132] on input "text" at bounding box center [82, 134] width 39 height 6
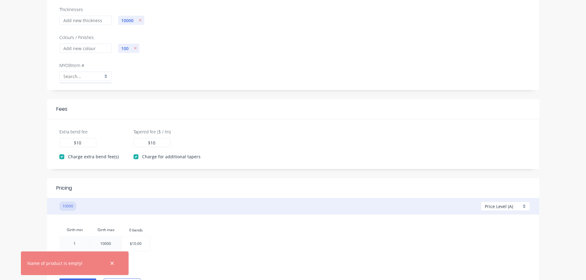
scroll to position [123, 0]
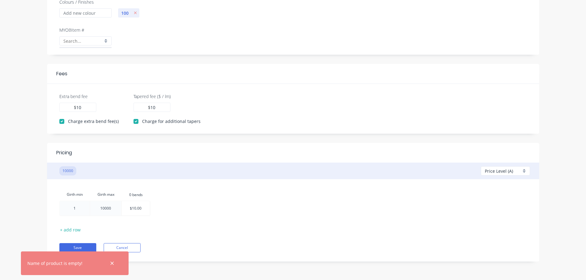
click at [77, 243] on div "Save Cancel" at bounding box center [293, 243] width 468 height 18
click at [85, 248] on button "Save" at bounding box center [77, 248] width 37 height 9
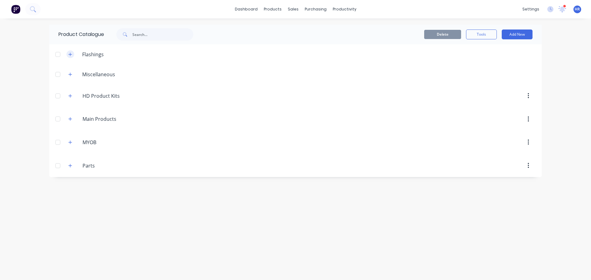
click at [72, 54] on icon "button" at bounding box center [70, 54] width 4 height 4
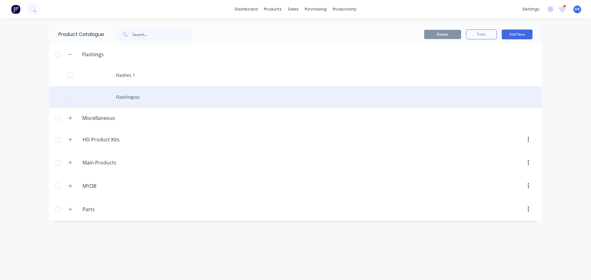
click at [131, 96] on div "Flashingssz" at bounding box center [295, 97] width 493 height 22
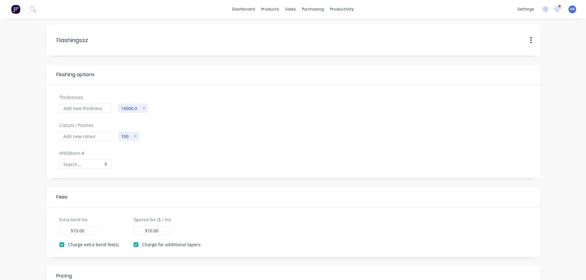
click at [83, 160] on div at bounding box center [85, 164] width 52 height 9
click at [80, 164] on input "text" at bounding box center [82, 164] width 39 height 6
drag, startPoint x: 295, startPoint y: 126, endPoint x: 486, endPoint y: 33, distance: 211.8
click at [315, 118] on div "Thicknesses 10000.0 Colours / Finishes 100 MYOB Item #" at bounding box center [293, 136] width 474 height 84
click at [73, 162] on input "text" at bounding box center [82, 164] width 39 height 6
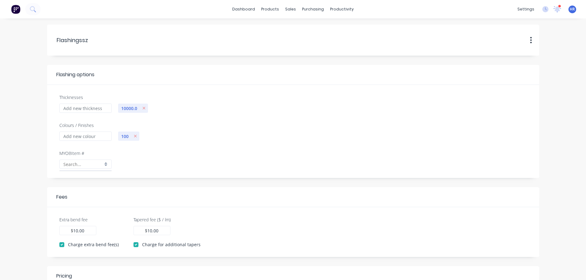
drag, startPoint x: 144, startPoint y: 156, endPoint x: 79, endPoint y: 168, distance: 65.9
click at [143, 156] on div "MYOB Item #" at bounding box center [293, 164] width 474 height 28
drag, startPoint x: 76, startPoint y: 165, endPoint x: 110, endPoint y: 147, distance: 38.8
click at [77, 165] on input "text" at bounding box center [82, 164] width 39 height 6
click at [255, 12] on link "dashboard" at bounding box center [243, 9] width 29 height 9
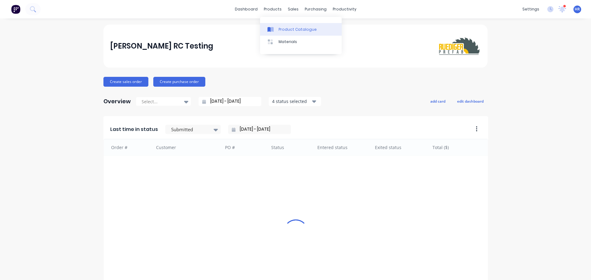
drag, startPoint x: 273, startPoint y: 8, endPoint x: 279, endPoint y: 28, distance: 20.6
click at [273, 8] on div "products" at bounding box center [273, 9] width 24 height 9
click at [287, 27] on div "Product Catalogue" at bounding box center [298, 30] width 38 height 6
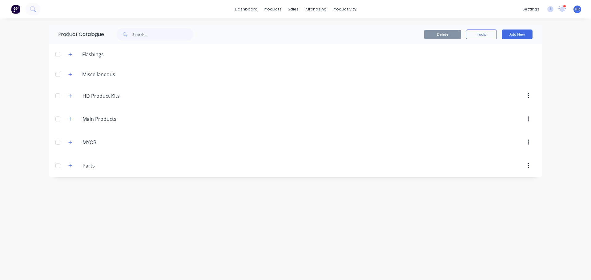
click at [69, 50] on header "Flashings" at bounding box center [295, 54] width 493 height 20
click at [70, 55] on icon "button" at bounding box center [70, 54] width 4 height 4
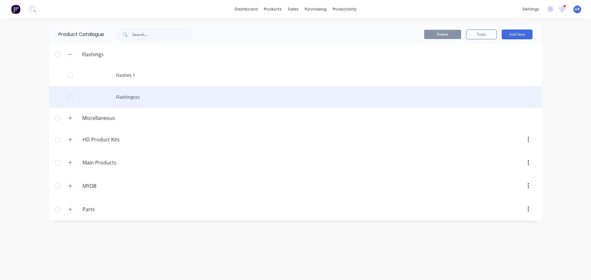
click at [119, 94] on div "Flashingssz" at bounding box center [295, 97] width 493 height 22
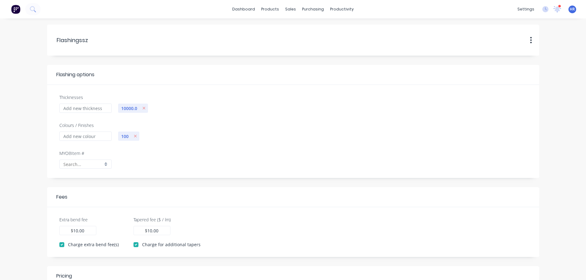
click at [80, 163] on input "text" at bounding box center [82, 164] width 39 height 6
drag, startPoint x: 230, startPoint y: 149, endPoint x: 151, endPoint y: 0, distance: 168.6
click at [230, 147] on div "100" at bounding box center [323, 140] width 416 height 19
click at [200, 51] on header "Flashingssz Flashingssz Duplicate Delete" at bounding box center [293, 40] width 493 height 31
click at [83, 159] on div "MYOB Item #" at bounding box center [85, 159] width 52 height 19
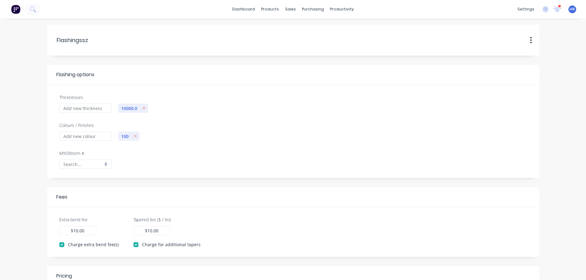
click at [82, 161] on div at bounding box center [85, 164] width 52 height 9
click at [80, 163] on input "text" at bounding box center [82, 164] width 39 height 6
click at [244, 10] on link "dashboard" at bounding box center [243, 9] width 29 height 9
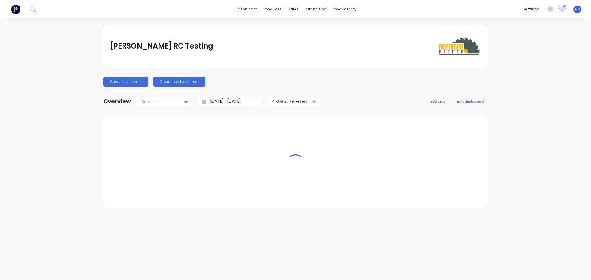
click at [197, 20] on div "dashboard products sales purchasing productivity dashboard products Product Cat…" at bounding box center [295, 140] width 591 height 280
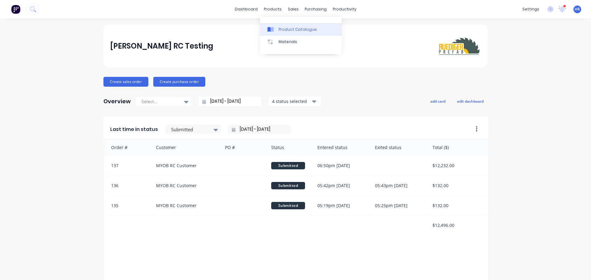
click at [282, 24] on link "Product Catalogue" at bounding box center [301, 29] width 82 height 12
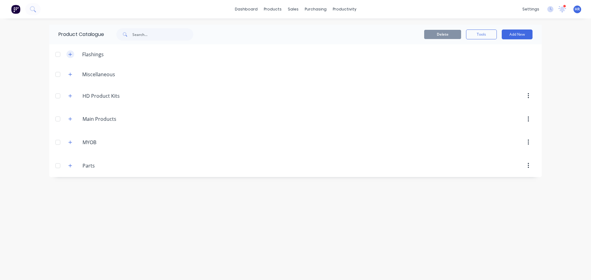
click at [70, 54] on icon "button" at bounding box center [70, 54] width 3 height 3
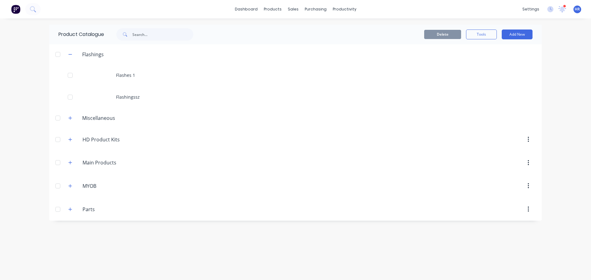
drag, startPoint x: 129, startPoint y: 93, endPoint x: 133, endPoint y: 93, distance: 4.0
click at [128, 93] on div "Flashingssz" at bounding box center [295, 97] width 493 height 22
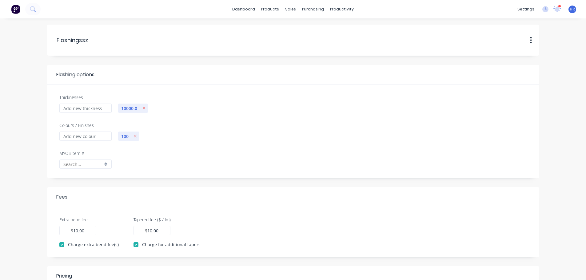
click at [80, 163] on input "text" at bounding box center [82, 164] width 39 height 6
click at [241, 8] on link "dashboard" at bounding box center [243, 9] width 29 height 9
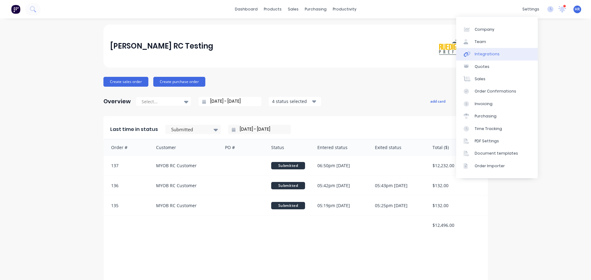
drag, startPoint x: 492, startPoint y: 55, endPoint x: 485, endPoint y: 56, distance: 6.8
click at [491, 55] on div "Integrations" at bounding box center [487, 54] width 25 height 6
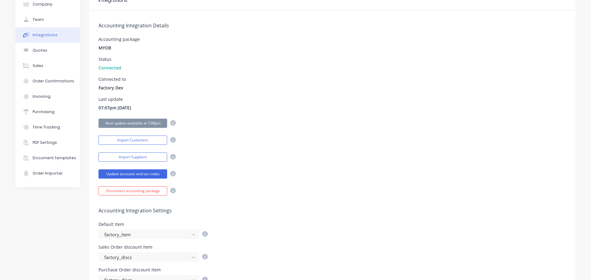
scroll to position [62, 0]
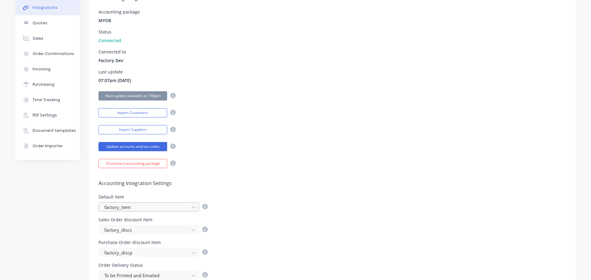
click at [143, 208] on div at bounding box center [145, 208] width 82 height 8
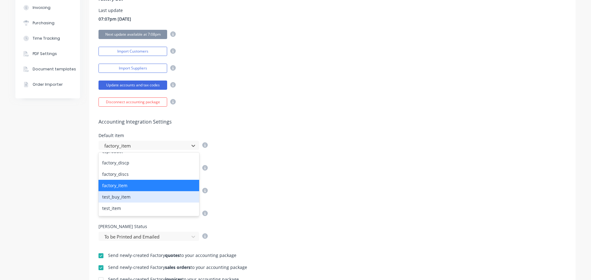
scroll to position [30, 0]
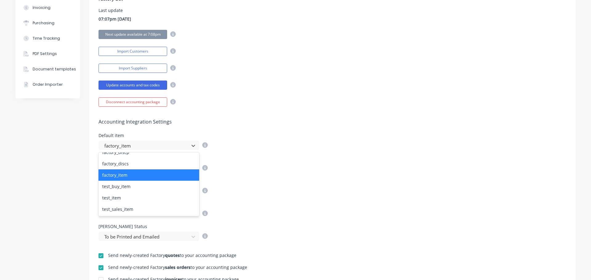
click at [308, 95] on div "Accounting Integration Details Accounting package MYOB Status Connected Connect…" at bounding box center [332, 13] width 486 height 185
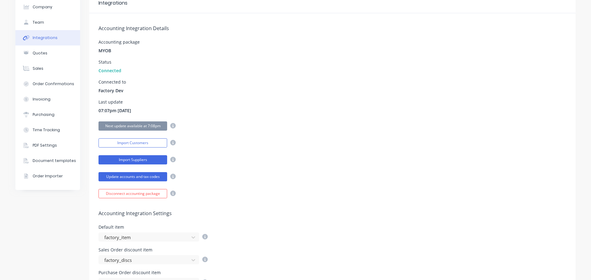
scroll to position [31, 0]
click at [146, 180] on button "Update accounts and tax codes" at bounding box center [133, 177] width 69 height 9
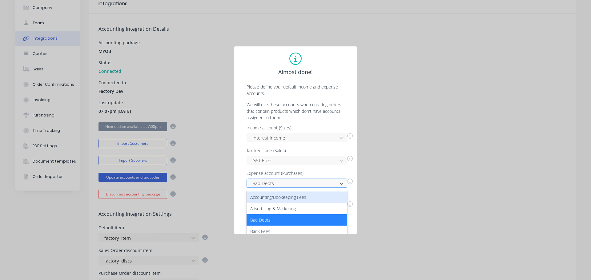
scroll to position [49, 0]
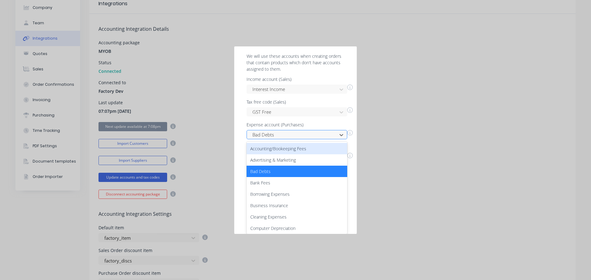
click at [295, 139] on div "50 results available. Use Up and Down to choose options, press Enter to select …" at bounding box center [297, 134] width 101 height 9
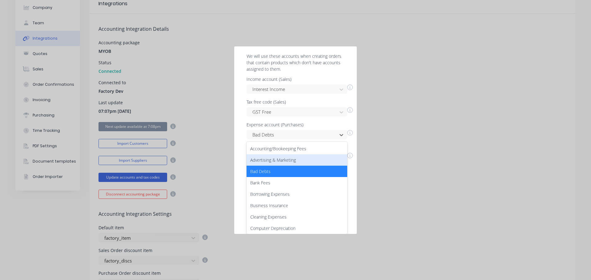
click at [301, 160] on div "Advertising & Marketing" at bounding box center [297, 160] width 101 height 11
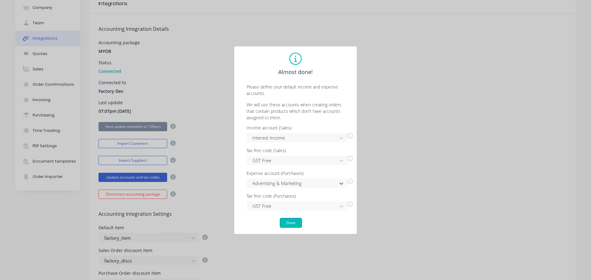
click at [288, 221] on button "Done" at bounding box center [291, 223] width 22 height 10
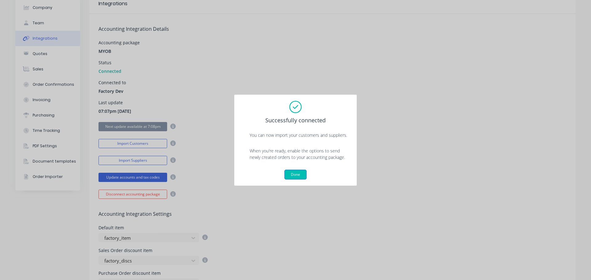
click at [294, 174] on button "Done" at bounding box center [295, 175] width 22 height 10
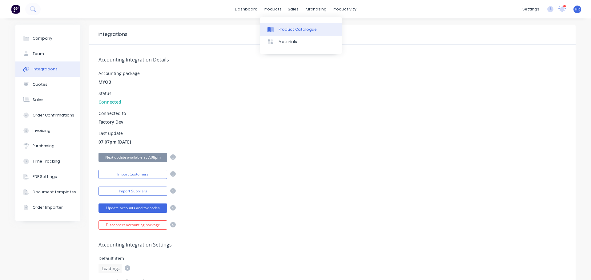
click at [299, 29] on div "Product Catalogue" at bounding box center [298, 30] width 38 height 6
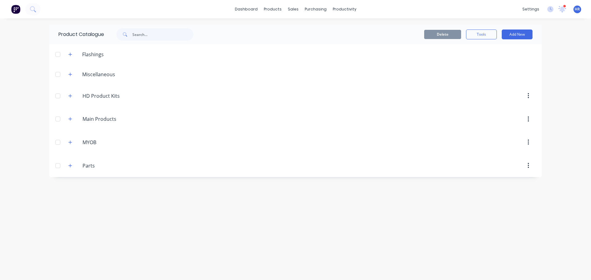
click at [74, 52] on div "Flashings" at bounding box center [85, 54] width 45 height 8
click at [72, 52] on button "button" at bounding box center [70, 54] width 8 height 8
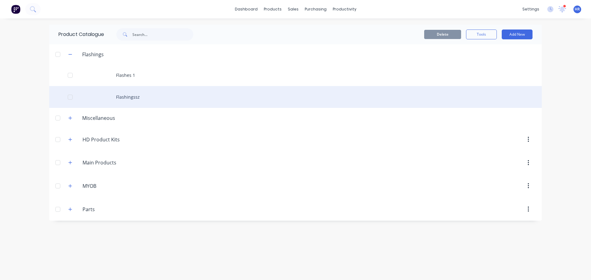
click at [131, 99] on div "Flashingssz" at bounding box center [295, 97] width 493 height 22
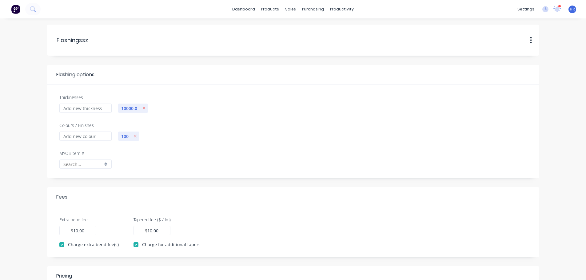
click at [86, 163] on input "text" at bounding box center [82, 164] width 39 height 6
click at [82, 163] on input "text" at bounding box center [82, 164] width 39 height 6
click at [247, 9] on link "dashboard" at bounding box center [243, 9] width 29 height 9
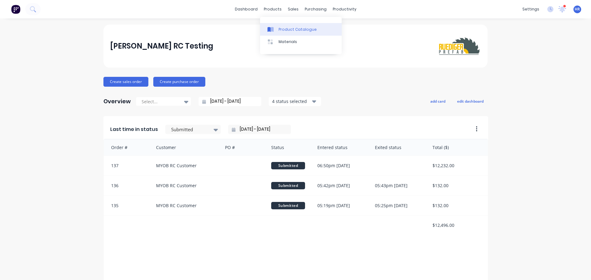
click at [290, 30] on div "Product Catalogue" at bounding box center [298, 30] width 38 height 6
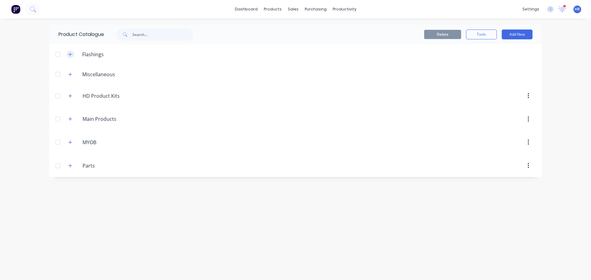
click at [69, 54] on icon "button" at bounding box center [70, 54] width 3 height 3
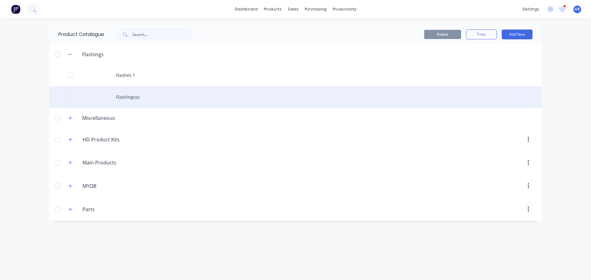
click at [129, 97] on div "Flashingssz" at bounding box center [295, 97] width 493 height 22
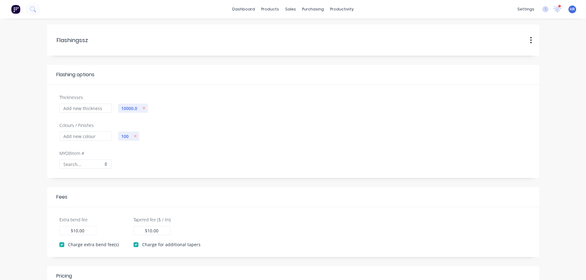
click at [87, 163] on input "text" at bounding box center [82, 164] width 39 height 6
click at [314, 41] on div "Customers" at bounding box center [312, 42] width 22 height 6
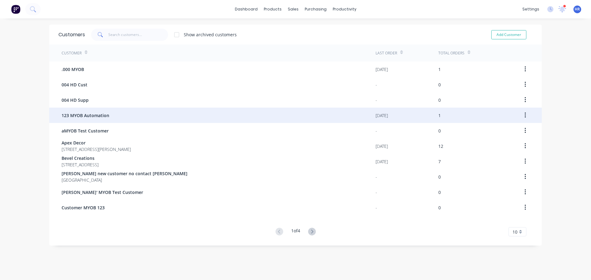
click at [105, 118] on span "123 MYOB Automation" at bounding box center [86, 115] width 48 height 6
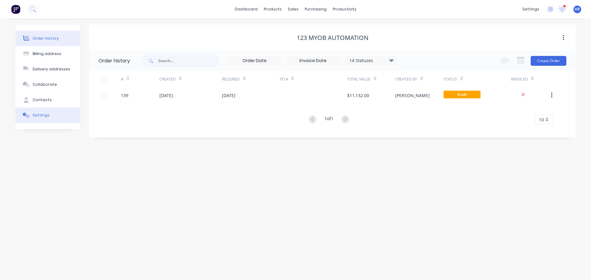
click at [55, 118] on button "Settings" at bounding box center [47, 115] width 65 height 15
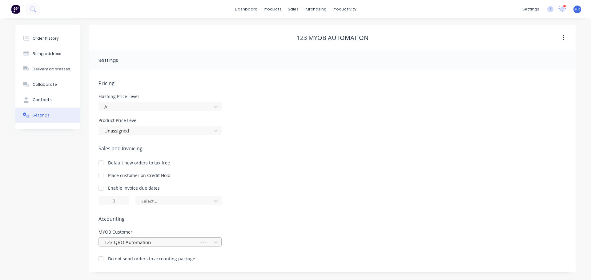
click at [139, 243] on div at bounding box center [150, 243] width 92 height 8
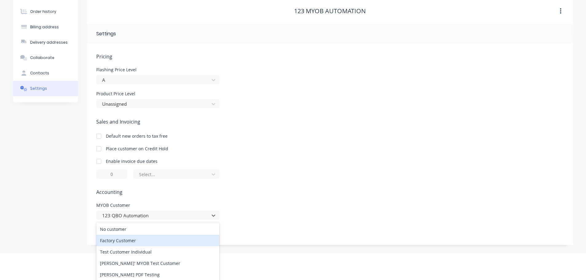
scroll to position [61, 0]
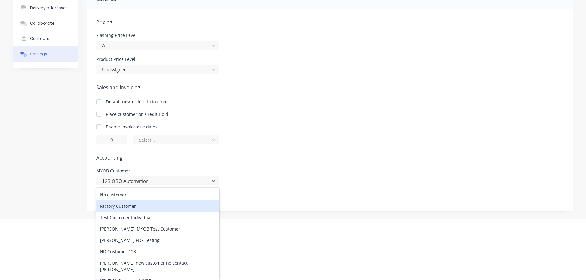
click at [142, 207] on div "Factory Customer" at bounding box center [157, 206] width 123 height 11
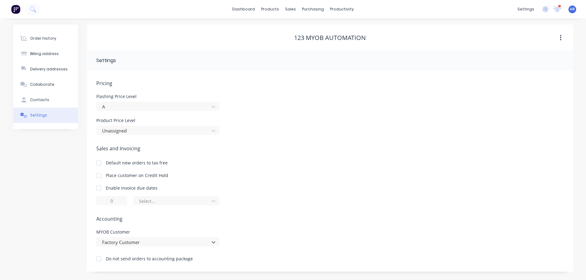
scroll to position [0, 0]
click at [40, 36] on div "Order history" at bounding box center [46, 39] width 26 height 6
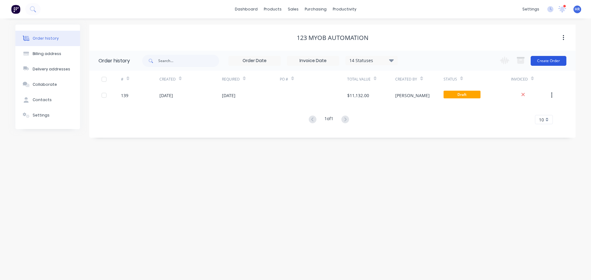
click at [548, 59] on button "Create Order" at bounding box center [549, 61] width 36 height 10
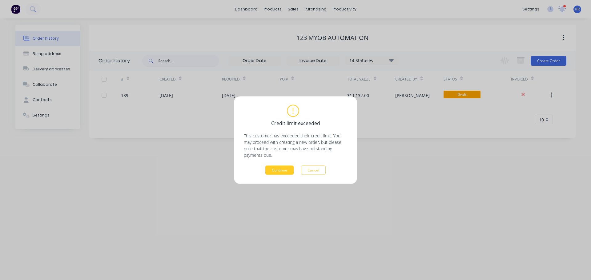
click at [278, 166] on button "Continue" at bounding box center [279, 170] width 28 height 9
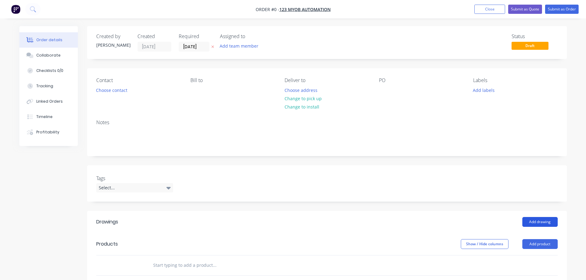
click at [550, 222] on button "Add drawing" at bounding box center [540, 222] width 35 height 10
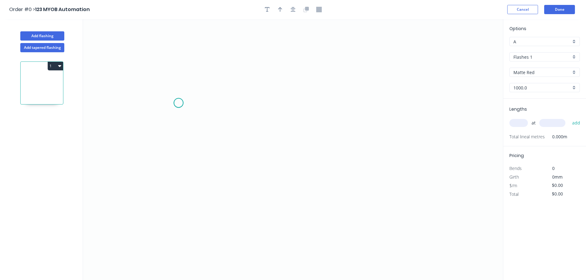
drag, startPoint x: 179, startPoint y: 103, endPoint x: 320, endPoint y: 115, distance: 142.5
click at [179, 103] on icon "0" at bounding box center [293, 149] width 420 height 261
click at [340, 117] on icon "0" at bounding box center [293, 149] width 420 height 261
drag, startPoint x: 255, startPoint y: 112, endPoint x: 263, endPoint y: 113, distance: 8.1
click at [256, 112] on rect at bounding box center [259, 110] width 12 height 9
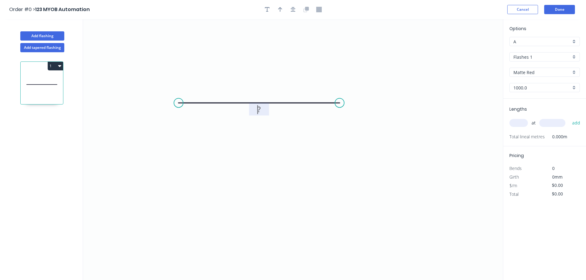
drag, startPoint x: 385, startPoint y: 131, endPoint x: 389, endPoint y: 131, distance: 4.0
click at [386, 131] on icon "0 ?" at bounding box center [293, 149] width 420 height 261
click at [264, 107] on rect at bounding box center [259, 110] width 12 height 9
drag, startPoint x: 372, startPoint y: 136, endPoint x: 484, endPoint y: 141, distance: 111.9
click at [373, 136] on icon "0 1" at bounding box center [293, 149] width 420 height 261
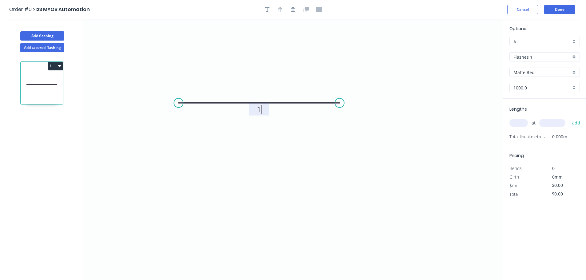
type input "$1,000.00"
click at [523, 126] on input "text" at bounding box center [519, 123] width 18 height 8
type input "1"
type input "10000"
click at [570, 118] on button "add" at bounding box center [577, 123] width 14 height 10
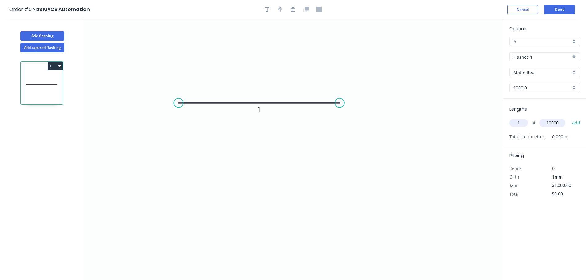
type input "$10,000.00"
click at [566, 8] on button "Done" at bounding box center [560, 9] width 31 height 9
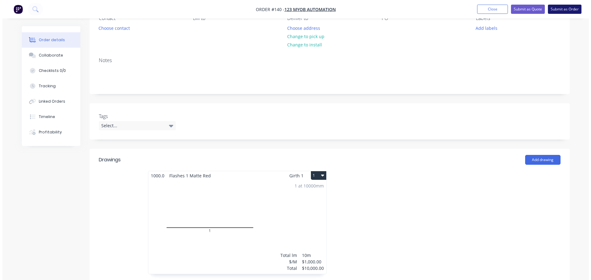
scroll to position [62, 0]
click at [570, 8] on button "Submit as Order" at bounding box center [563, 9] width 34 height 9
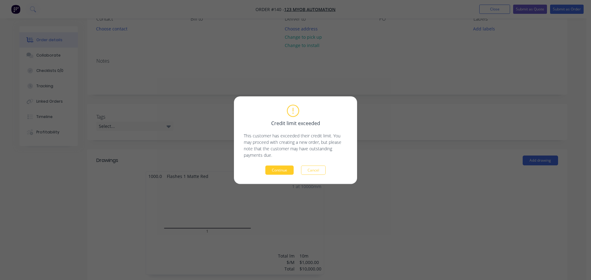
click at [280, 170] on button "Continue" at bounding box center [279, 170] width 28 height 9
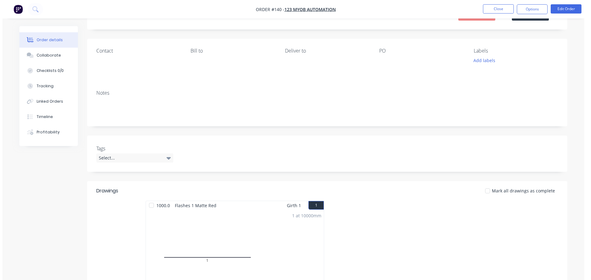
scroll to position [0, 0]
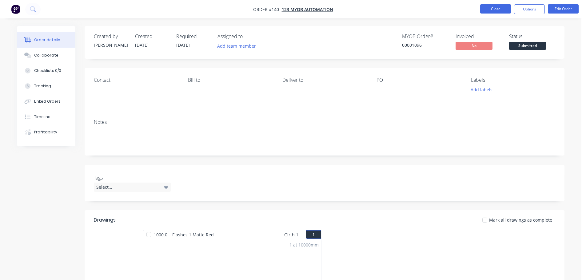
click at [484, 12] on button "Close" at bounding box center [496, 8] width 31 height 9
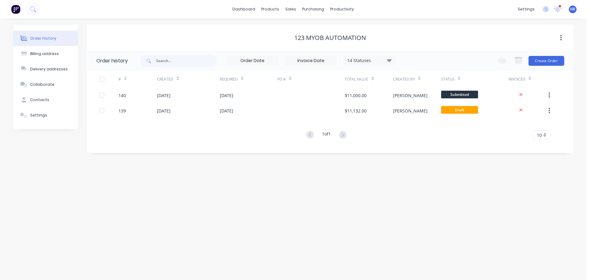
drag, startPoint x: 278, startPoint y: 211, endPoint x: 278, endPoint y: 204, distance: 7.4
click at [279, 211] on div "Order history Billing address Delivery addresses Collaborate Contacts Settings …" at bounding box center [293, 149] width 586 height 262
